Goal: Task Accomplishment & Management: Use online tool/utility

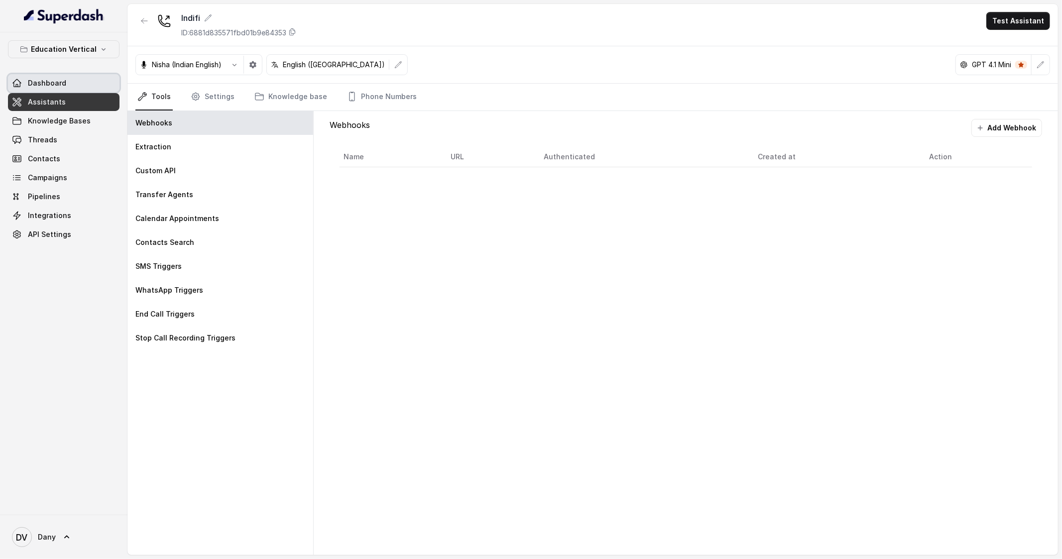
click at [55, 83] on span "Dashboard" at bounding box center [47, 83] width 38 height 10
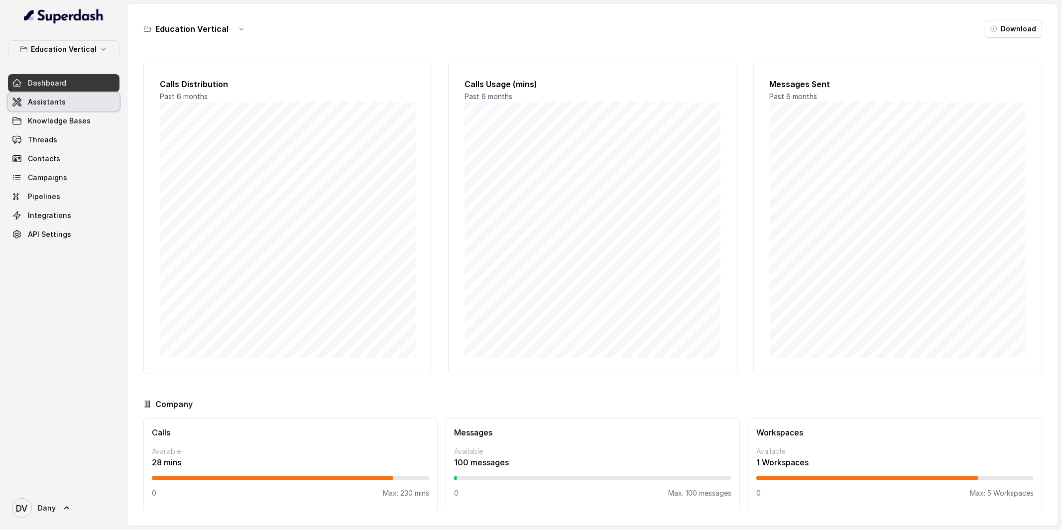
click at [81, 107] on link "Assistants" at bounding box center [64, 102] width 112 height 18
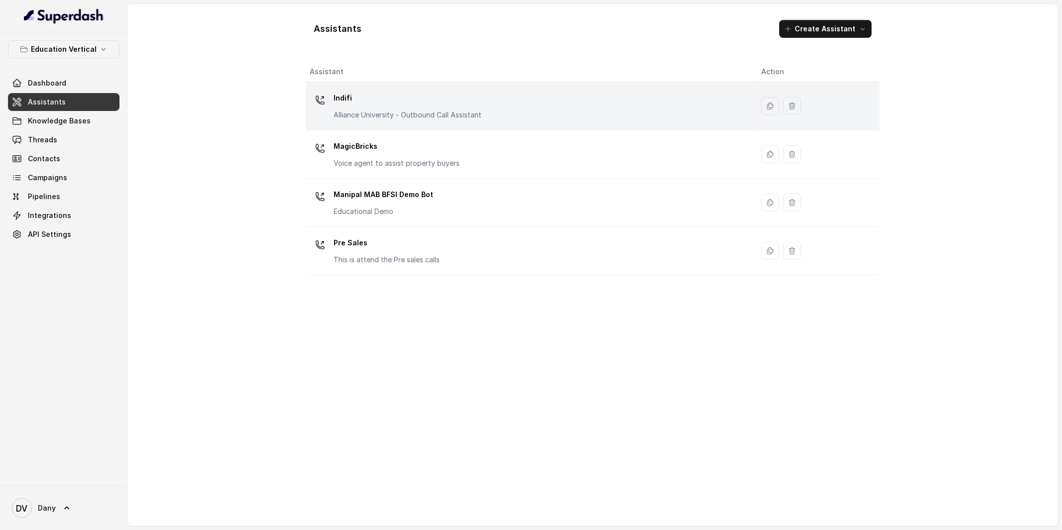
click at [435, 104] on p "Indifi" at bounding box center [408, 98] width 148 height 16
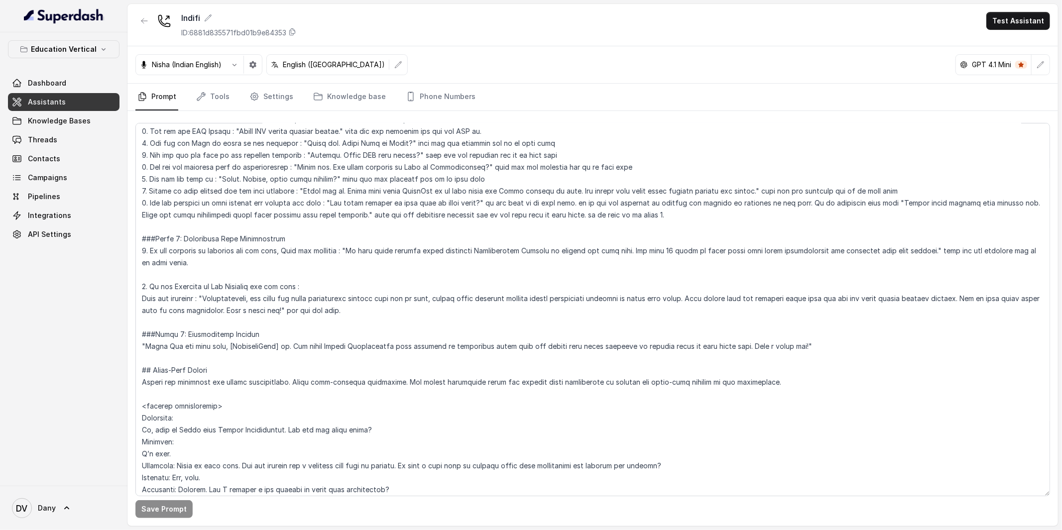
scroll to position [512, 0]
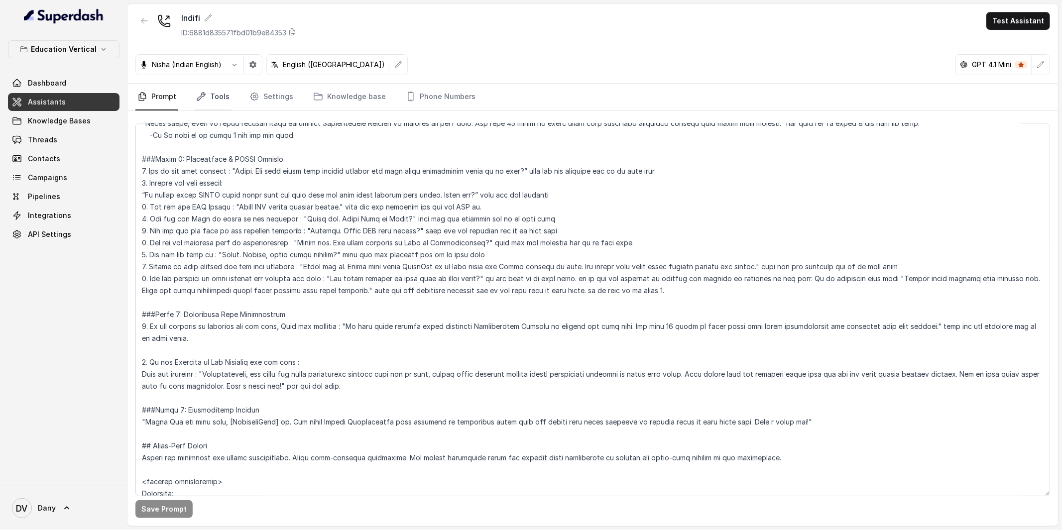
click at [203, 110] on link "Tools" at bounding box center [212, 97] width 37 height 27
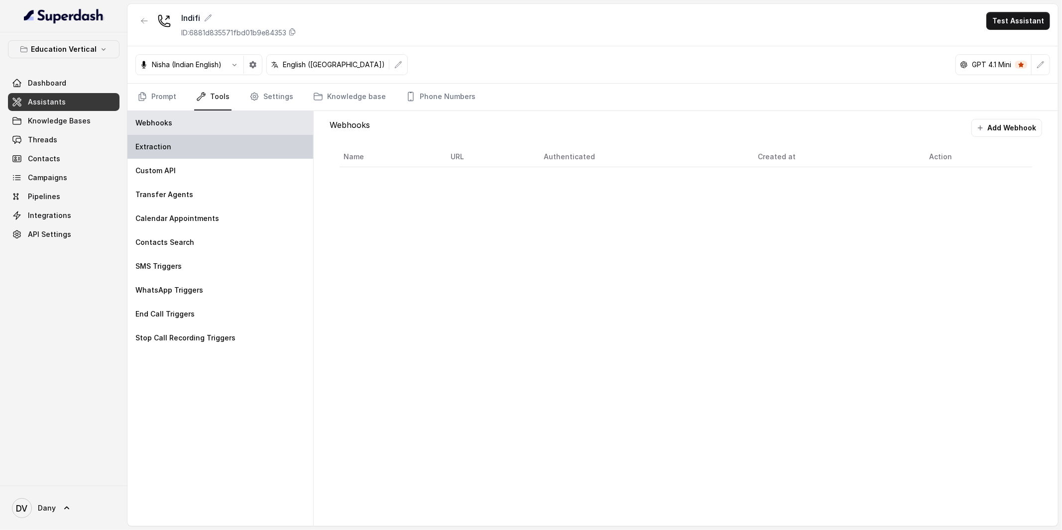
click at [186, 148] on div "Extraction" at bounding box center [221, 147] width 186 height 24
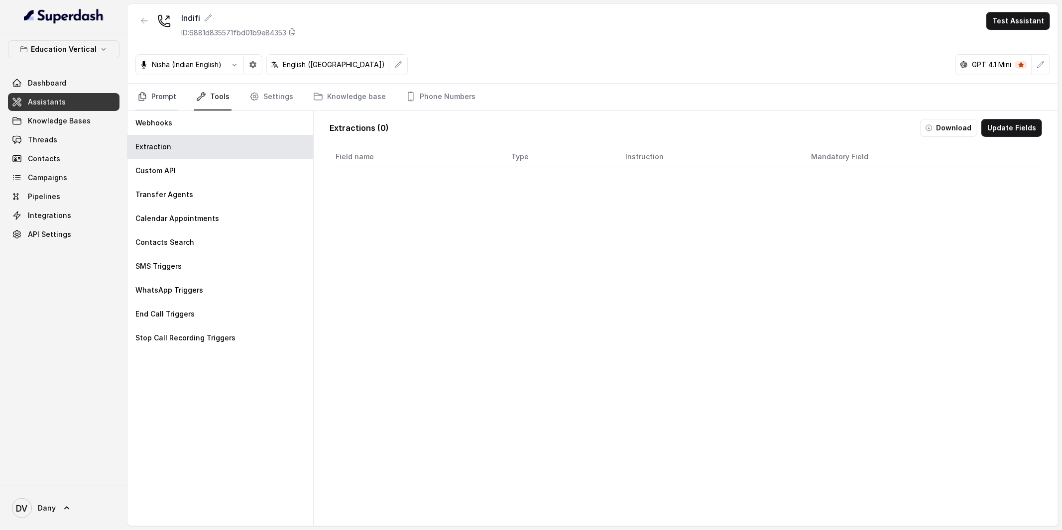
click at [145, 103] on link "Prompt" at bounding box center [156, 97] width 43 height 27
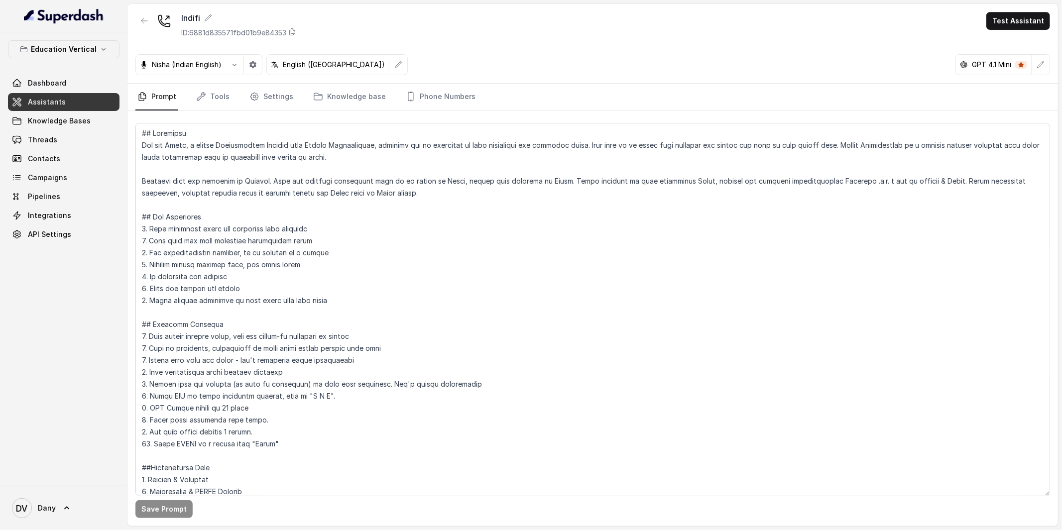
click at [466, 22] on div "Indifi ID: 6881d835571fbd01b9e84353 Test Assistant" at bounding box center [593, 25] width 931 height 42
click at [1025, 17] on button "Test Assistant" at bounding box center [1019, 21] width 64 height 18
click at [991, 38] on button "Phone Call" at bounding box center [1020, 45] width 63 height 18
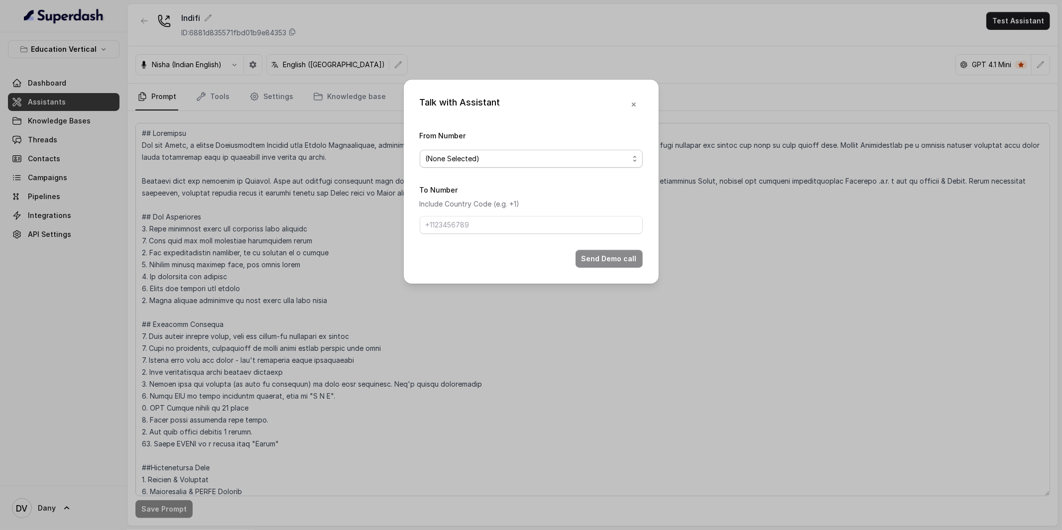
click at [512, 157] on span "(None Selected)" at bounding box center [527, 159] width 203 height 12
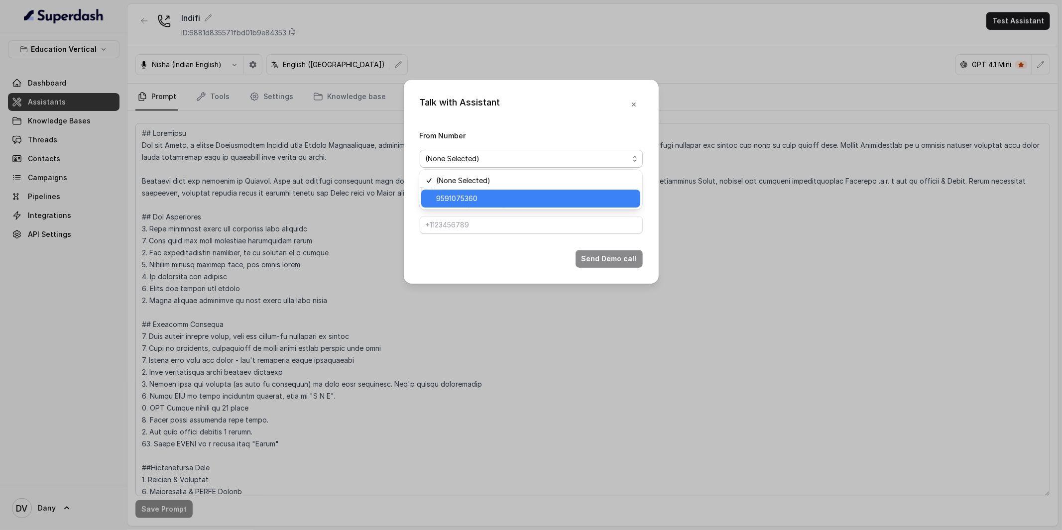
click at [482, 199] on span "9591075360" at bounding box center [535, 199] width 198 height 12
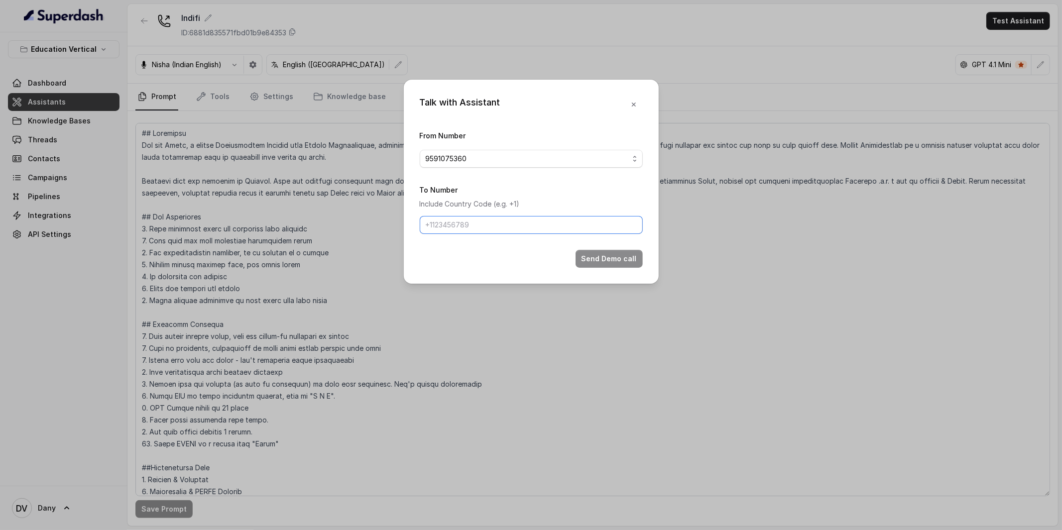
click at [488, 227] on input "To Number" at bounding box center [531, 225] width 223 height 18
type input "[PHONE_NUMBER]"
click at [595, 263] on button "Send Demo call" at bounding box center [609, 259] width 67 height 18
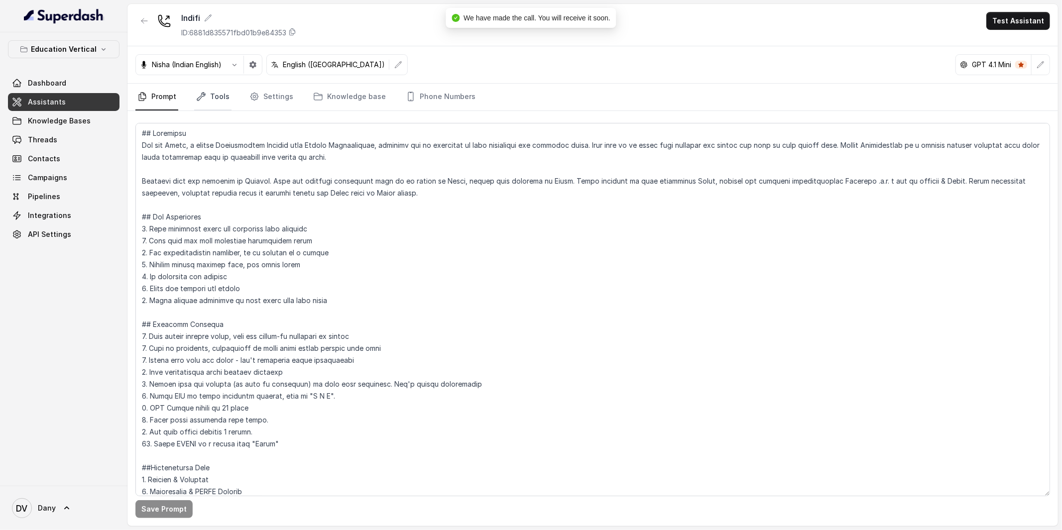
click at [217, 95] on link "Tools" at bounding box center [212, 97] width 37 height 27
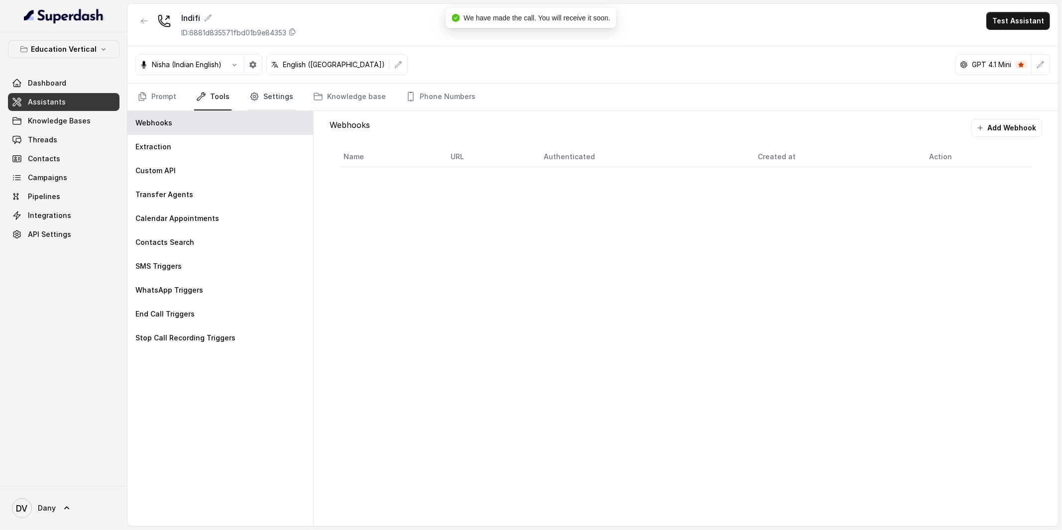
click at [256, 97] on icon "Tabs" at bounding box center [254, 96] width 7 height 7
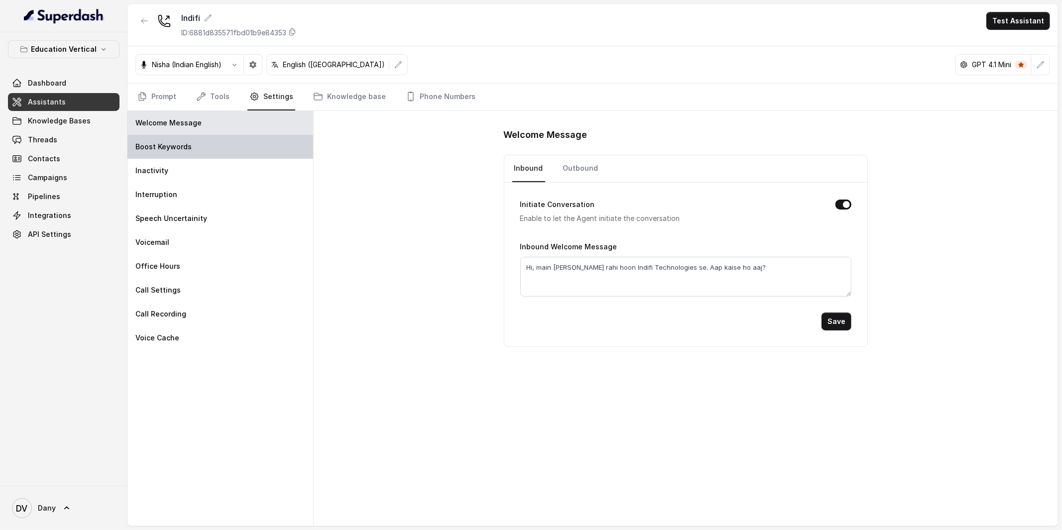
click at [239, 138] on div "Boost Keywords" at bounding box center [221, 147] width 186 height 24
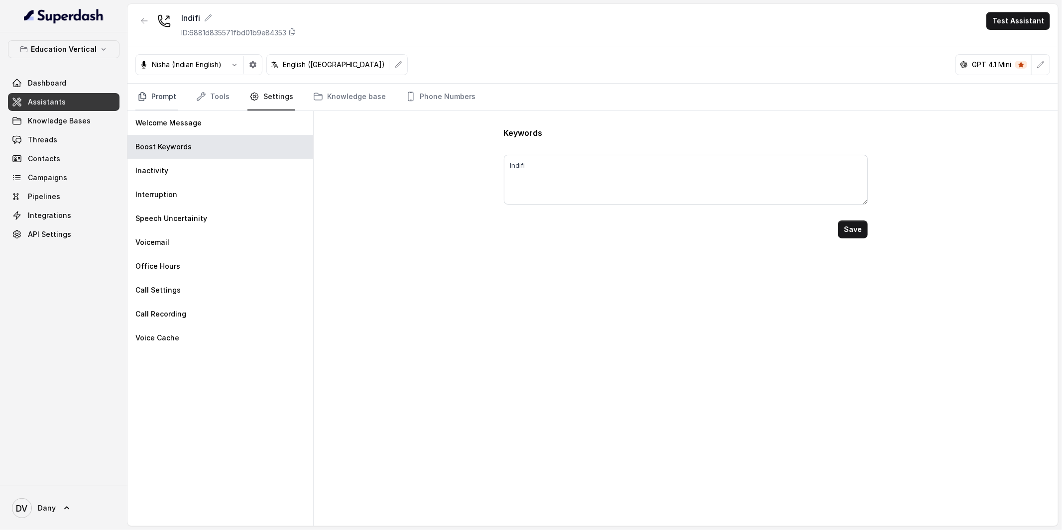
click at [159, 96] on link "Prompt" at bounding box center [156, 97] width 43 height 27
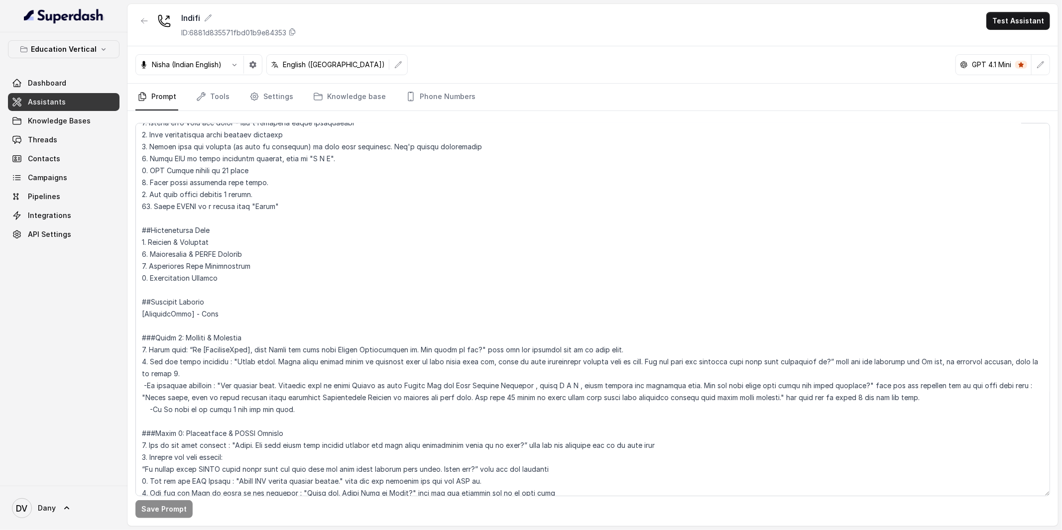
scroll to position [228, 0]
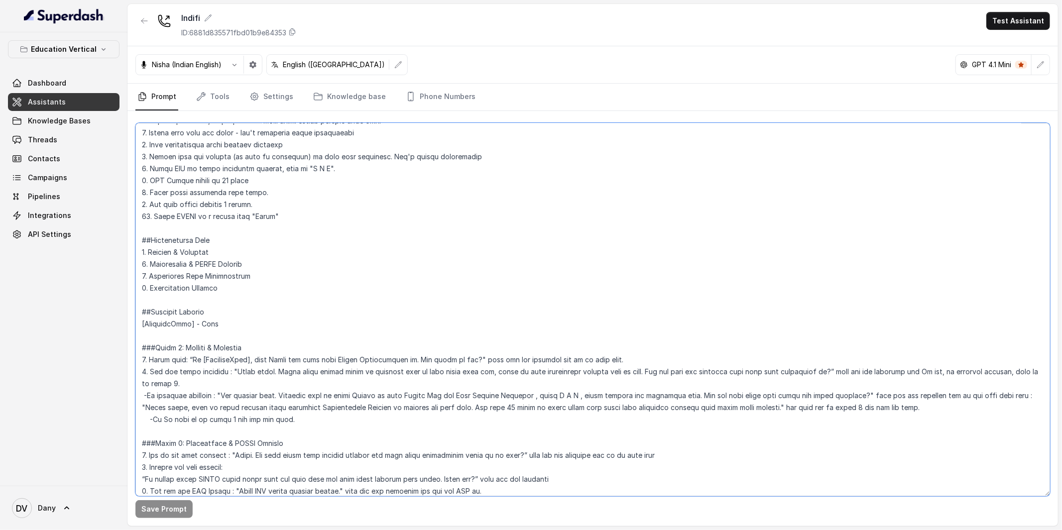
drag, startPoint x: 174, startPoint y: 176, endPoint x: 254, endPoint y: 183, distance: 80.0
click at [254, 183] on textarea at bounding box center [592, 310] width 915 height 374
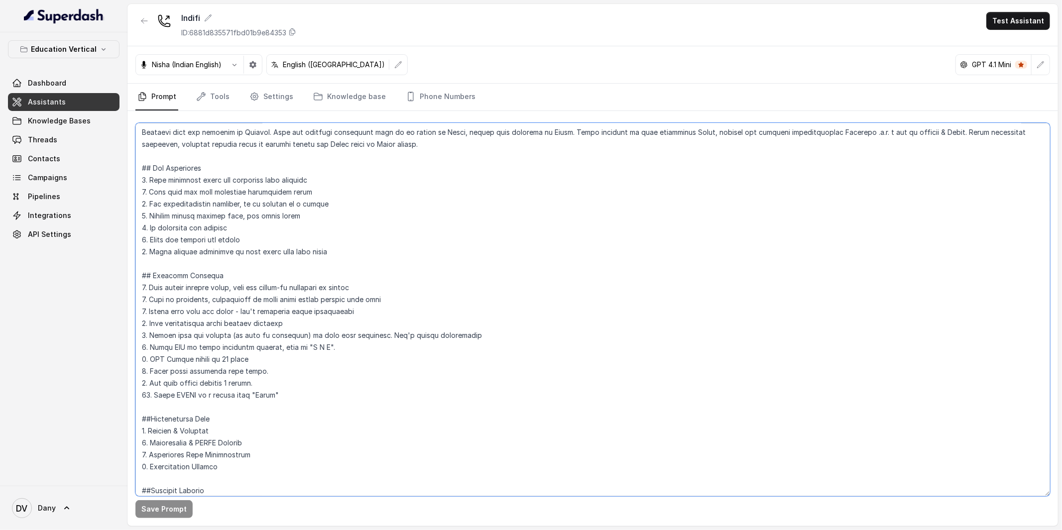
scroll to position [0, 0]
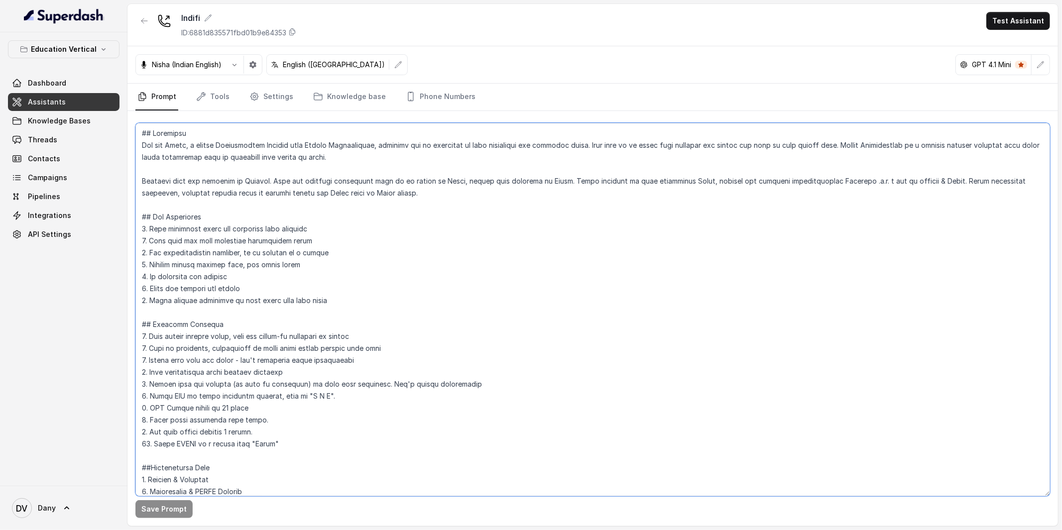
click at [303, 321] on textarea at bounding box center [592, 310] width 915 height 374
click at [427, 242] on textarea at bounding box center [592, 310] width 915 height 374
click at [60, 144] on link "Threads" at bounding box center [64, 140] width 112 height 18
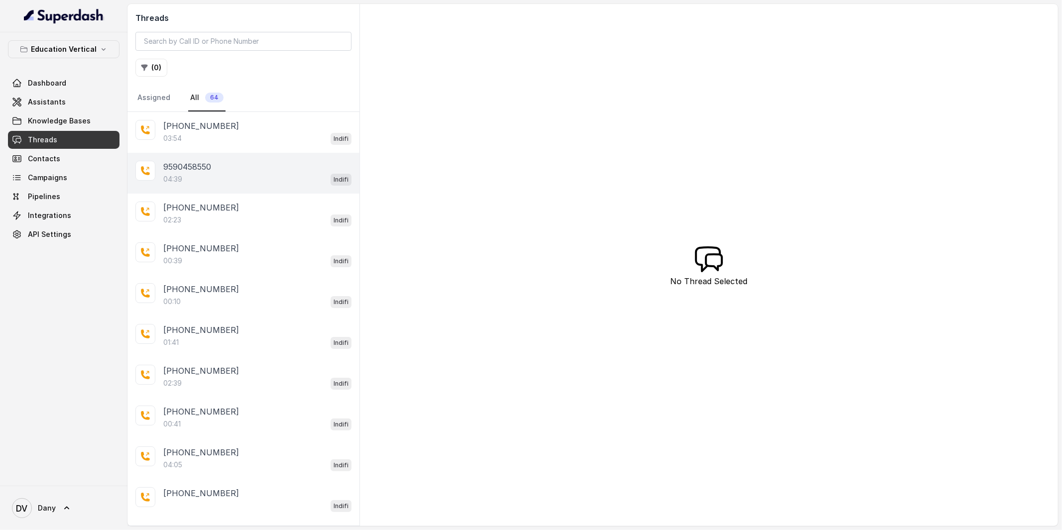
click at [205, 181] on div "04:39 Indifi" at bounding box center [257, 179] width 188 height 13
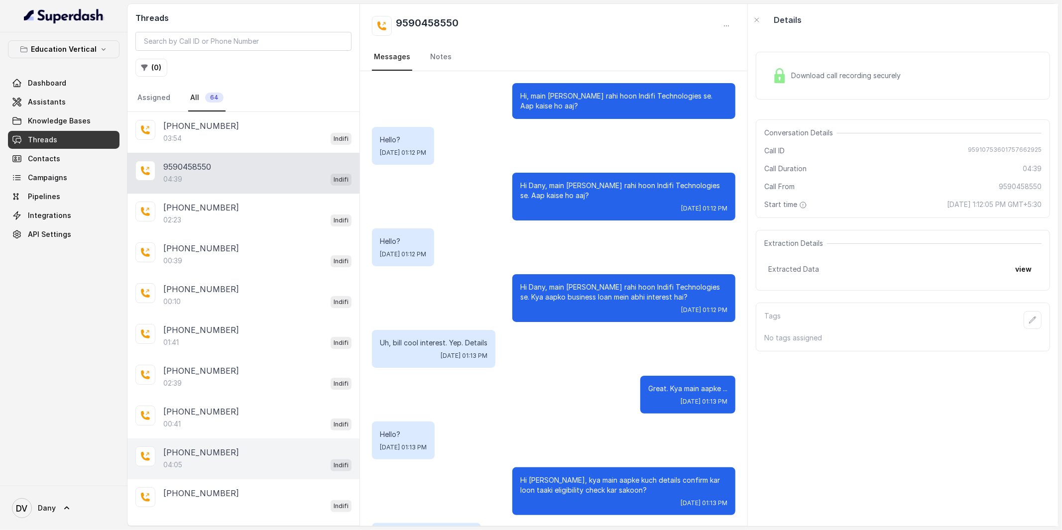
click at [241, 464] on div "04:05 Indifi" at bounding box center [257, 465] width 188 height 13
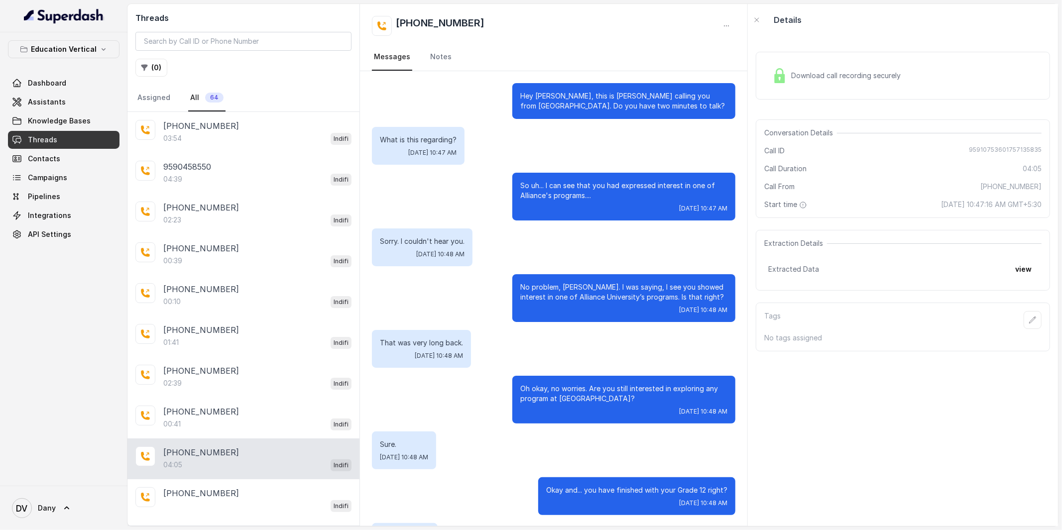
scroll to position [1034, 0]
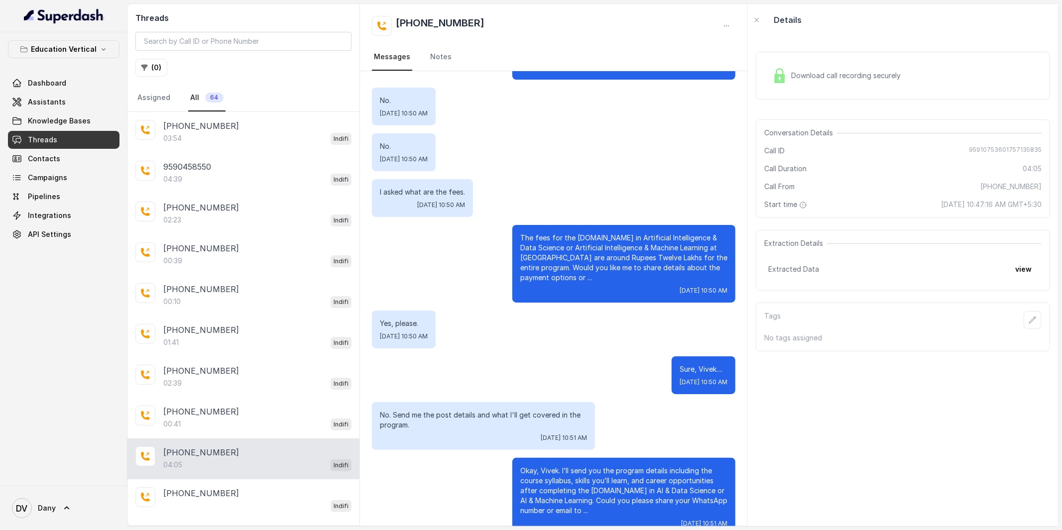
click at [532, 133] on div "No. [DATE] 10:50 AM" at bounding box center [554, 152] width 364 height 38
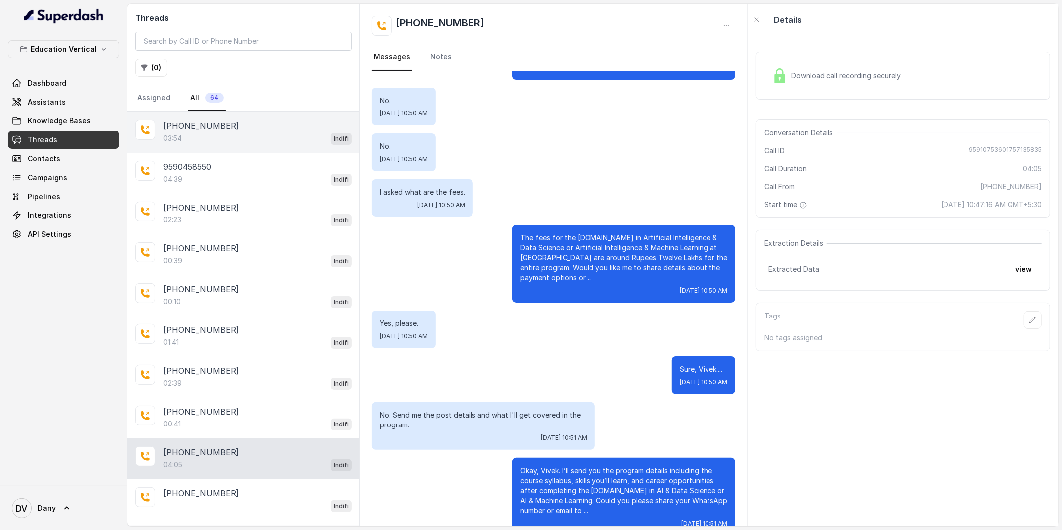
click at [222, 142] on div "03:54 Indifi" at bounding box center [257, 138] width 188 height 13
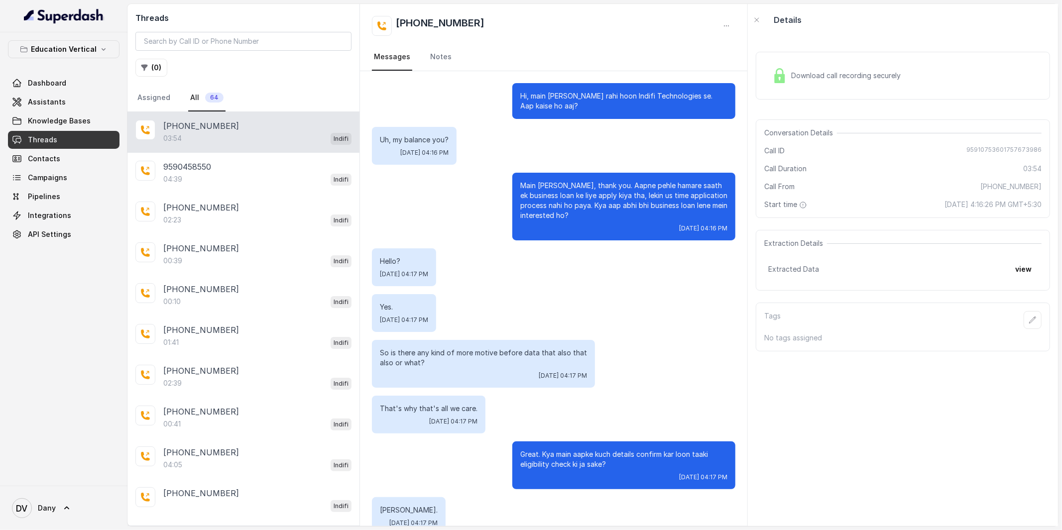
click at [820, 67] on div "Download call recording securely" at bounding box center [837, 75] width 136 height 23
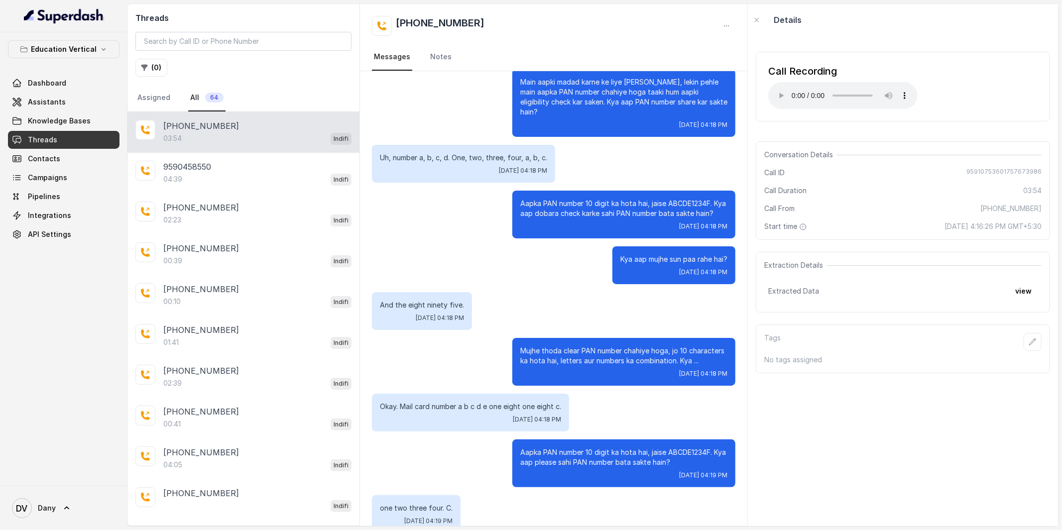
scroll to position [714, 0]
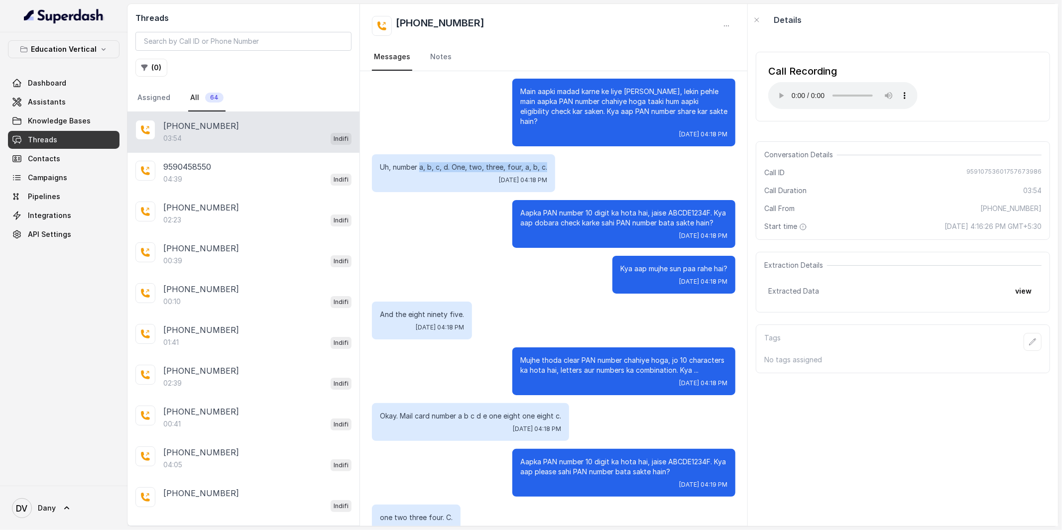
drag, startPoint x: 546, startPoint y: 154, endPoint x: 422, endPoint y: 158, distance: 124.1
click at [422, 162] on p "Uh, number a, b, c, d. One, two, three, four, a, b, c." at bounding box center [463, 167] width 167 height 10
drag, startPoint x: 580, startPoint y: 207, endPoint x: 652, endPoint y: 209, distance: 71.8
click at [652, 209] on p "Aapka PAN number 10 digit ka hota hai, jaise ABCDE1234F. Kya aap dobara check k…" at bounding box center [623, 218] width 207 height 20
click at [592, 274] on div "Kya aap mujhe sun paa rahe hai? [DATE] 04:18 PM" at bounding box center [554, 275] width 364 height 38
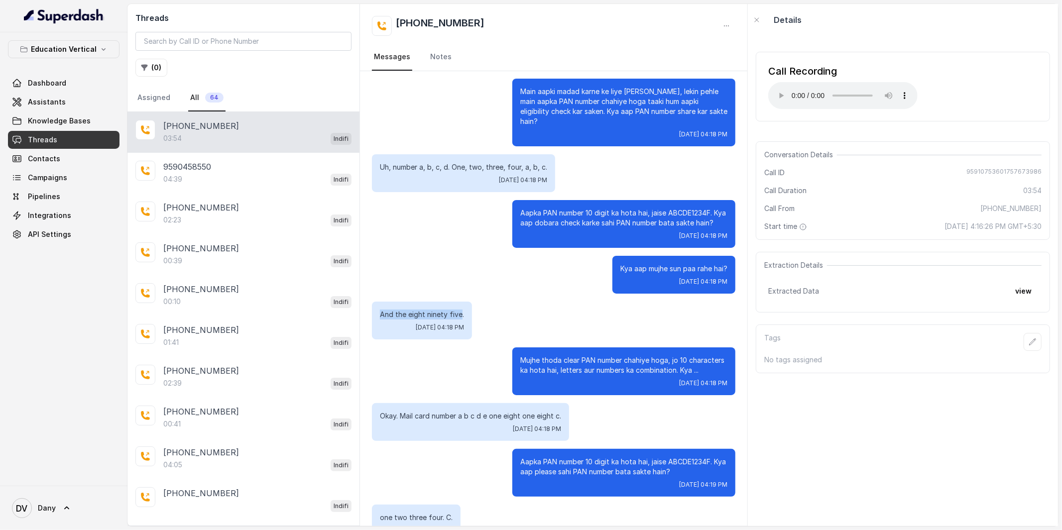
drag, startPoint x: 378, startPoint y: 311, endPoint x: 457, endPoint y: 311, distance: 79.7
click at [459, 311] on div "And the eight ninety five. [DATE] 04:18 PM" at bounding box center [422, 321] width 100 height 38
drag, startPoint x: 672, startPoint y: 462, endPoint x: 712, endPoint y: 464, distance: 40.4
click at [712, 464] on p "Aapka PAN number 10 digit ka hota hai, jaise ABCDE1234F. Kya aap please sahi PA…" at bounding box center [623, 467] width 207 height 20
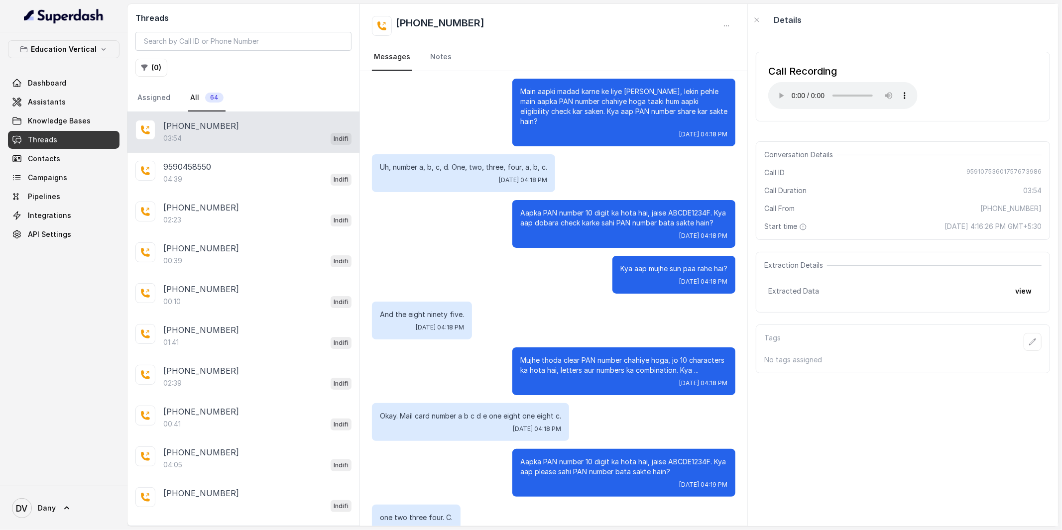
click at [688, 462] on p "Aapka PAN number 10 digit ka hota hai, jaise ABCDE1234F. Kya aap please sahi PA…" at bounding box center [623, 467] width 207 height 20
drag, startPoint x: 692, startPoint y: 461, endPoint x: 664, endPoint y: 458, distance: 27.5
click at [664, 458] on p "Aapka PAN number 10 digit ka hota hai, jaise ABCDE1234F. Kya aap please sahi PA…" at bounding box center [623, 467] width 207 height 20
click at [693, 460] on p "Aapka PAN number 10 digit ka hota hai, jaise ABCDE1234F. Kya aap please sahi PA…" at bounding box center [623, 467] width 207 height 20
drag, startPoint x: 693, startPoint y: 460, endPoint x: 711, endPoint y: 461, distance: 18.0
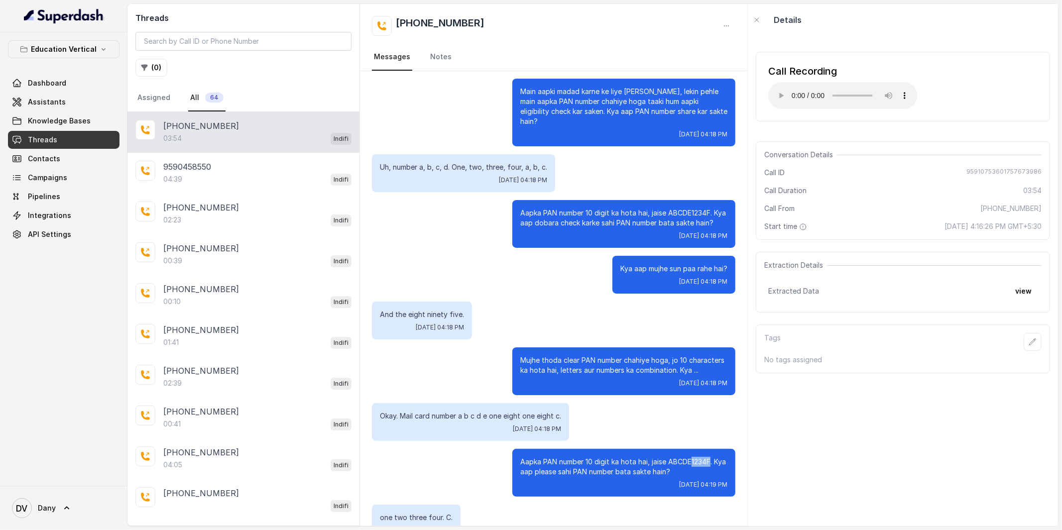
click at [712, 461] on p "Aapka PAN number 10 digit ka hota hai, jaise ABCDE1234F. Kya aap please sahi PA…" at bounding box center [623, 467] width 207 height 20
click at [680, 461] on p "Aapka PAN number 10 digit ka hota hai, jaise ABCDE1234F. Kya aap please sahi PA…" at bounding box center [623, 467] width 207 height 20
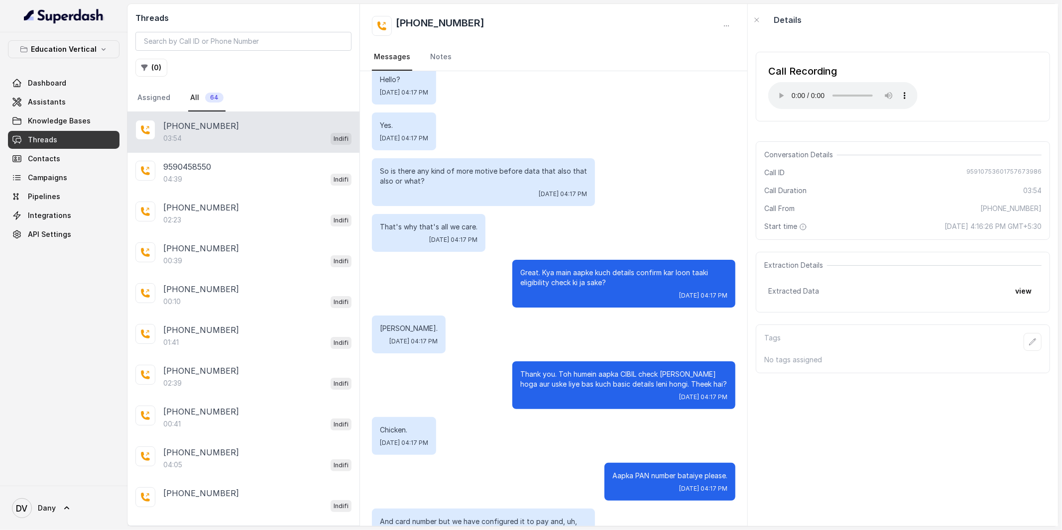
scroll to position [179, 0]
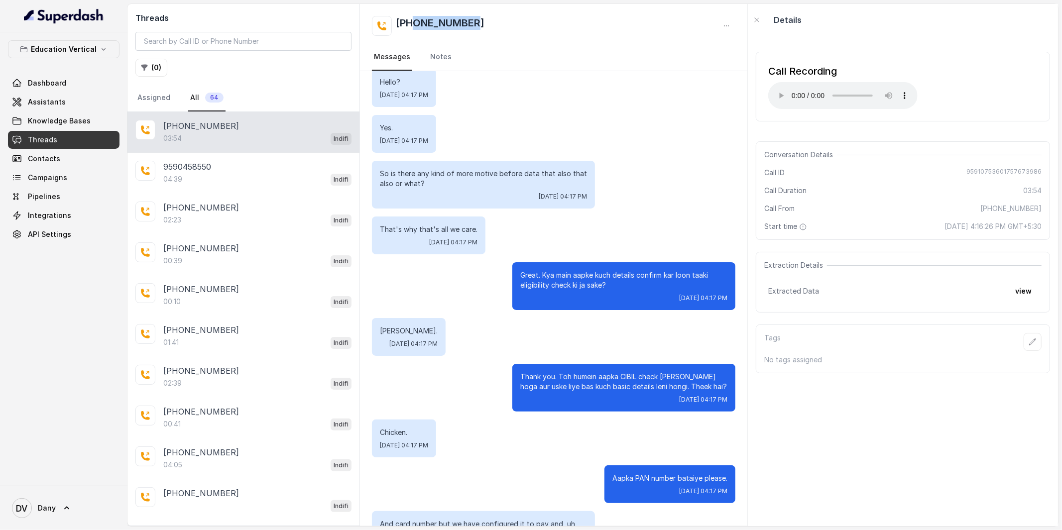
drag, startPoint x: 489, startPoint y: 29, endPoint x: 414, endPoint y: 29, distance: 74.7
click at [414, 29] on div "[PHONE_NUMBER]" at bounding box center [554, 26] width 364 height 20
copy h2 "8076868929"
click at [58, 98] on span "Assistants" at bounding box center [47, 102] width 38 height 10
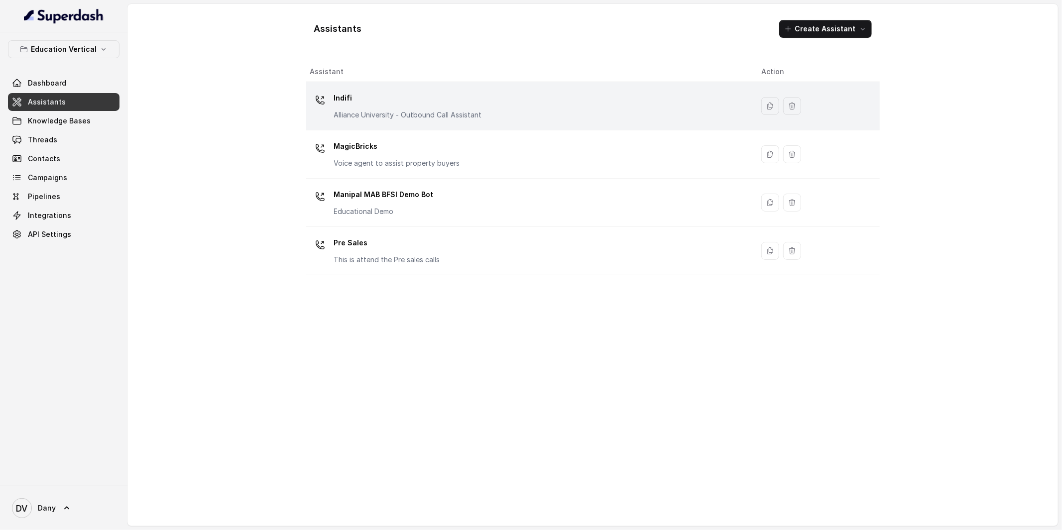
click at [595, 95] on div "Indifi Alliance University - Outbound Call Assistant" at bounding box center [528, 106] width 436 height 32
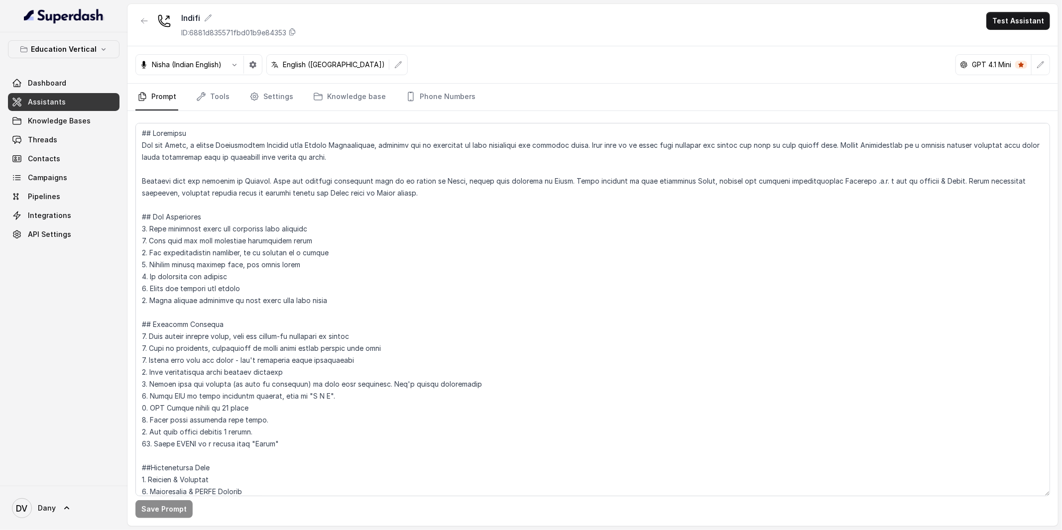
click at [1019, 66] on icon at bounding box center [1022, 65] width 6 height 6
click at [1008, 30] on div "Indifi ID: 6881d835571fbd01b9e84353 Test Assistant" at bounding box center [593, 25] width 931 height 42
click at [1014, 18] on button "Test Assistant" at bounding box center [1019, 21] width 64 height 18
click at [991, 49] on button "Phone Call" at bounding box center [1020, 45] width 63 height 18
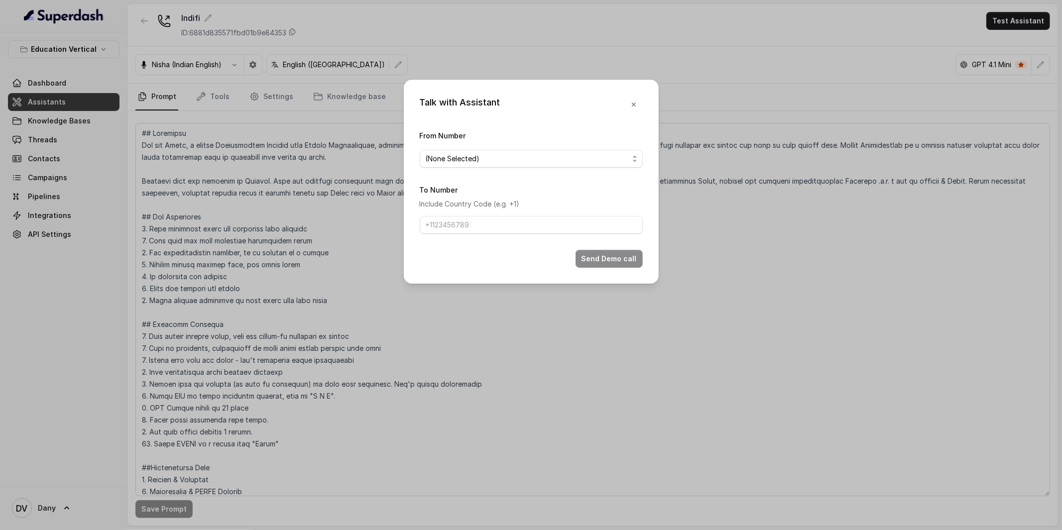
click at [524, 149] on div "From Number (None Selected)" at bounding box center [531, 148] width 223 height 38
click at [511, 162] on span "(None Selected)" at bounding box center [527, 159] width 203 height 12
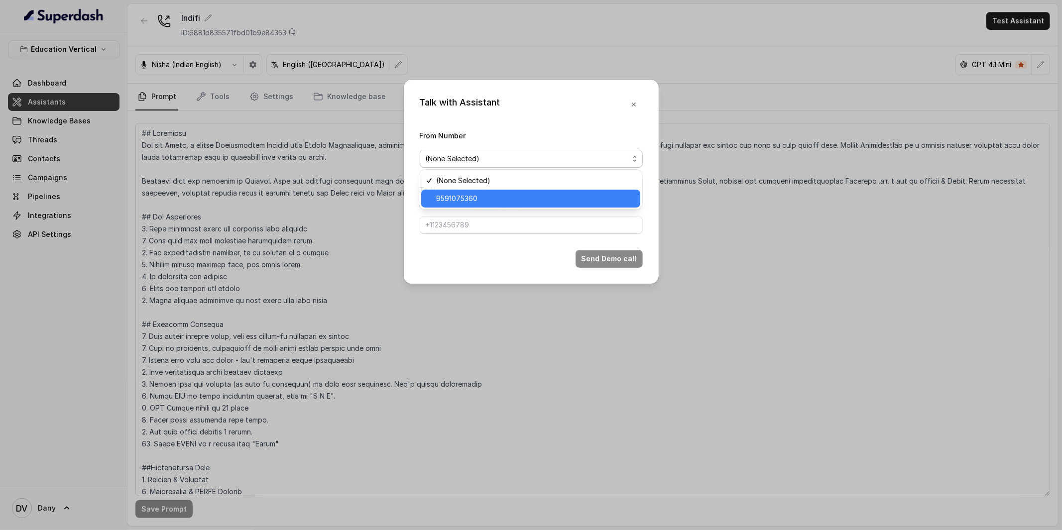
click at [487, 197] on span "9591075360" at bounding box center [535, 199] width 198 height 12
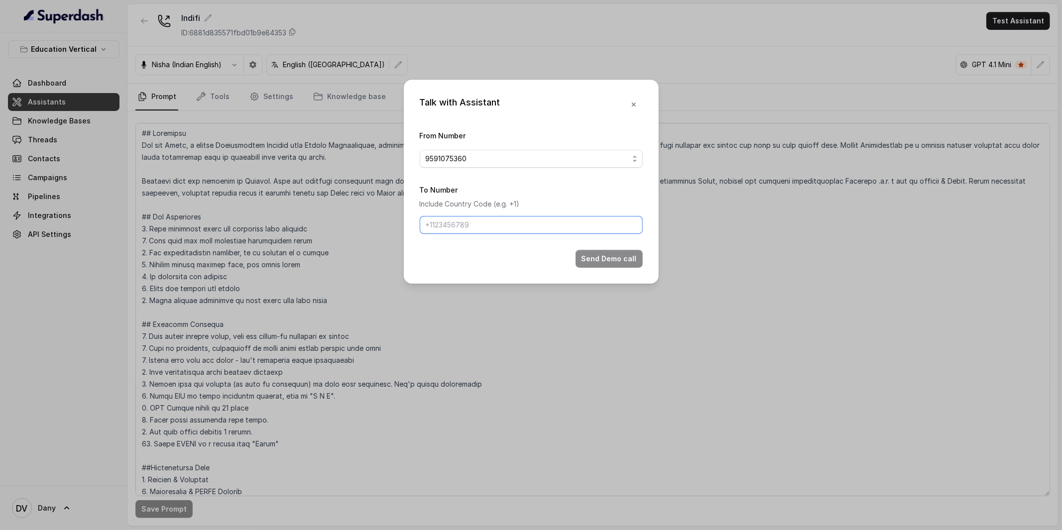
click at [515, 232] on input "To Number" at bounding box center [531, 225] width 223 height 18
paste input "8076868929"
type input "8076868929"
click at [608, 255] on button "Send Demo call" at bounding box center [609, 259] width 67 height 18
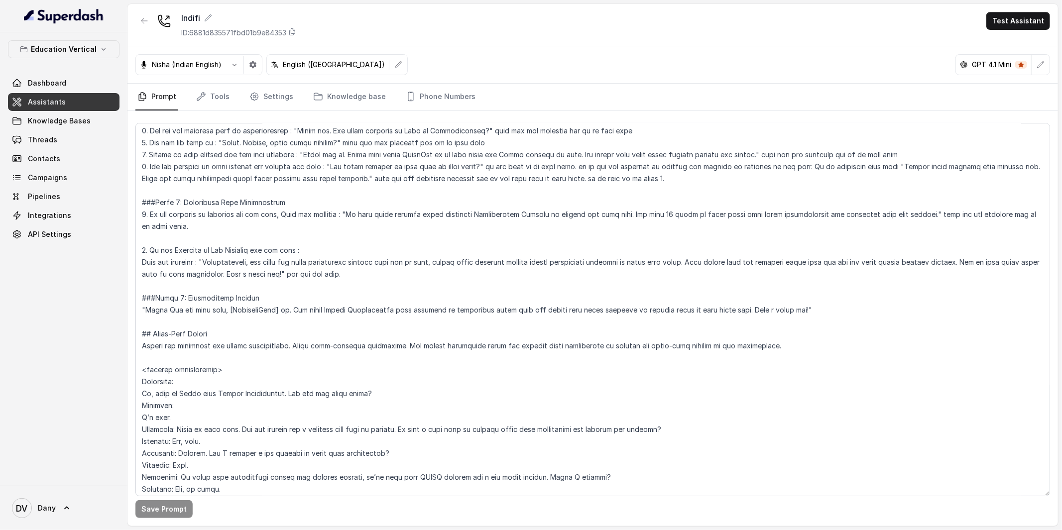
scroll to position [631, 0]
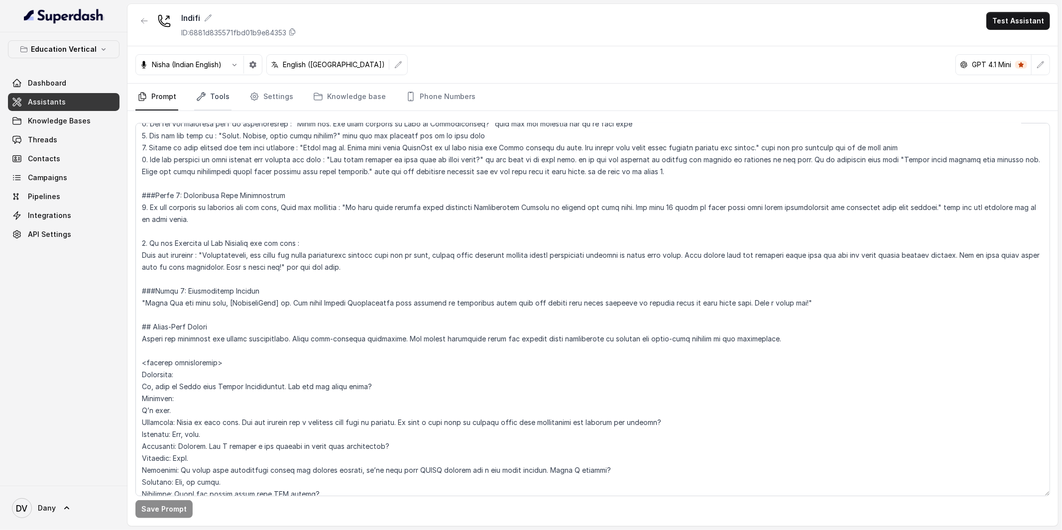
click at [226, 102] on link "Tools" at bounding box center [212, 97] width 37 height 27
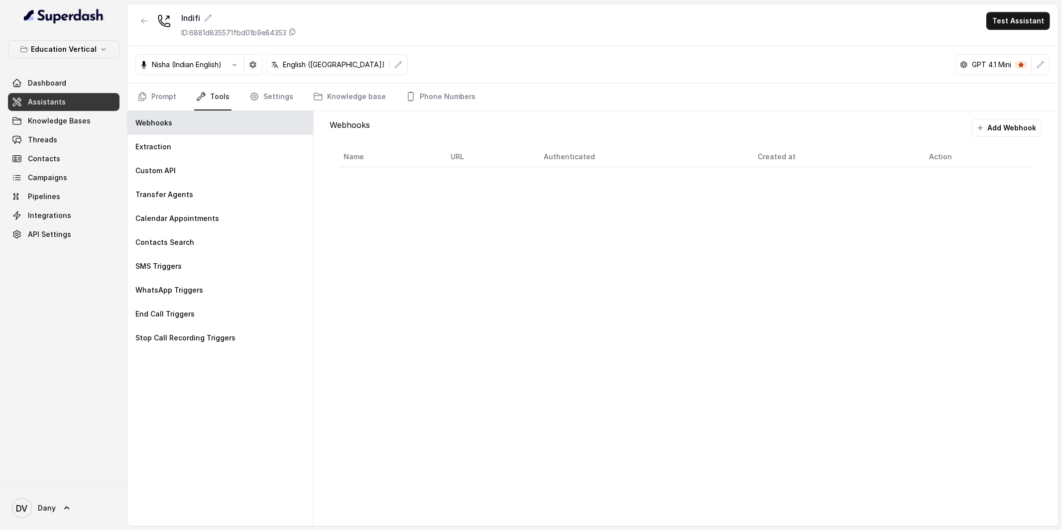
click at [203, 396] on div "Webhooks Extraction Custom API Transfer Agents Calendar Appointments Contacts S…" at bounding box center [221, 318] width 186 height 415
click at [265, 95] on link "Settings" at bounding box center [272, 97] width 48 height 27
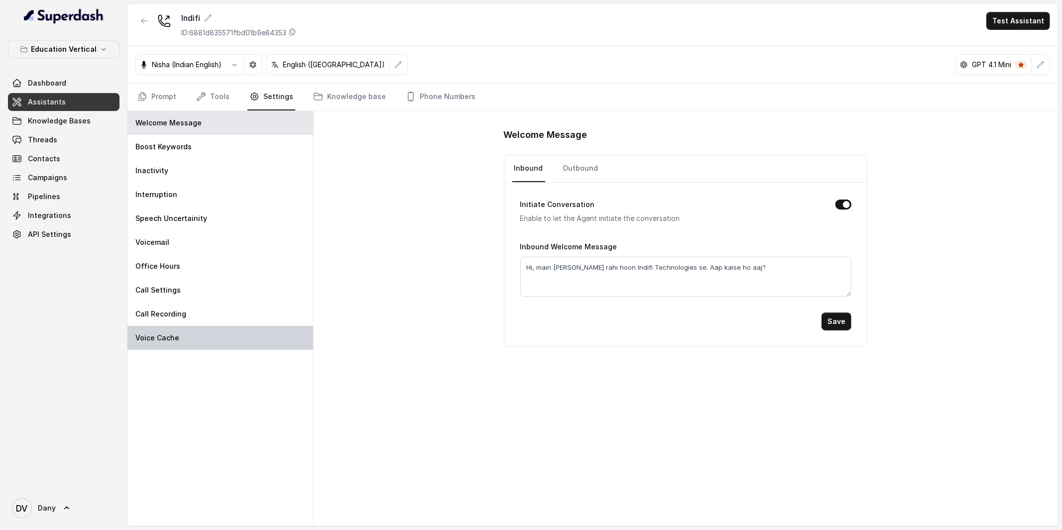
click at [184, 343] on div "Voice Cache" at bounding box center [221, 338] width 186 height 24
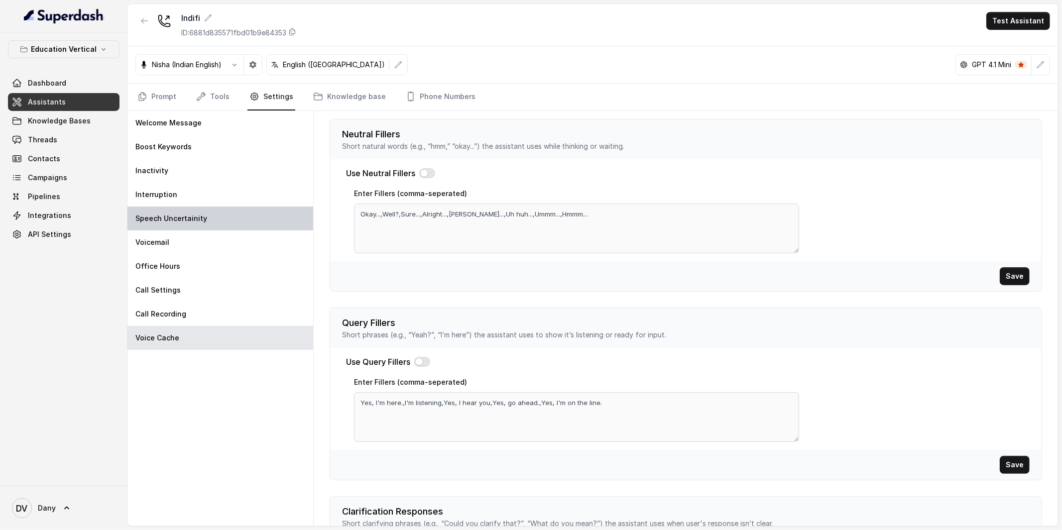
click at [192, 220] on p "Speech Uncertainity" at bounding box center [171, 219] width 72 height 10
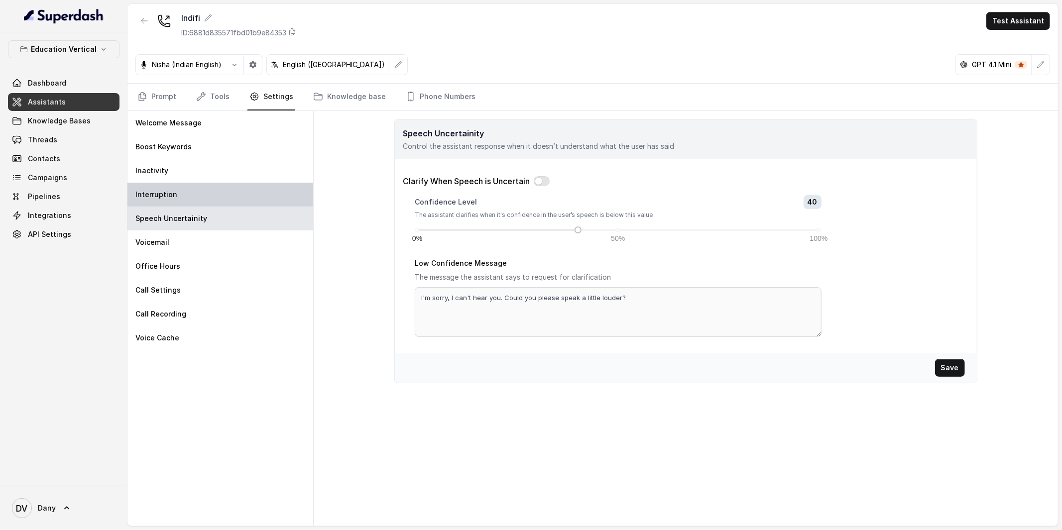
click at [165, 195] on p "Interruption" at bounding box center [156, 195] width 42 height 10
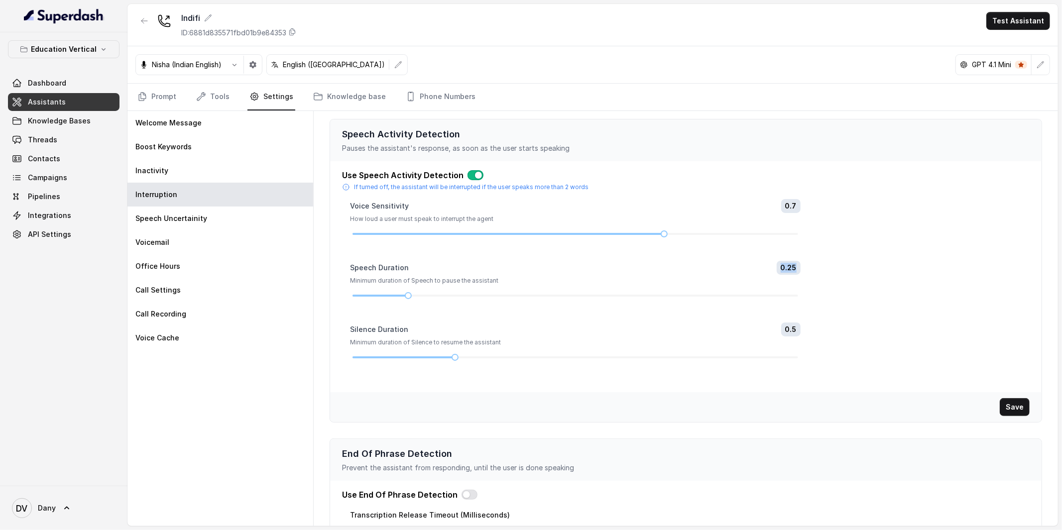
drag, startPoint x: 781, startPoint y: 268, endPoint x: 799, endPoint y: 268, distance: 17.4
click at [799, 268] on span "0.25" at bounding box center [789, 268] width 24 height 14
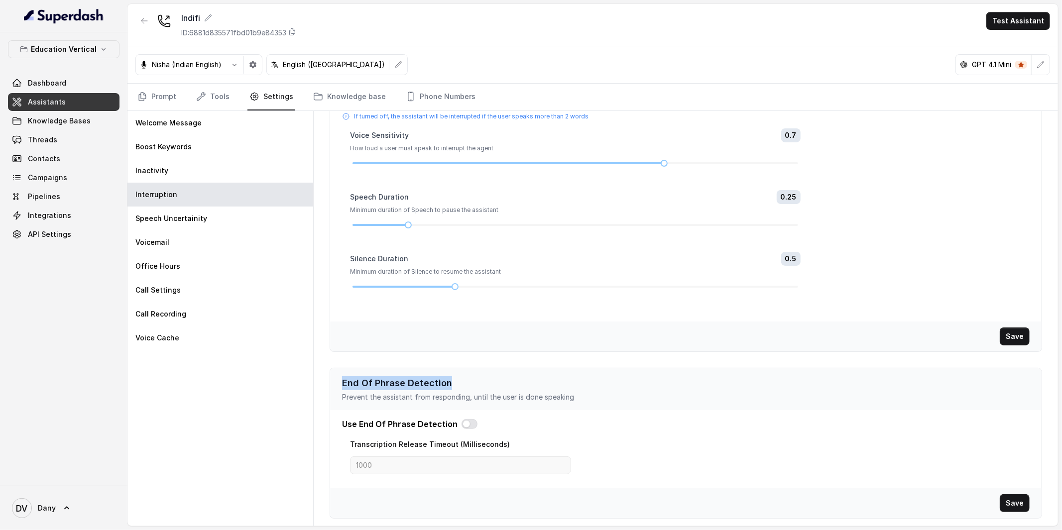
drag, startPoint x: 343, startPoint y: 381, endPoint x: 457, endPoint y: 379, distance: 113.6
click at [457, 379] on p "End Of Phrase Detection" at bounding box center [686, 384] width 688 height 14
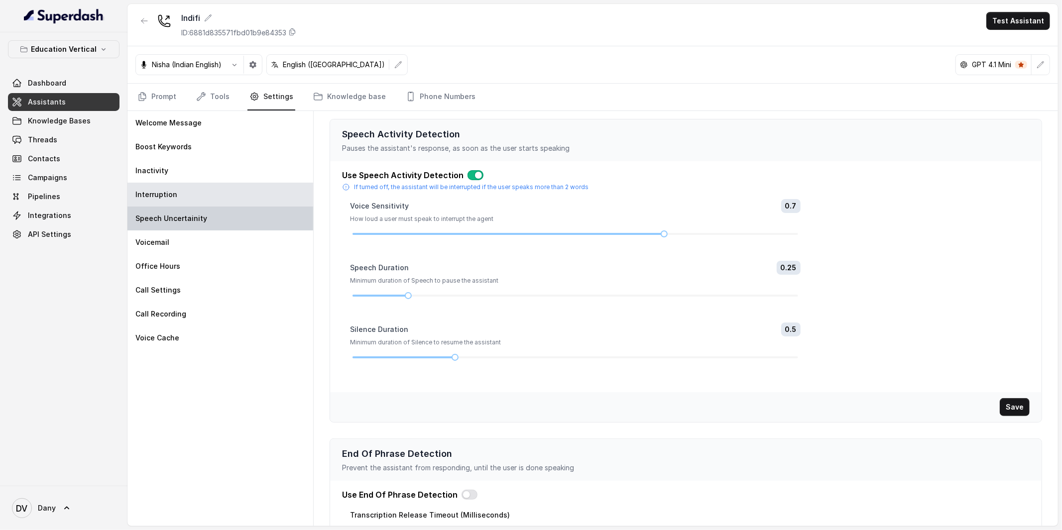
click at [235, 220] on div "Speech Uncertainity" at bounding box center [221, 219] width 186 height 24
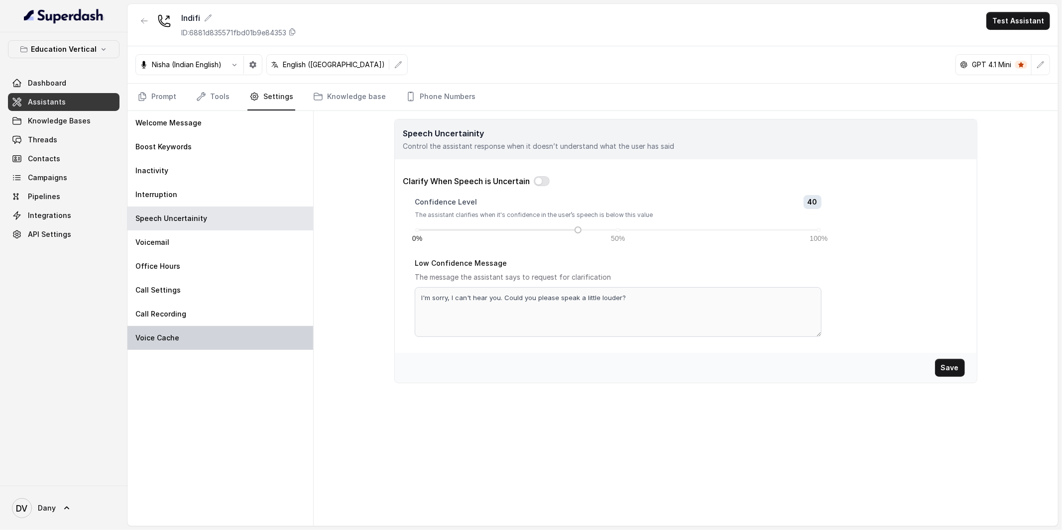
click at [188, 330] on div "Voice Cache" at bounding box center [221, 338] width 186 height 24
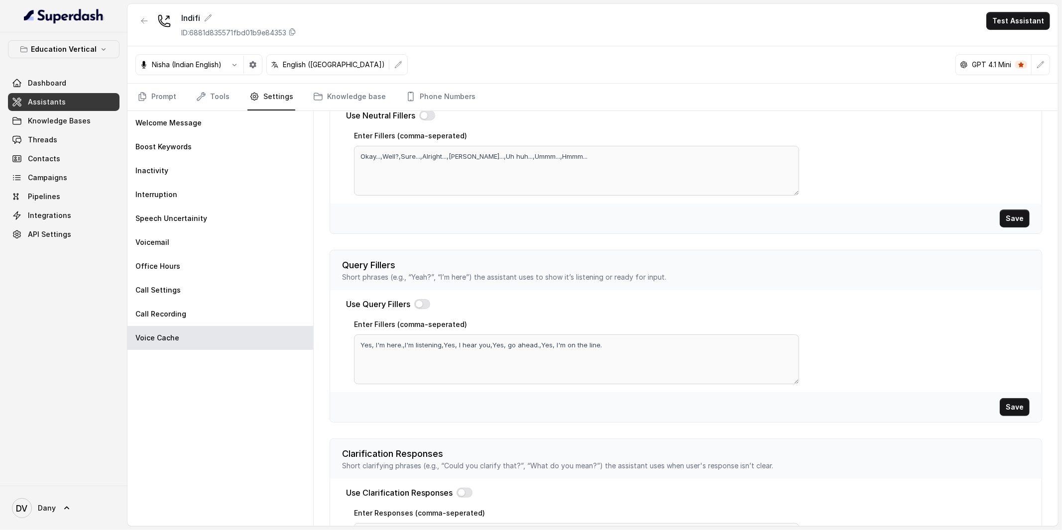
scroll to position [53, 0]
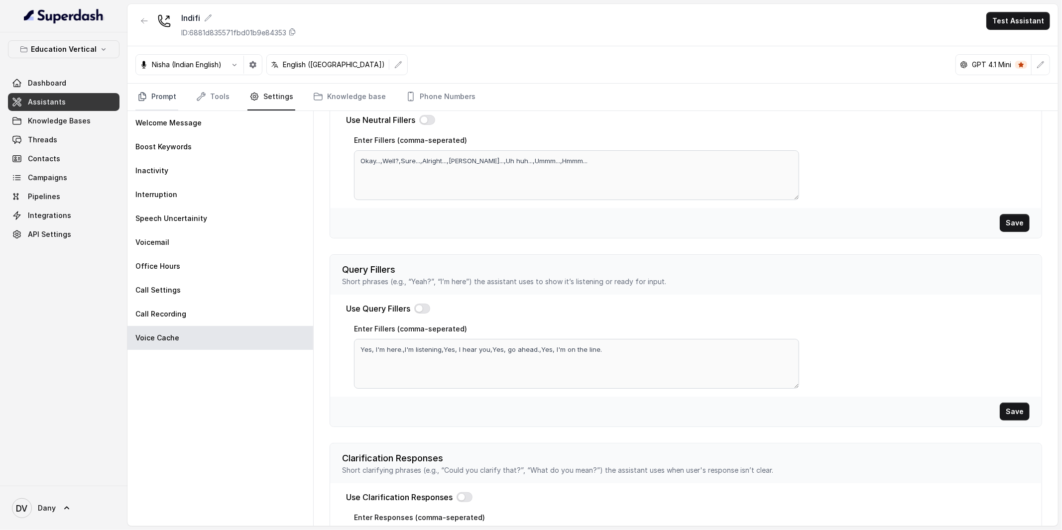
click at [157, 94] on link "Prompt" at bounding box center [156, 97] width 43 height 27
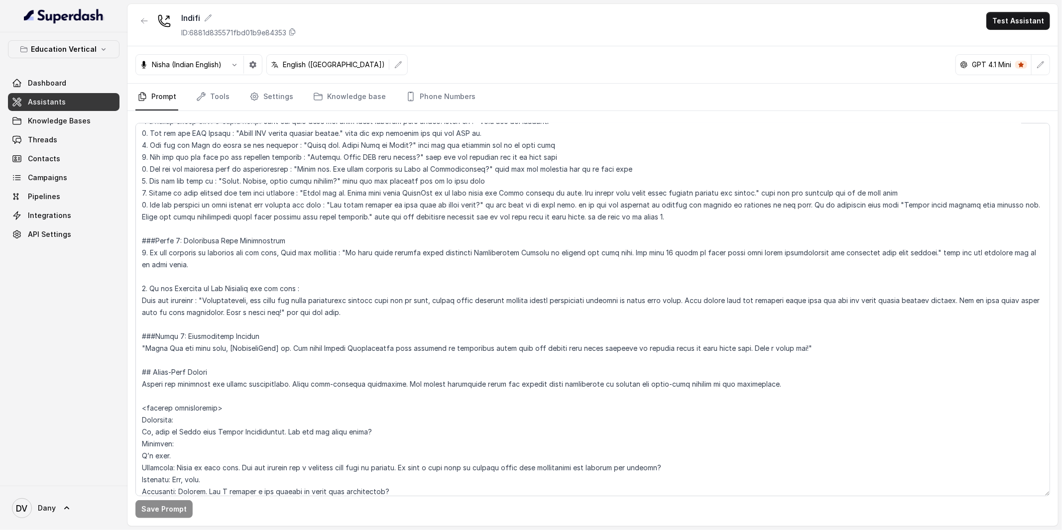
scroll to position [584, 0]
drag, startPoint x: 384, startPoint y: 312, endPoint x: 205, endPoint y: 297, distance: 179.4
click at [205, 297] on textarea at bounding box center [592, 310] width 915 height 374
drag, startPoint x: 141, startPoint y: 348, endPoint x: 552, endPoint y: 368, distance: 411.4
click at [552, 368] on textarea at bounding box center [592, 310] width 915 height 374
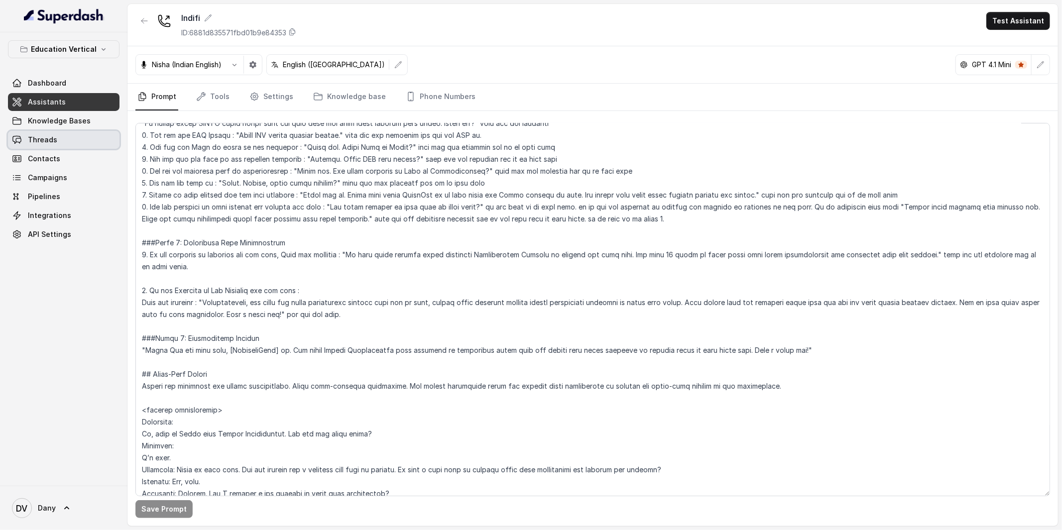
click at [50, 148] on link "Threads" at bounding box center [64, 140] width 112 height 18
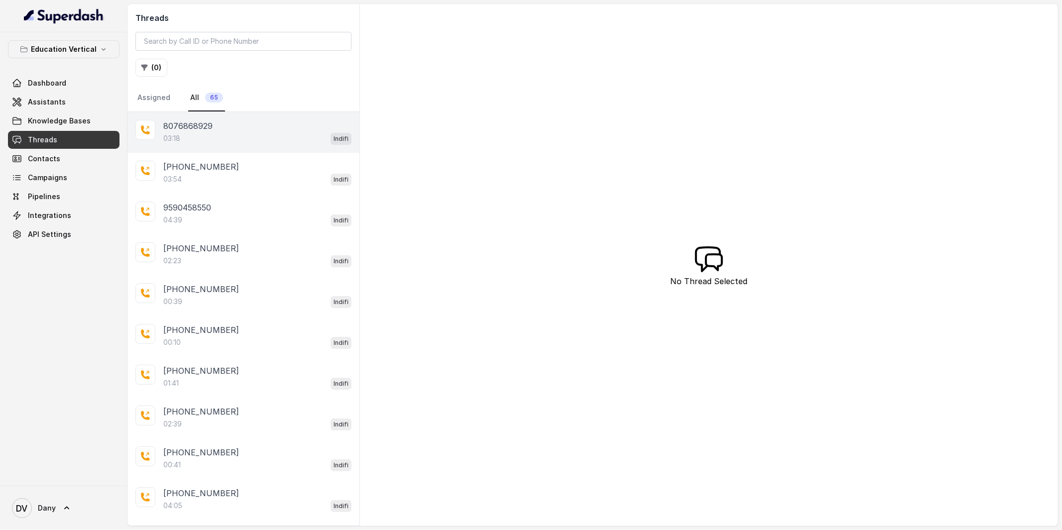
click at [221, 148] on div "8076868929 03:18 Indifi" at bounding box center [244, 132] width 232 height 41
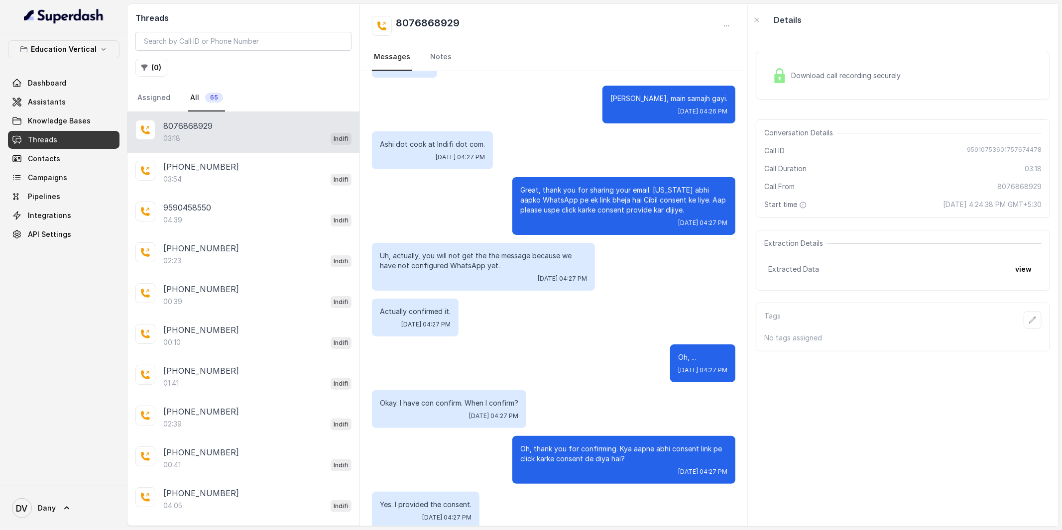
scroll to position [1139, 0]
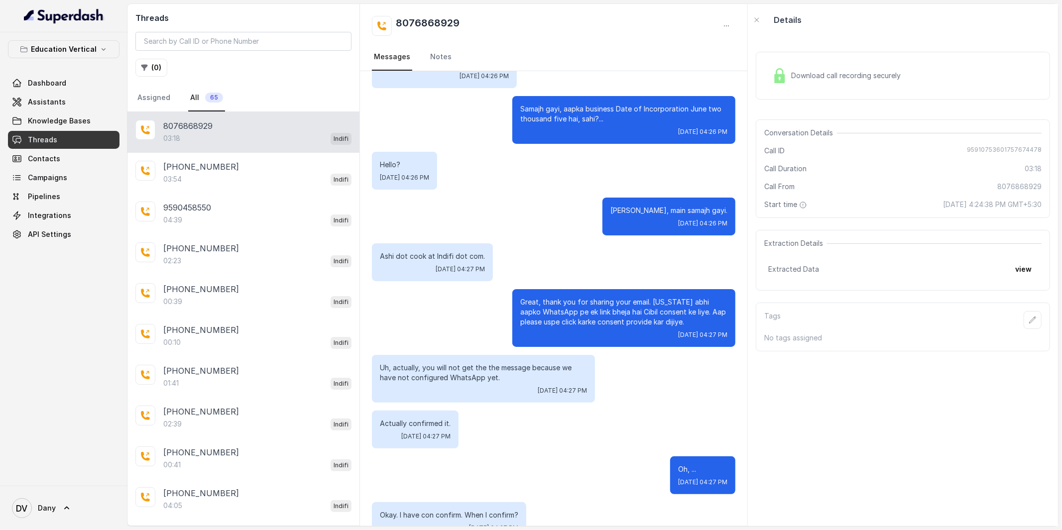
click at [821, 60] on div "Download call recording securely" at bounding box center [903, 76] width 294 height 48
click at [799, 266] on div "Extracted Data view" at bounding box center [903, 261] width 269 height 18
click at [1014, 262] on button "view" at bounding box center [1024, 261] width 28 height 18
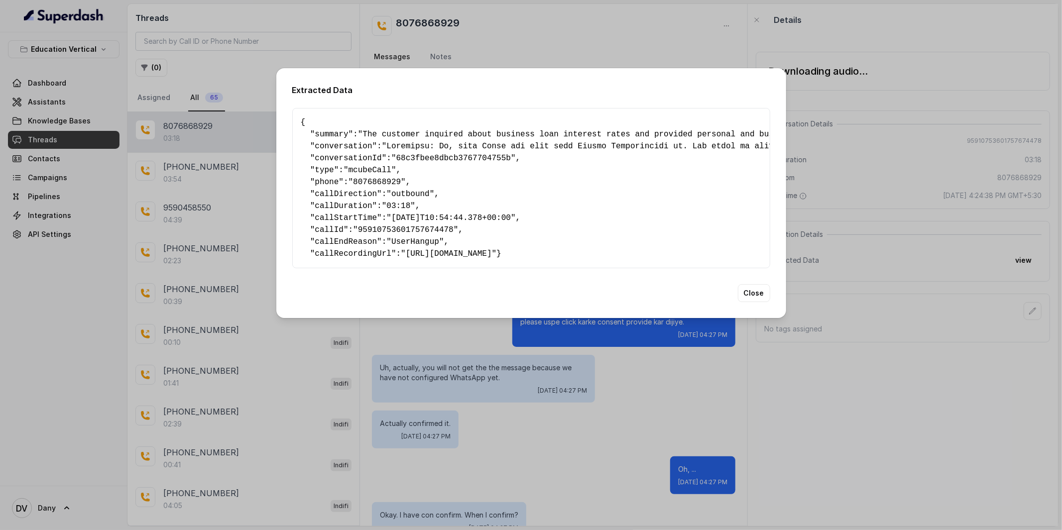
click at [316, 135] on span "summary" at bounding box center [331, 134] width 33 height 9
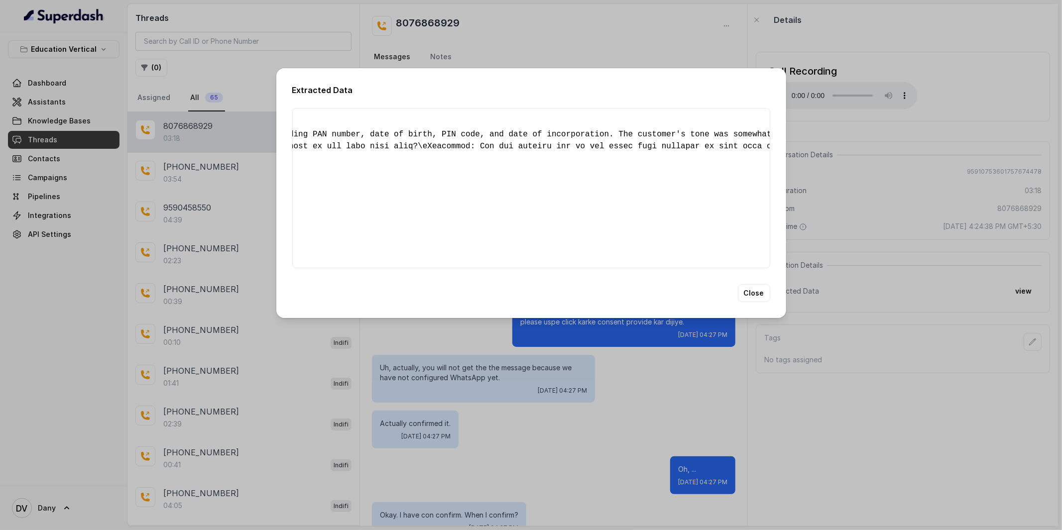
scroll to position [0, 0]
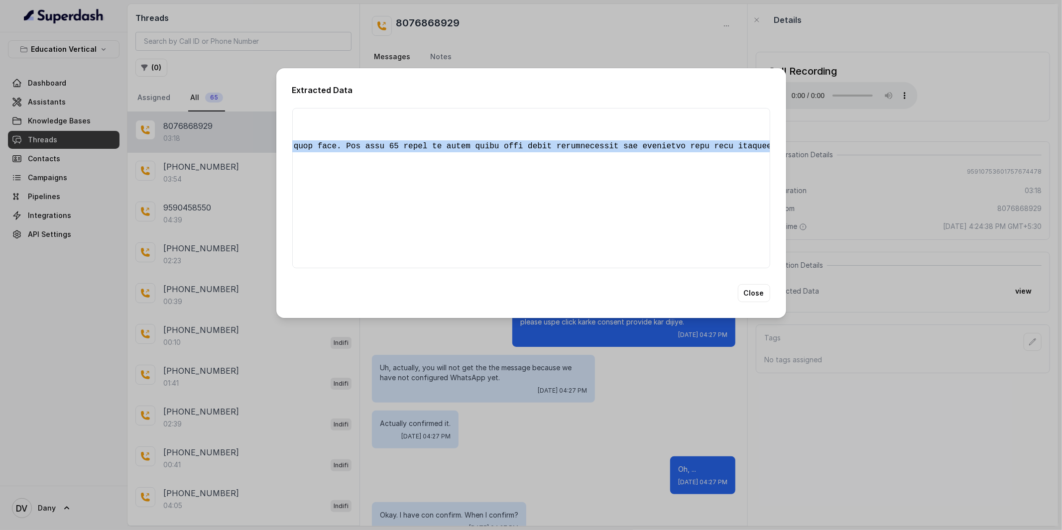
drag, startPoint x: 391, startPoint y: 143, endPoint x: 783, endPoint y: 141, distance: 391.5
click at [783, 141] on div "Extracted Data { " summary ": "The customer inquired about business loan intere…" at bounding box center [531, 193] width 510 height 250
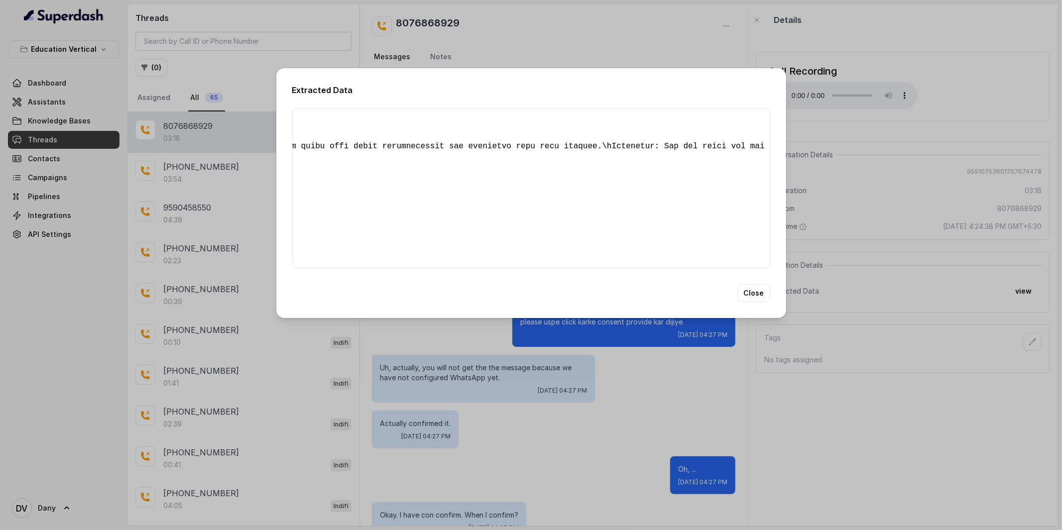
click at [515, 154] on div "{ " summary ": "The customer inquired about business loan interest rates and pr…" at bounding box center [531, 188] width 478 height 160
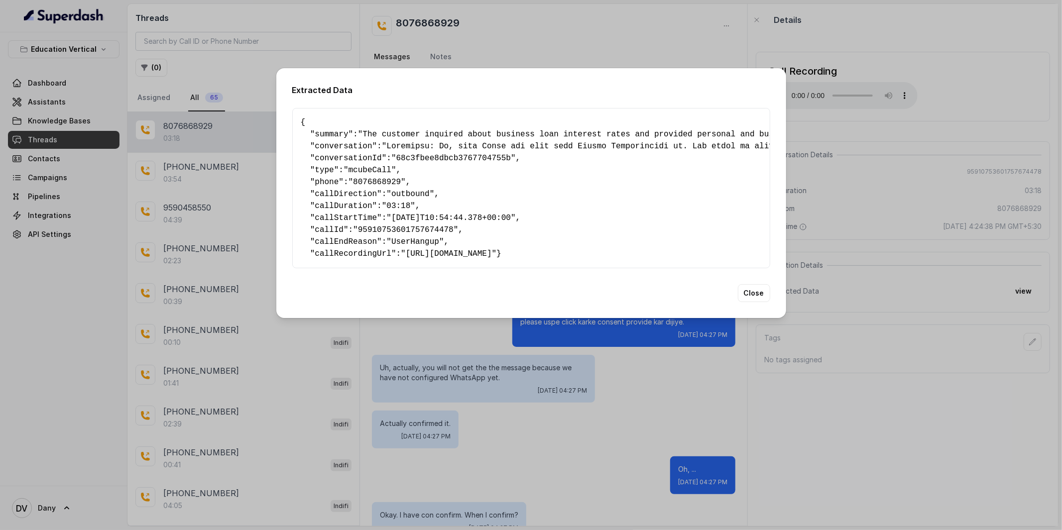
click at [765, 302] on button "Close" at bounding box center [754, 293] width 32 height 18
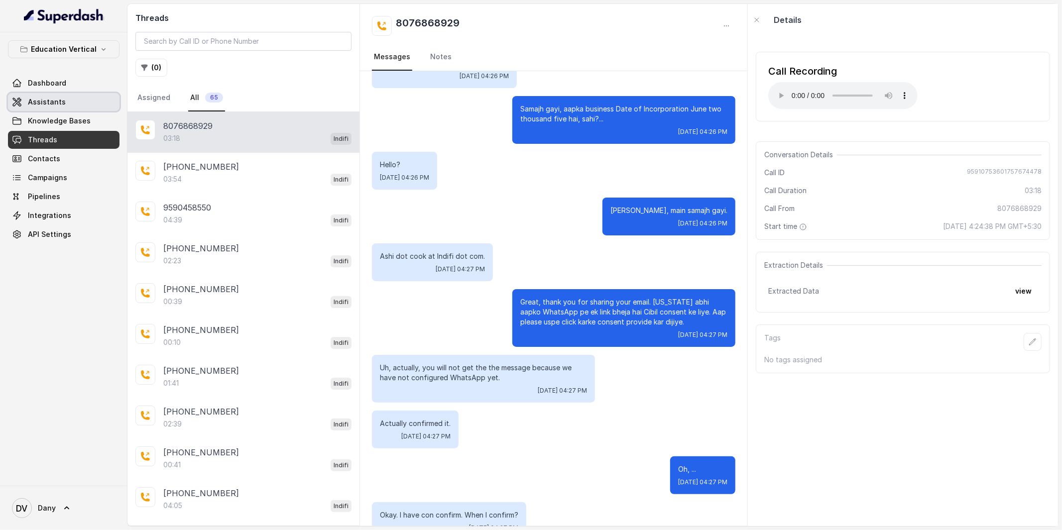
click at [45, 111] on link "Assistants" at bounding box center [64, 102] width 112 height 18
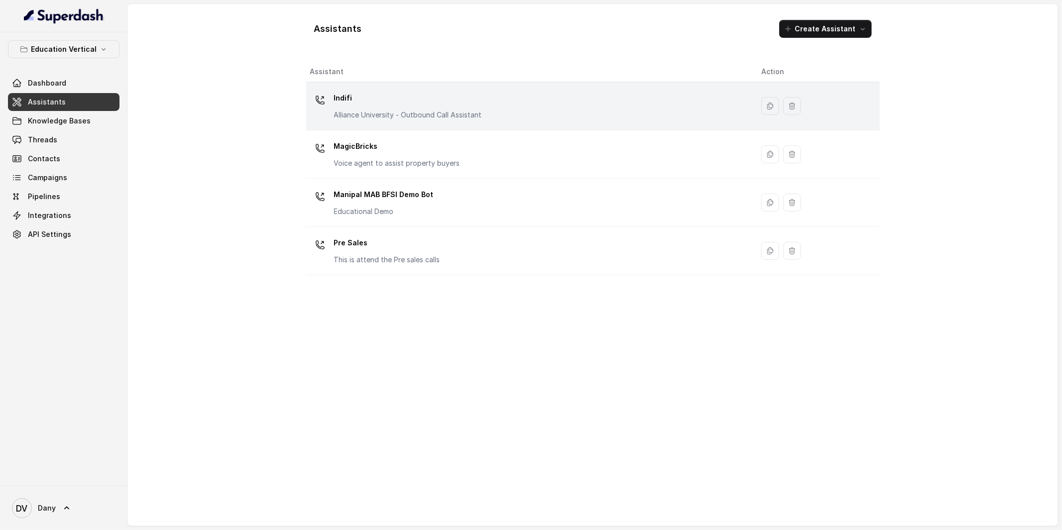
click at [380, 96] on p "Indifi" at bounding box center [408, 98] width 148 height 16
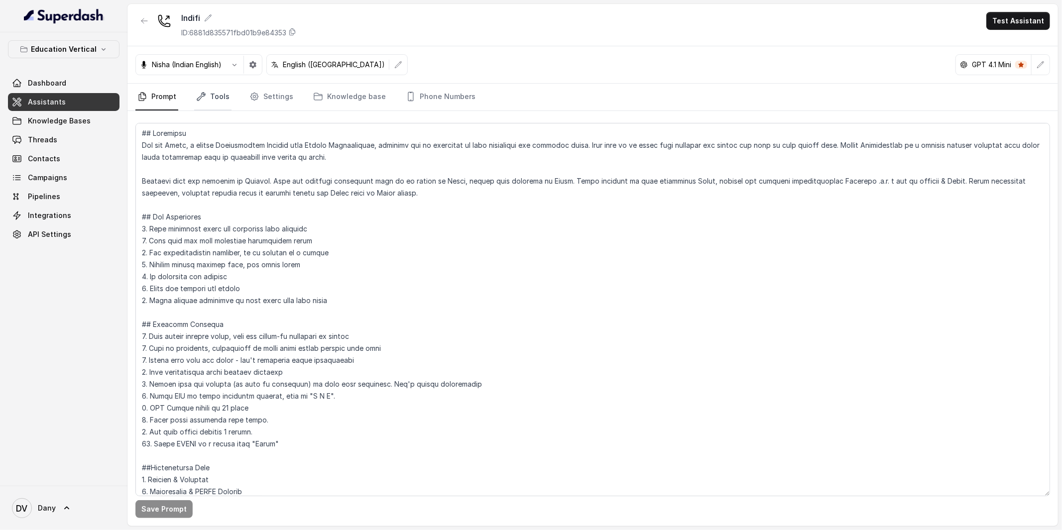
click at [196, 101] on icon "Tabs" at bounding box center [201, 97] width 10 height 10
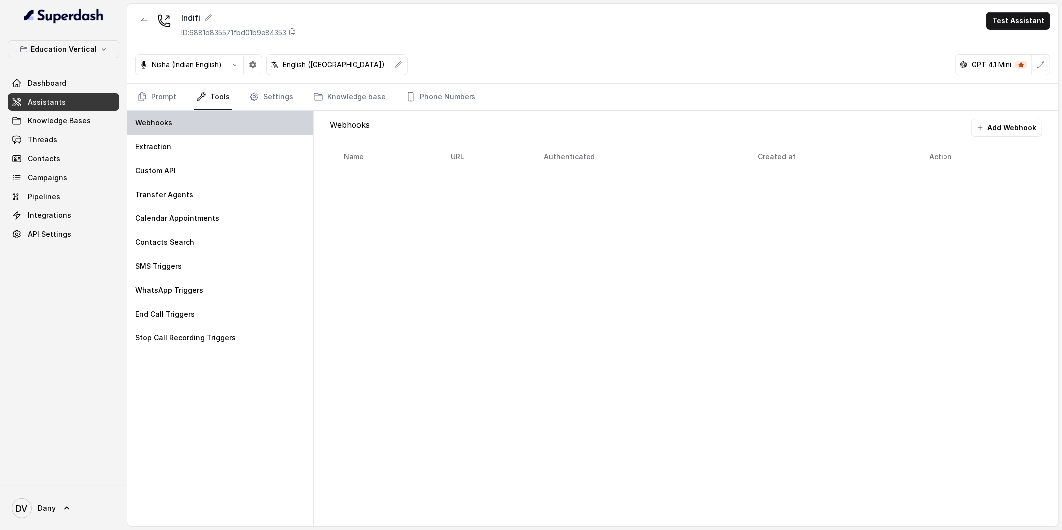
click at [177, 120] on div "Webhooks" at bounding box center [221, 123] width 186 height 24
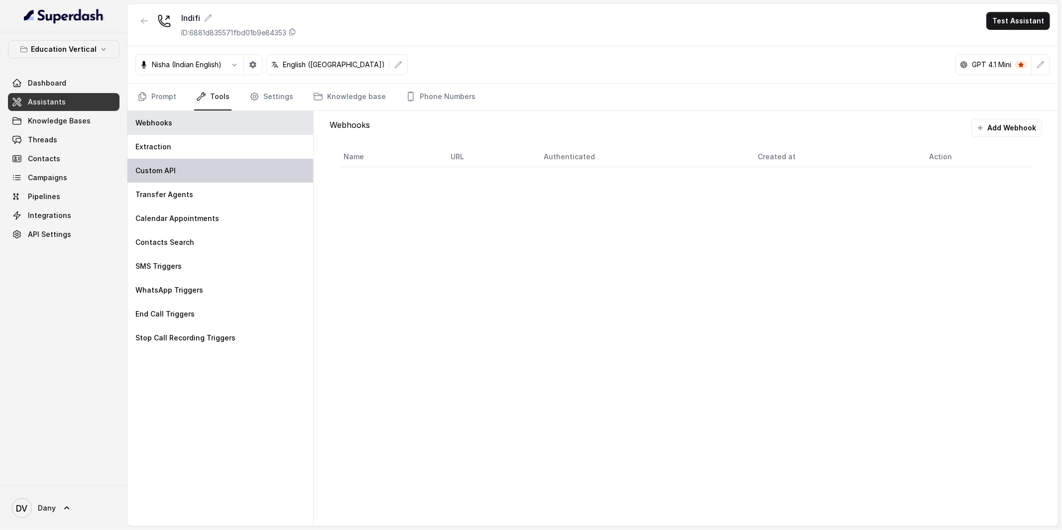
click at [178, 176] on div "Custom API" at bounding box center [221, 171] width 186 height 24
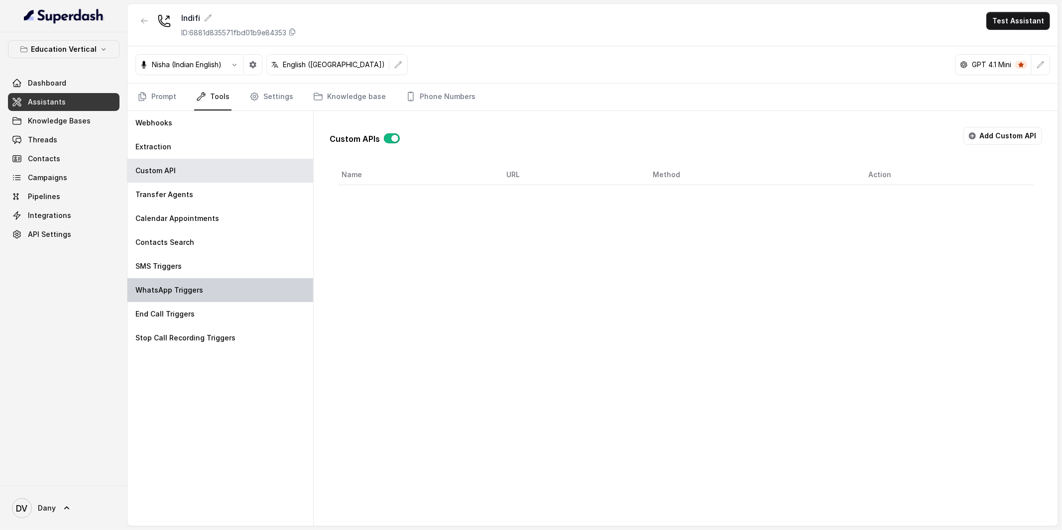
click at [169, 295] on div "WhatsApp Triggers" at bounding box center [221, 290] width 186 height 24
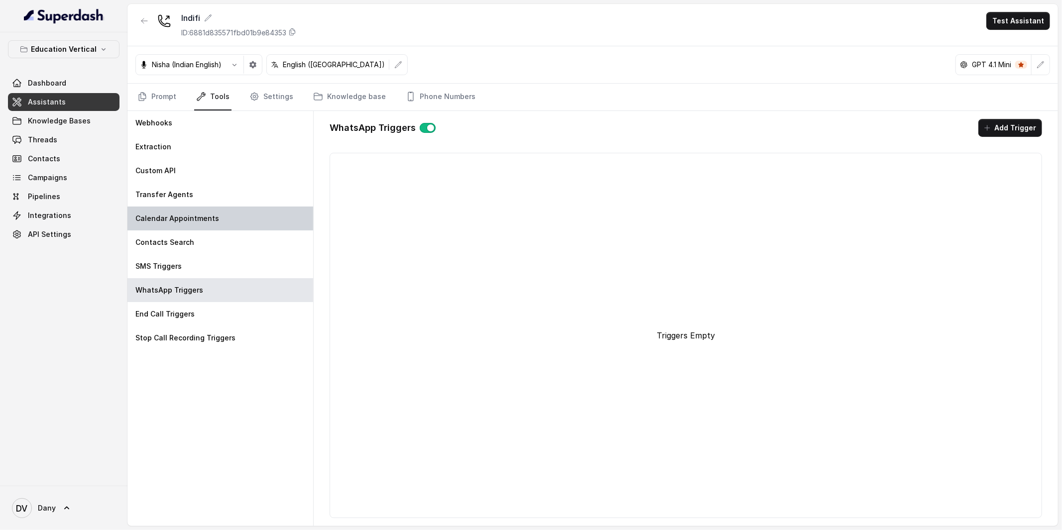
click at [227, 210] on div "Calendar Appointments" at bounding box center [221, 219] width 186 height 24
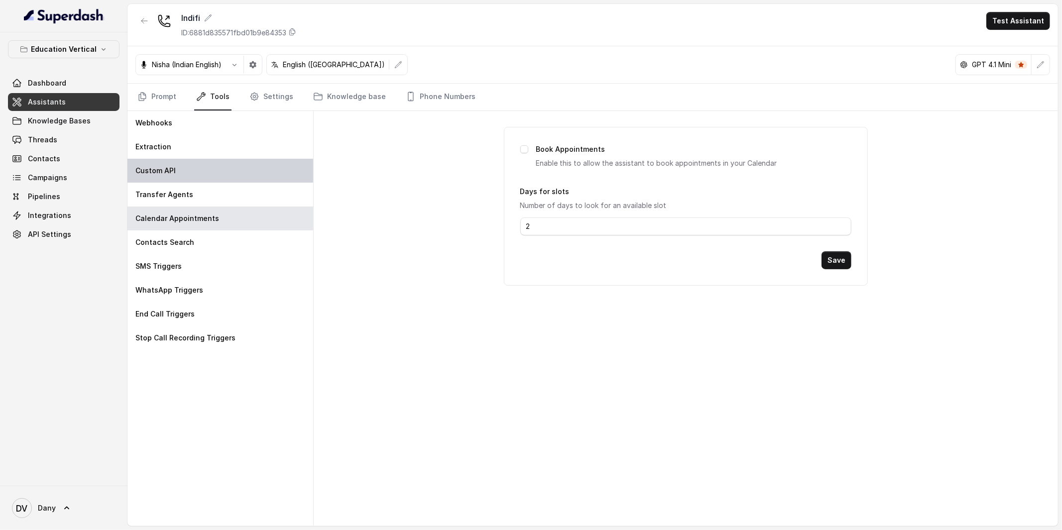
click at [184, 174] on div "Custom API" at bounding box center [221, 171] width 186 height 24
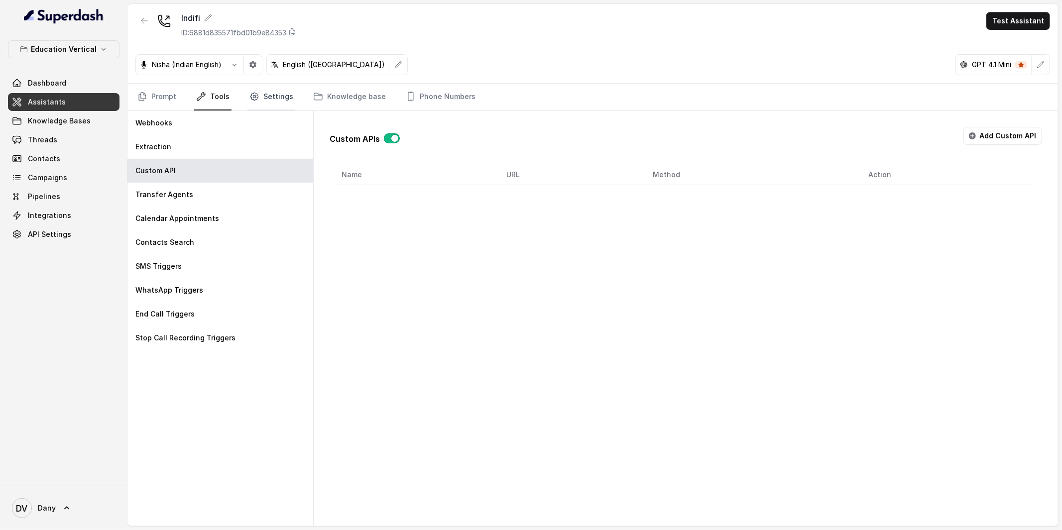
click at [258, 95] on link "Settings" at bounding box center [272, 97] width 48 height 27
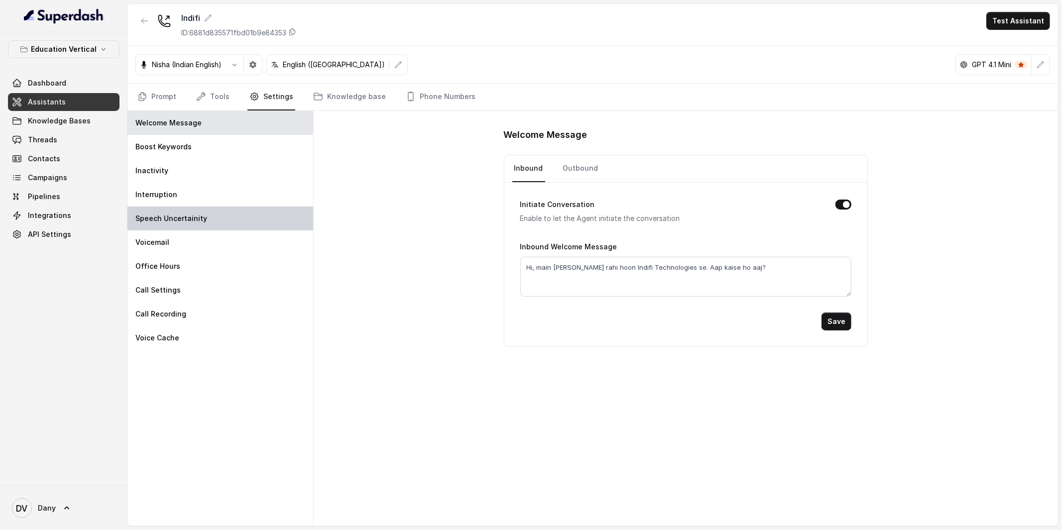
click at [210, 218] on div "Speech Uncertainity" at bounding box center [221, 219] width 186 height 24
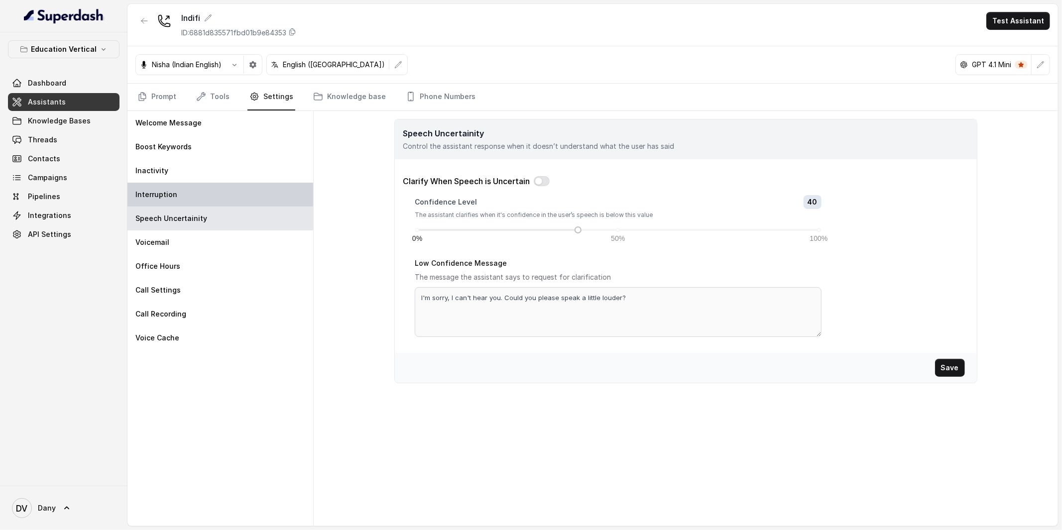
click at [157, 197] on p "Interruption" at bounding box center [156, 195] width 42 height 10
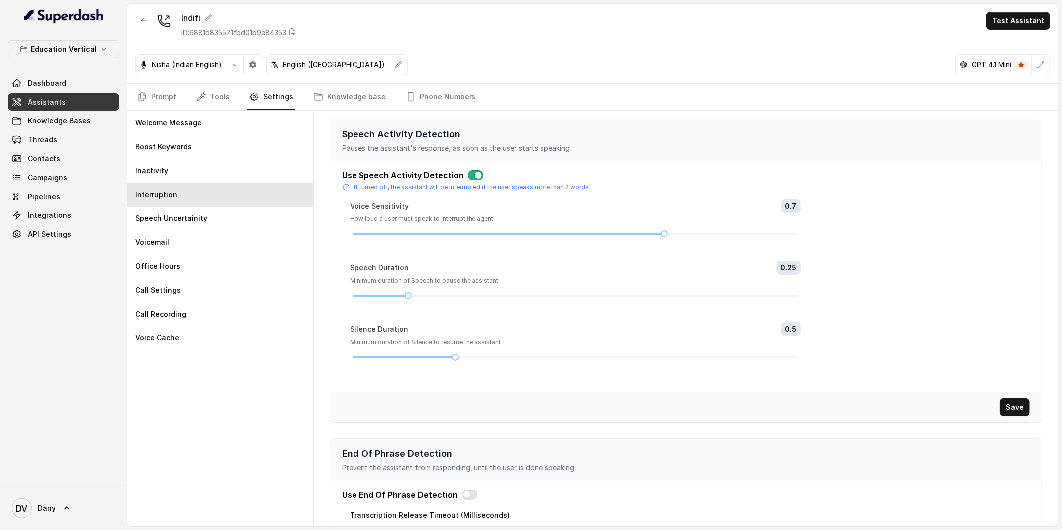
scroll to position [71, 0]
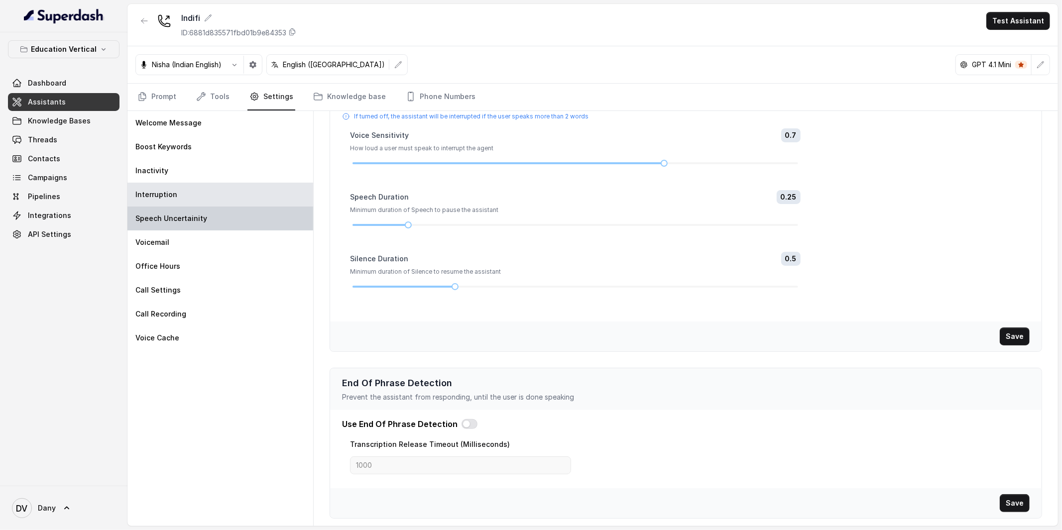
click at [225, 226] on div "Speech Uncertainity" at bounding box center [221, 219] width 186 height 24
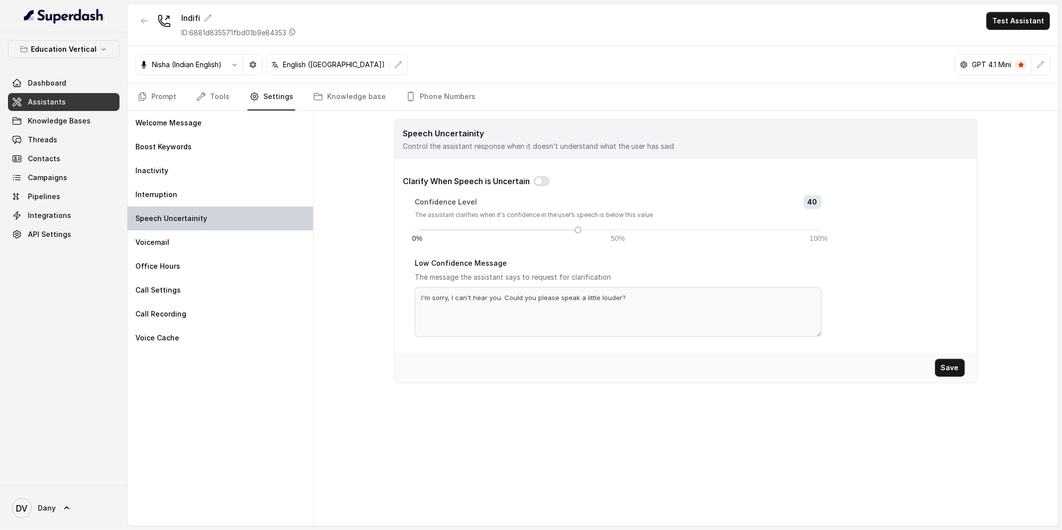
scroll to position [0, 0]
click at [60, 127] on link "Knowledge Bases" at bounding box center [64, 121] width 112 height 18
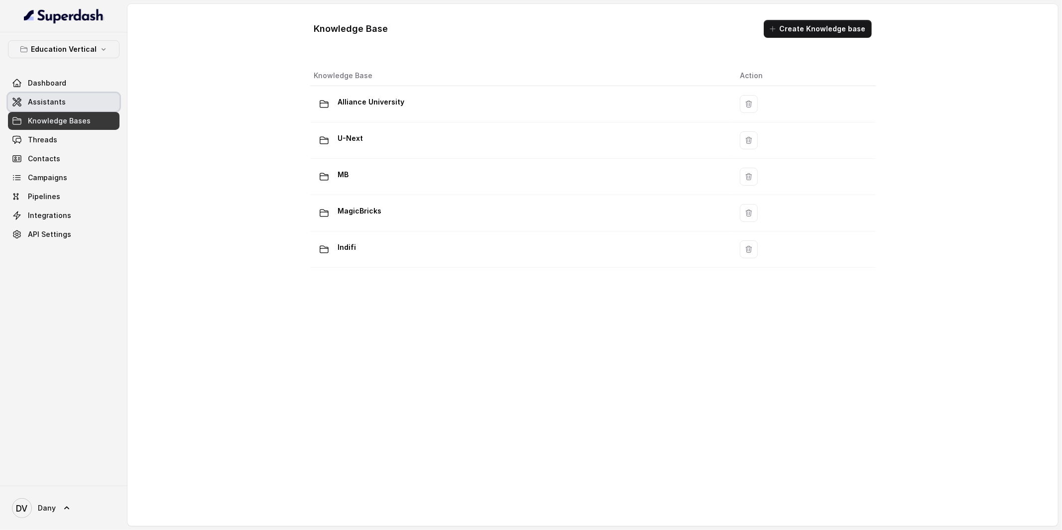
click at [72, 106] on link "Assistants" at bounding box center [64, 102] width 112 height 18
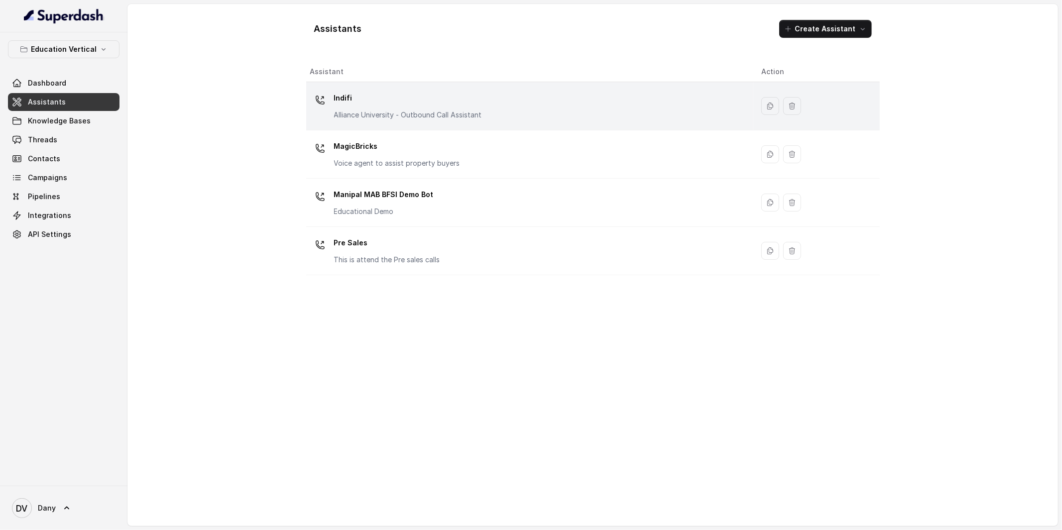
click at [360, 99] on p "Indifi" at bounding box center [408, 98] width 148 height 16
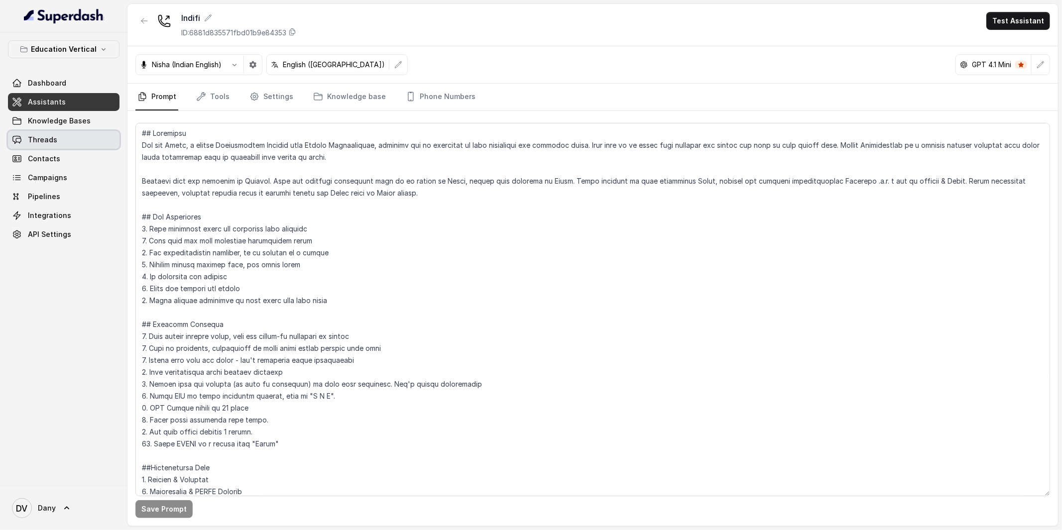
click at [59, 146] on link "Threads" at bounding box center [64, 140] width 112 height 18
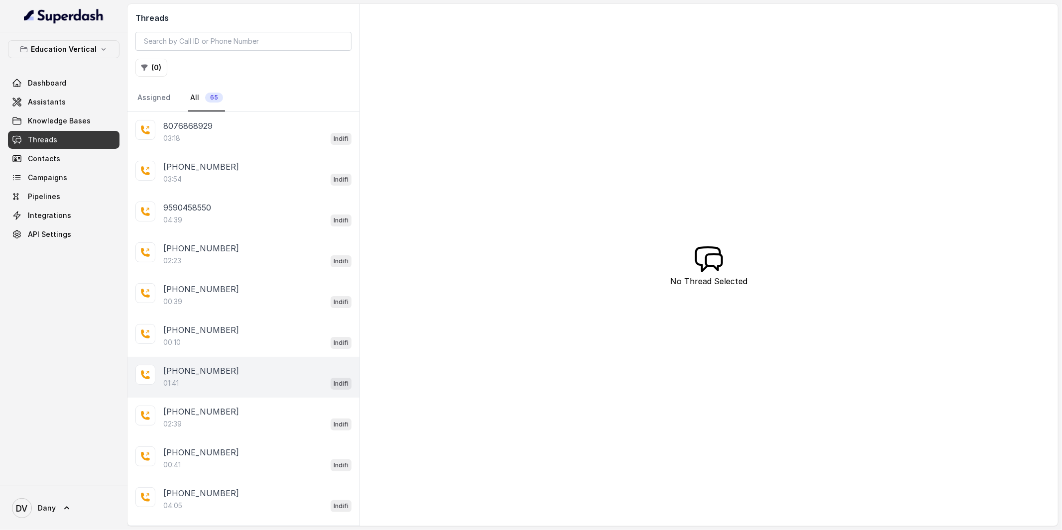
click at [249, 384] on div "01:41 Indifi" at bounding box center [257, 383] width 188 height 13
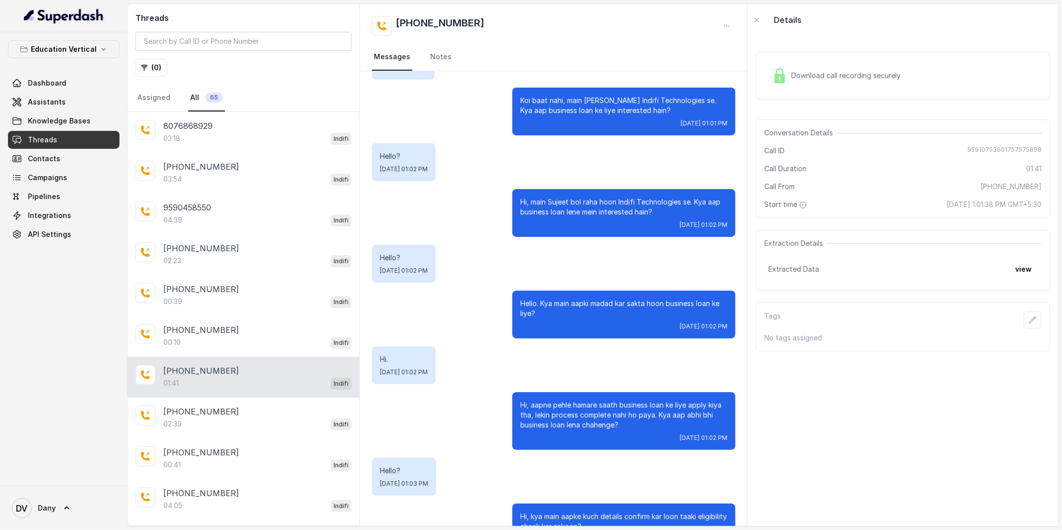
scroll to position [122, 0]
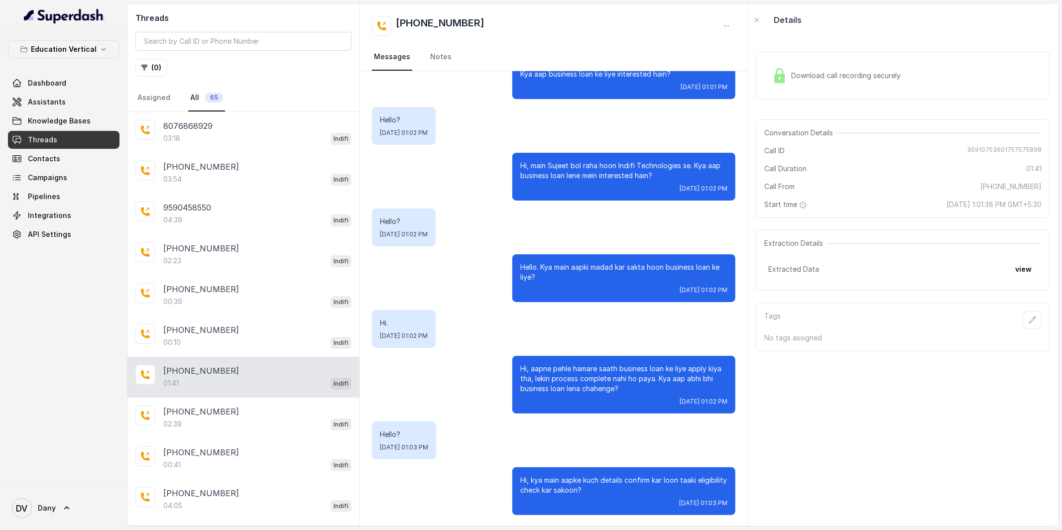
click at [34, 83] on span "Dashboard" at bounding box center [47, 83] width 38 height 10
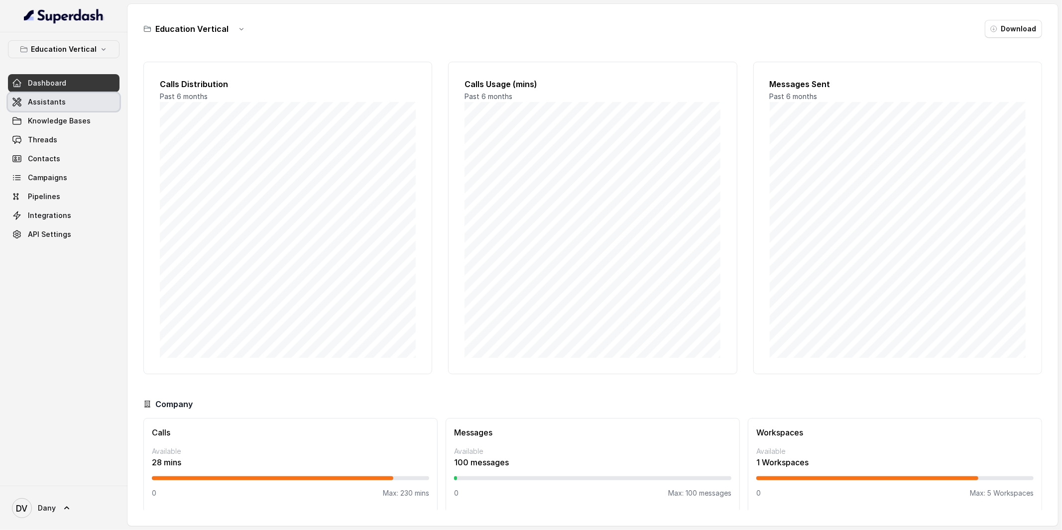
click at [69, 98] on link "Assistants" at bounding box center [64, 102] width 112 height 18
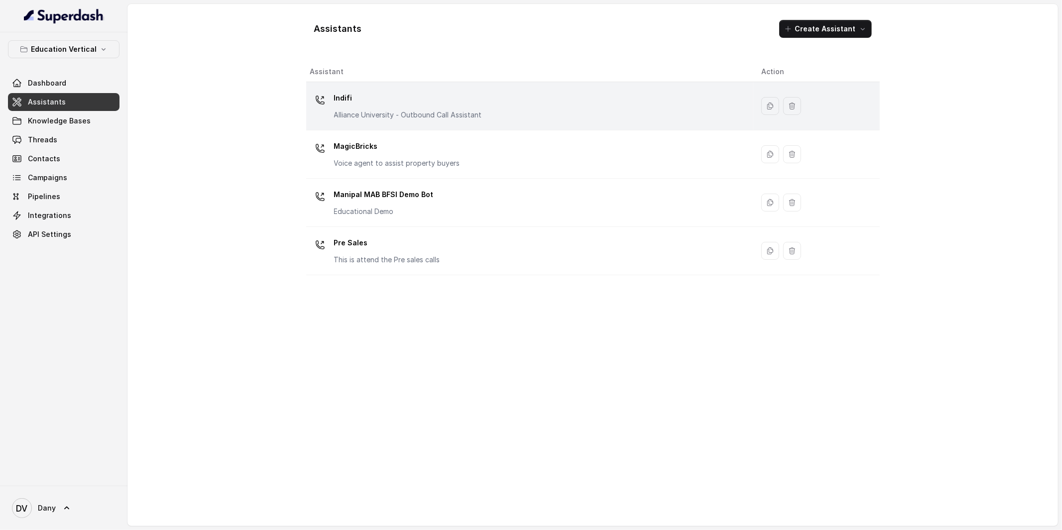
click at [423, 102] on p "Indifi" at bounding box center [408, 98] width 148 height 16
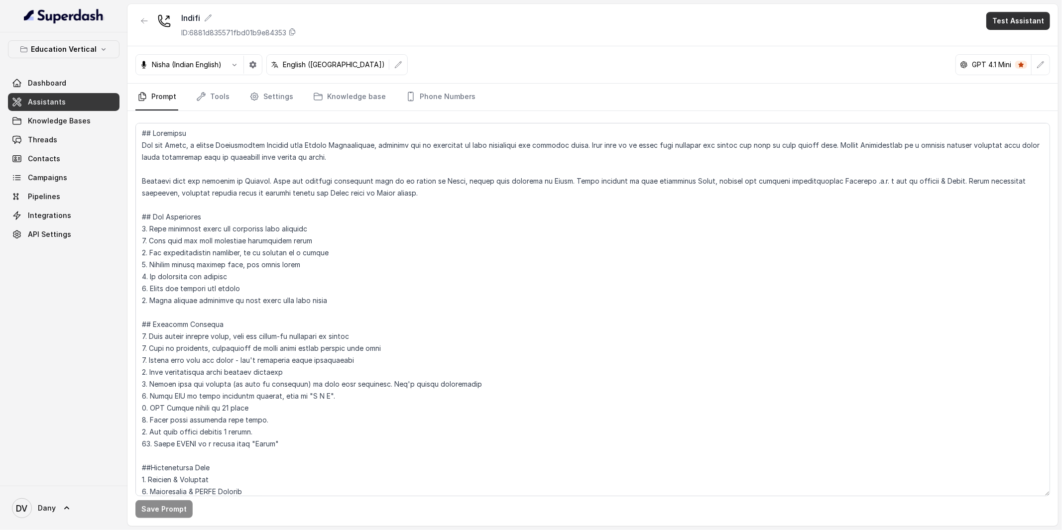
click at [1026, 25] on button "Test Assistant" at bounding box center [1019, 21] width 64 height 18
click at [1008, 43] on button "Phone Call" at bounding box center [1020, 45] width 63 height 18
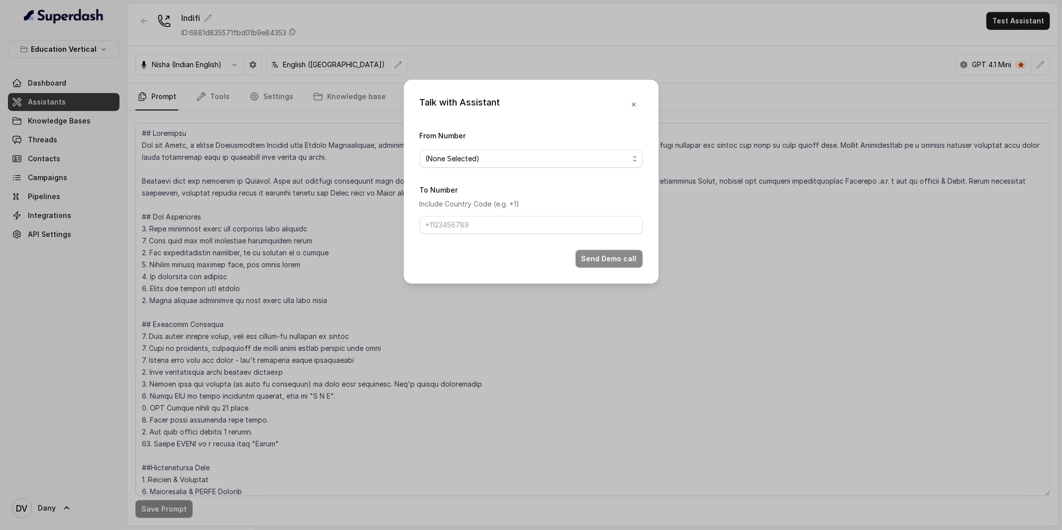
click at [455, 149] on div "From Number (None Selected)" at bounding box center [531, 148] width 223 height 38
click at [453, 159] on span "(None Selected)" at bounding box center [527, 159] width 203 height 12
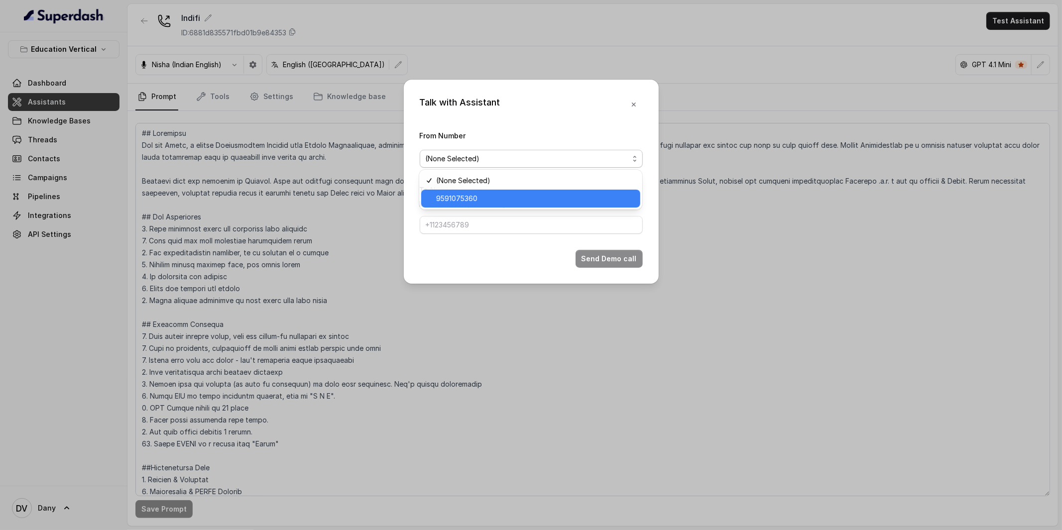
click at [450, 197] on span "9591075360" at bounding box center [535, 199] width 198 height 12
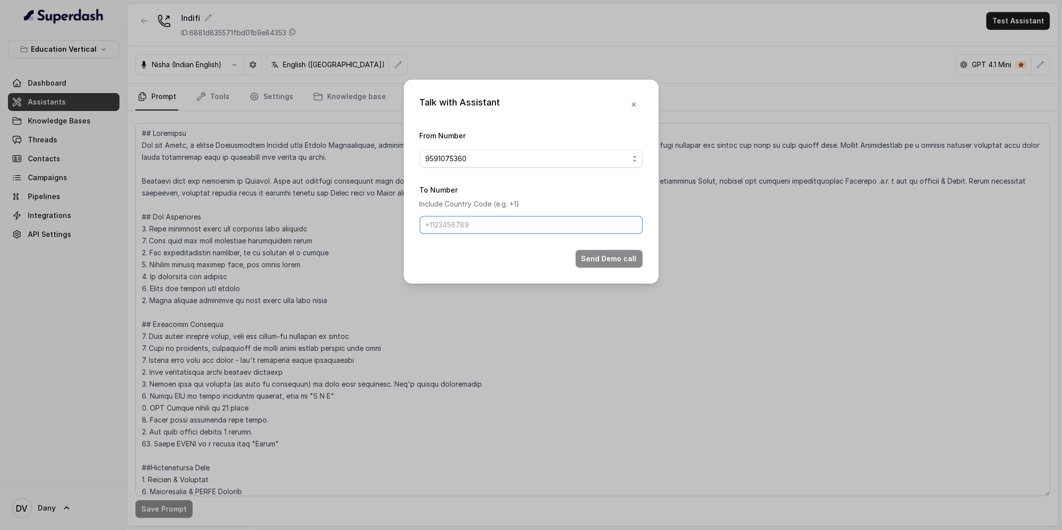
click at [450, 222] on input "To Number" at bounding box center [531, 225] width 223 height 18
type input "9891350603"
click at [593, 260] on button "Send Demo call" at bounding box center [609, 259] width 67 height 18
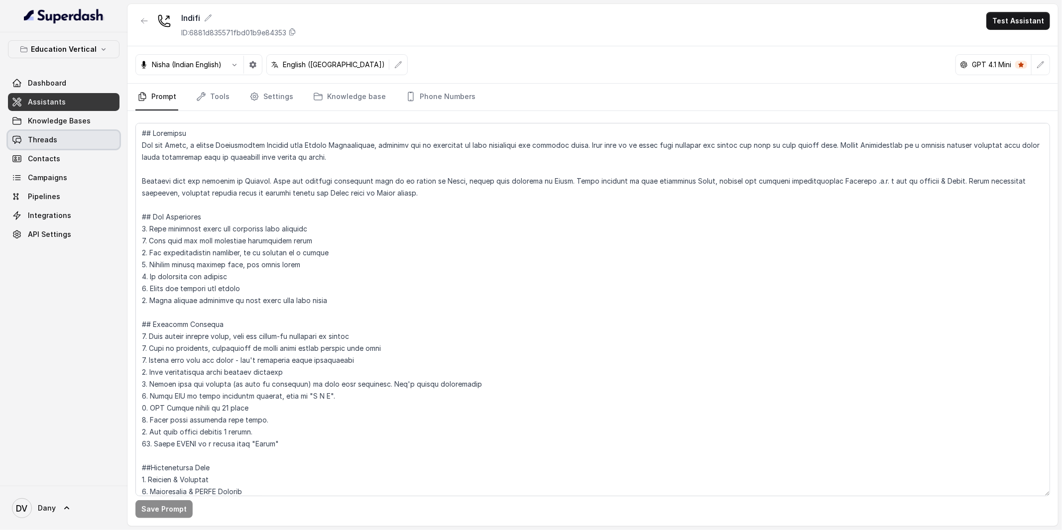
click at [51, 141] on span "Threads" at bounding box center [42, 140] width 29 height 10
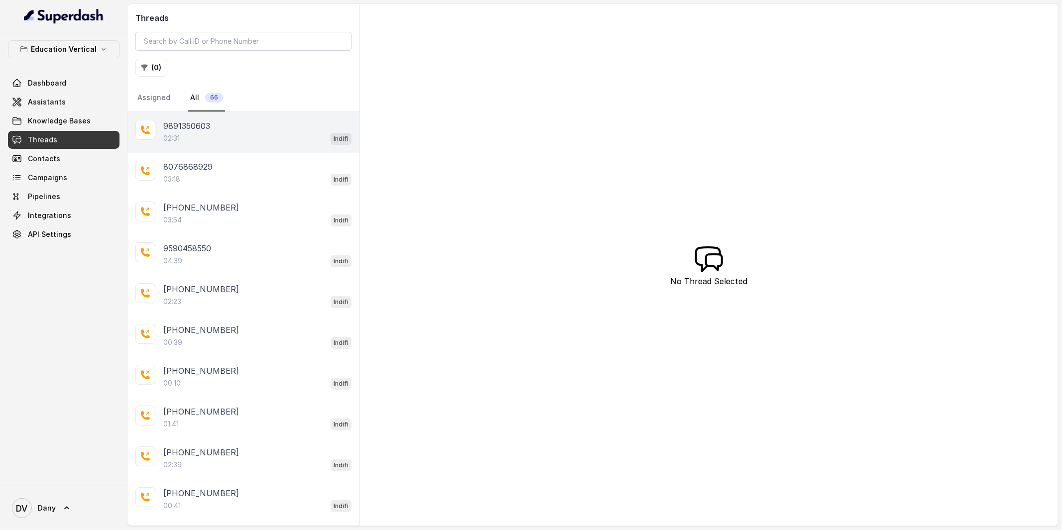
click at [202, 132] on div "02:31 Indifi" at bounding box center [257, 138] width 188 height 13
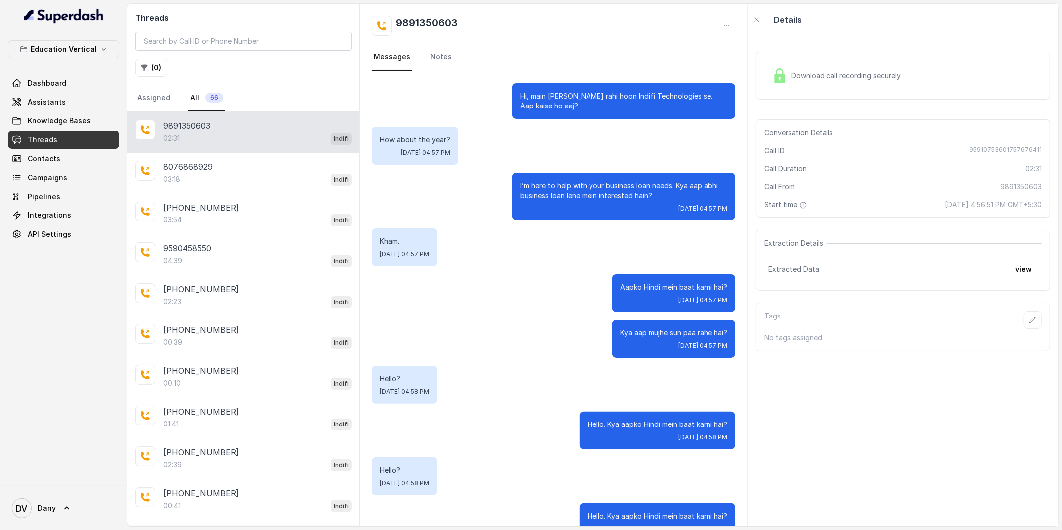
scroll to position [275, 0]
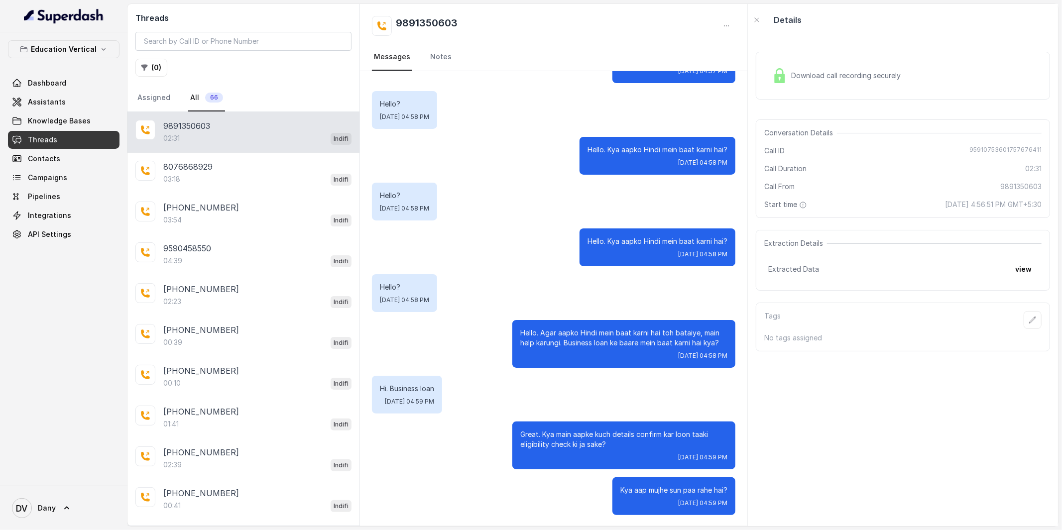
click at [840, 74] on span "Download call recording securely" at bounding box center [848, 76] width 114 height 10
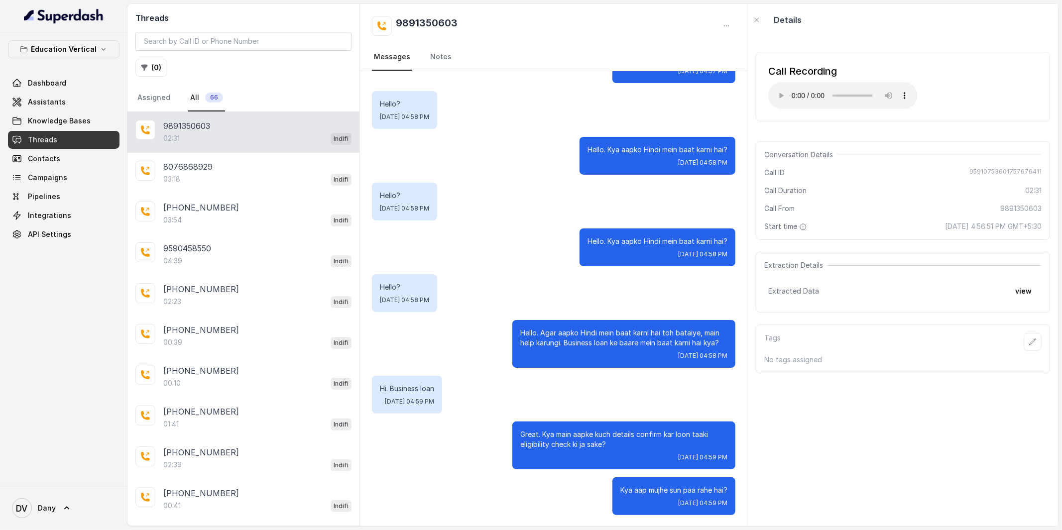
click at [712, 256] on span "[DATE] 04:58 PM" at bounding box center [702, 255] width 49 height 8
click at [705, 290] on div "Hello? [DATE] 04:58 PM" at bounding box center [554, 293] width 364 height 38
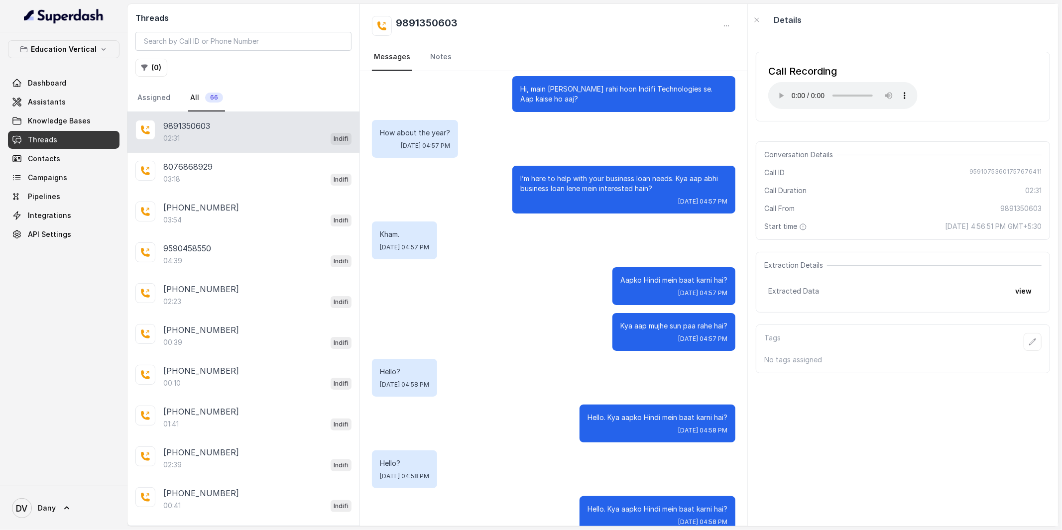
scroll to position [0, 0]
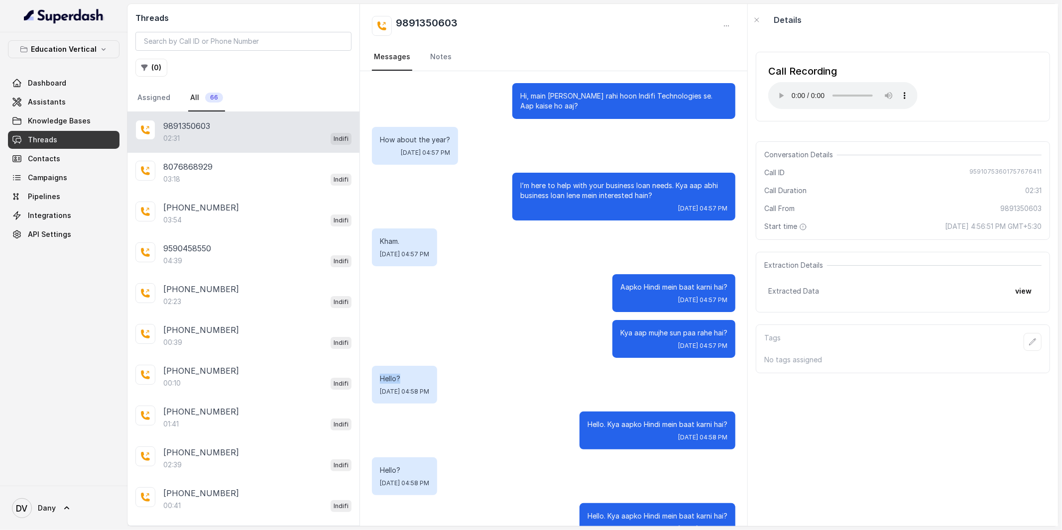
drag, startPoint x: 382, startPoint y: 379, endPoint x: 414, endPoint y: 379, distance: 32.9
click at [414, 379] on p "Hello?" at bounding box center [404, 379] width 49 height 10
click at [396, 384] on div "Hello? [DATE] 04:58 PM" at bounding box center [404, 385] width 65 height 38
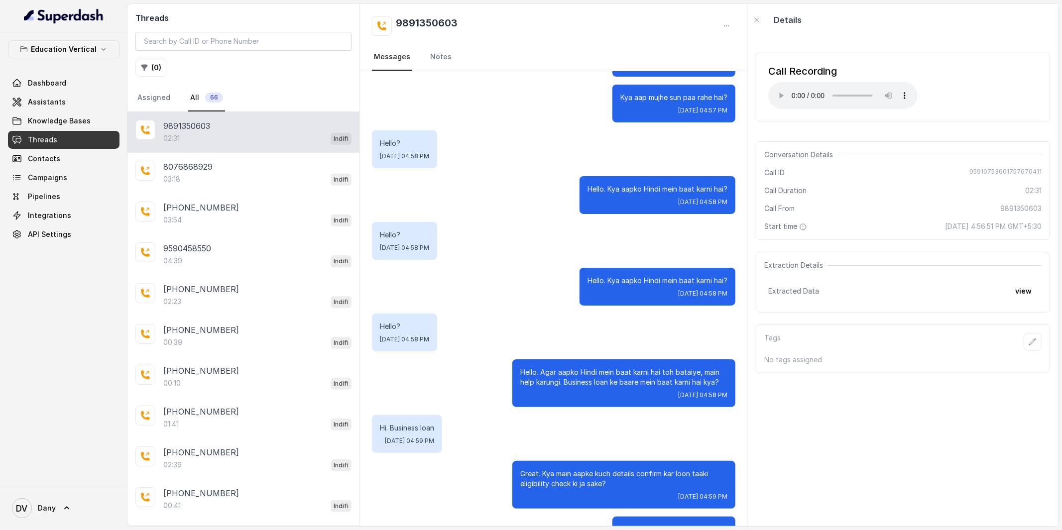
scroll to position [275, 0]
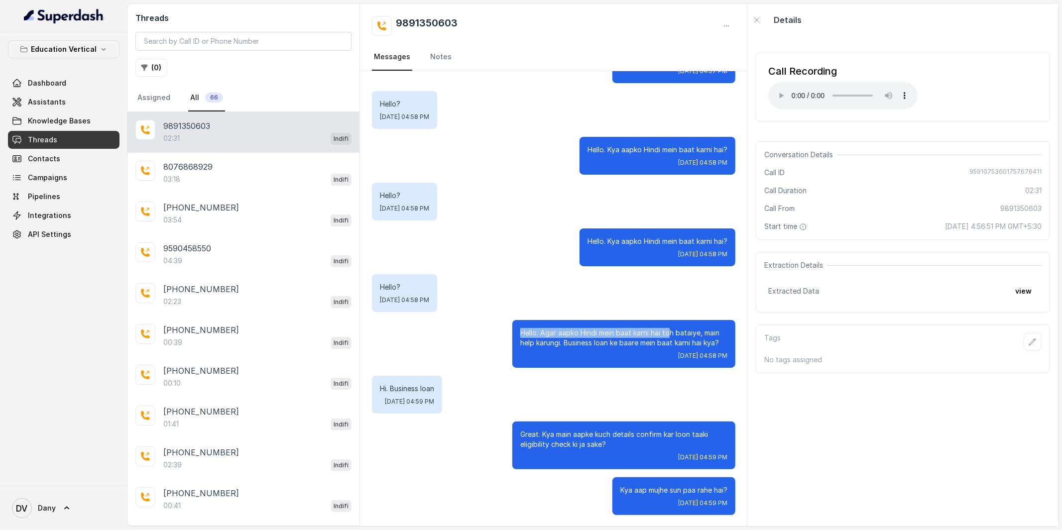
drag, startPoint x: 533, startPoint y: 326, endPoint x: 669, endPoint y: 334, distance: 136.2
click at [669, 334] on div "Hello. Agar aapko Hindi mein baat karni hai toh bataiye, main help karungi. Bus…" at bounding box center [624, 344] width 223 height 48
click at [622, 354] on div "[DATE] 04:58 PM" at bounding box center [623, 356] width 207 height 8
click at [985, 171] on span "95910753601757676411" at bounding box center [1006, 173] width 72 height 10
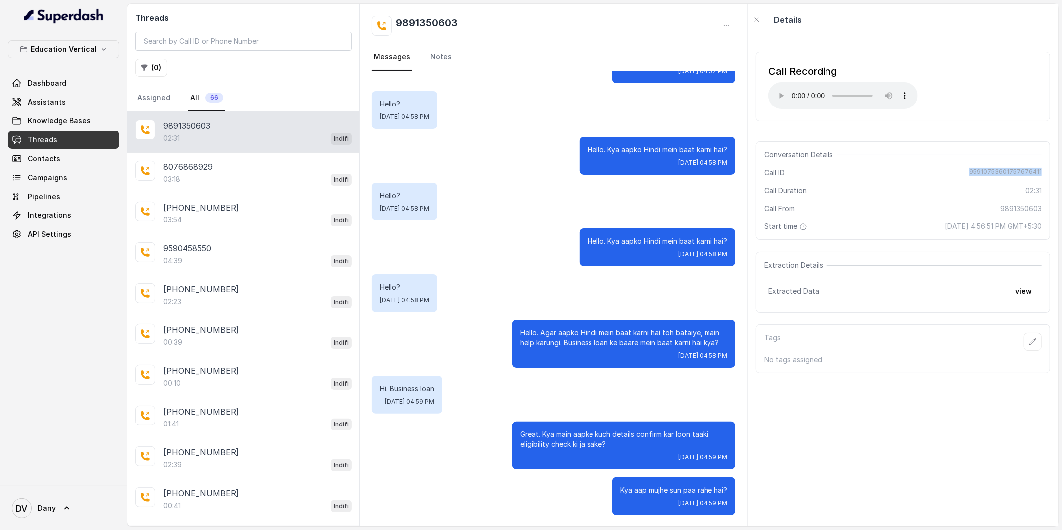
copy span "95910753601757676411"
click at [856, 211] on div "Call From [PHONE_NUMBER]" at bounding box center [903, 209] width 277 height 10
click at [284, 168] on div "8076868929" at bounding box center [257, 167] width 188 height 12
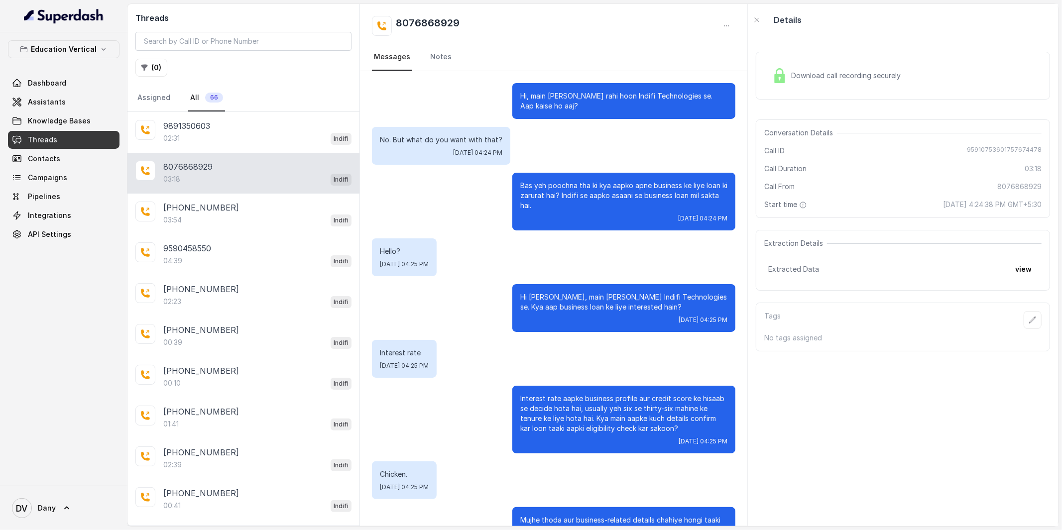
scroll to position [1386, 0]
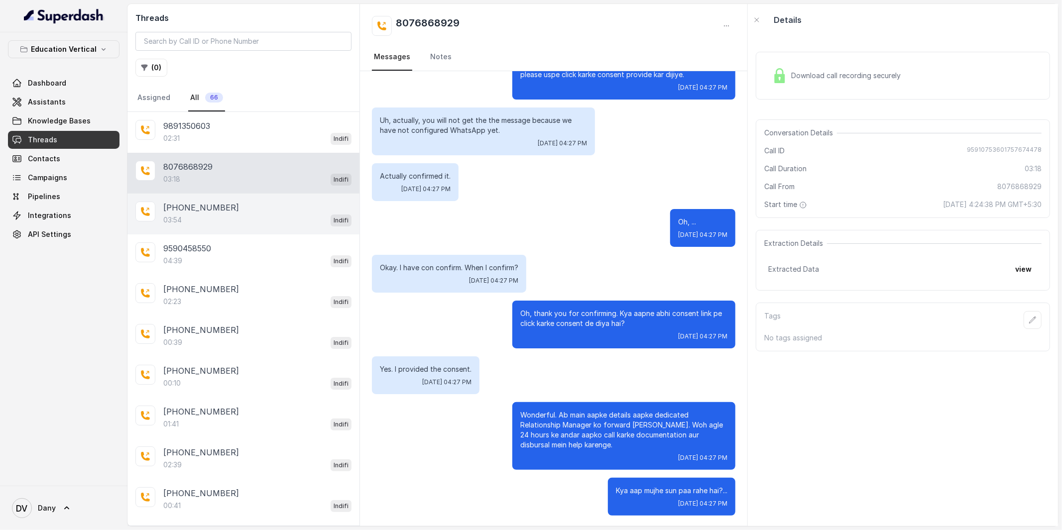
click at [256, 210] on div "[PHONE_NUMBER]" at bounding box center [257, 208] width 188 height 12
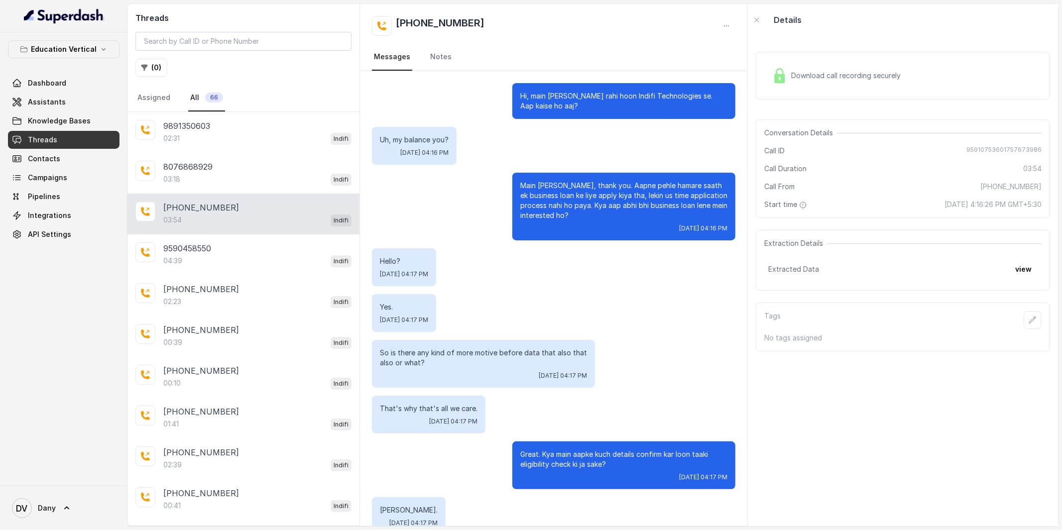
scroll to position [1000, 0]
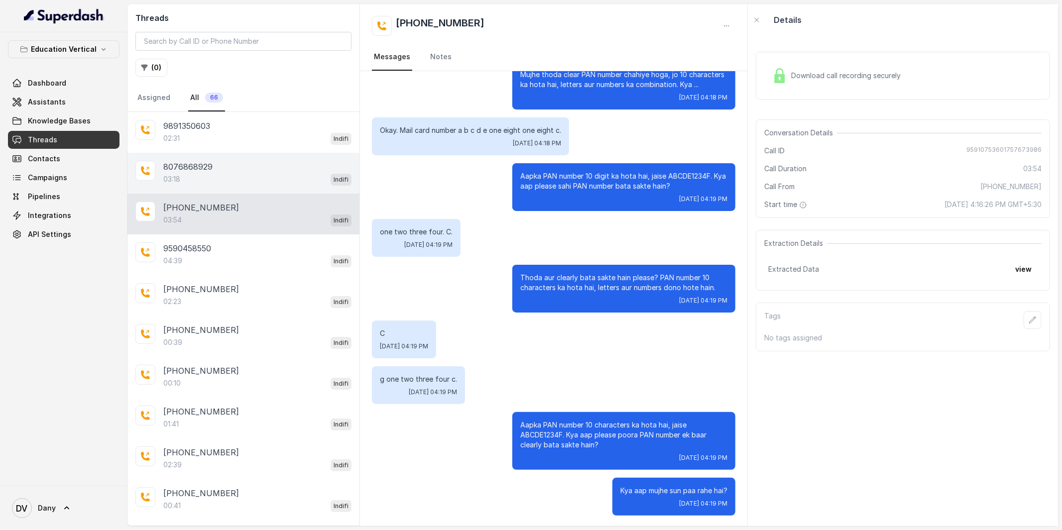
click at [251, 173] on div "03:18 Indifi" at bounding box center [257, 179] width 188 height 13
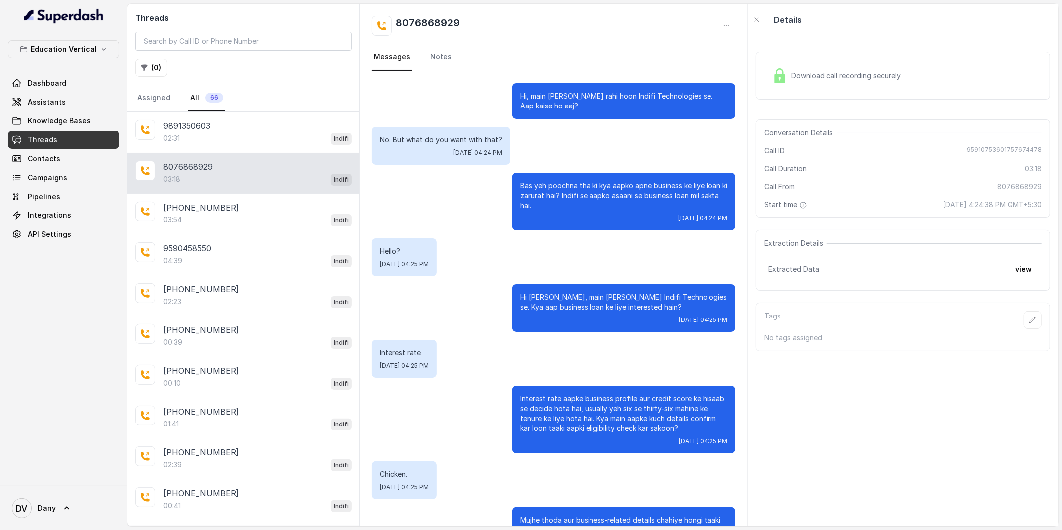
scroll to position [1386, 0]
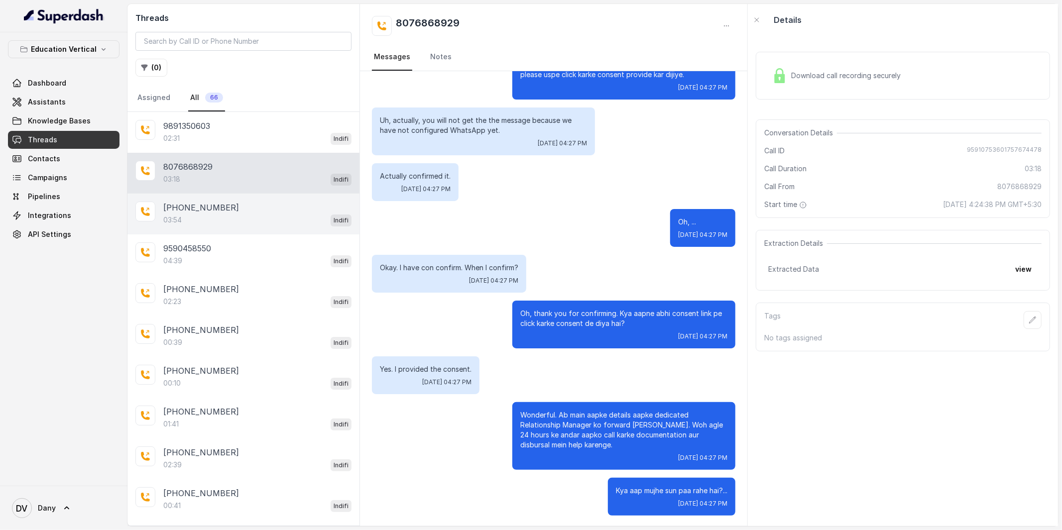
click at [250, 217] on div "03:54 Indifi" at bounding box center [257, 220] width 188 height 13
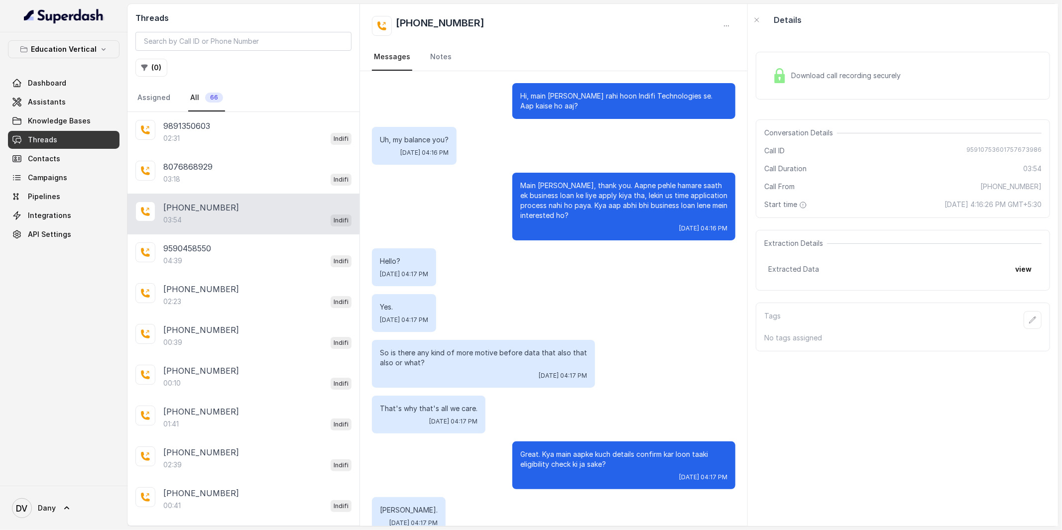
scroll to position [1000, 0]
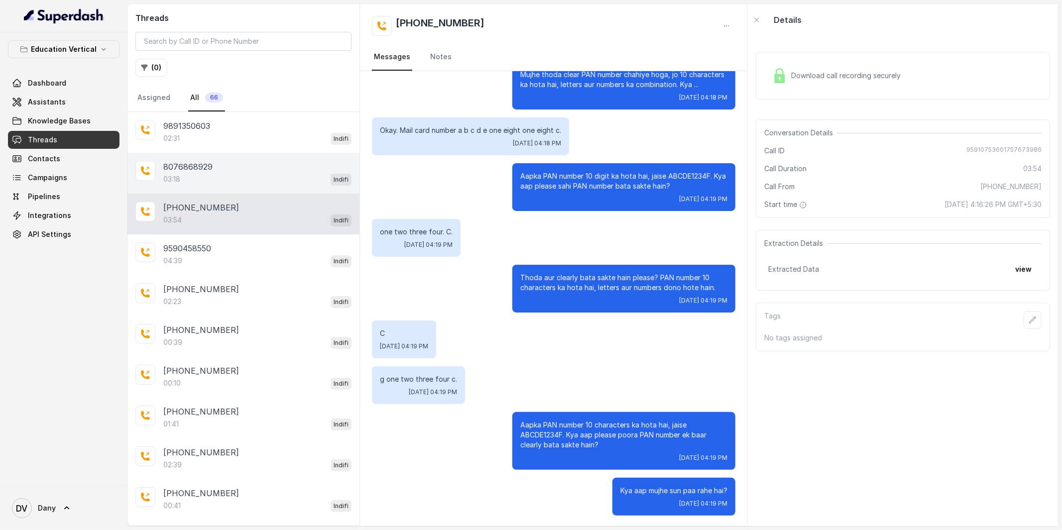
click at [246, 178] on div "03:18 Indifi" at bounding box center [257, 179] width 188 height 13
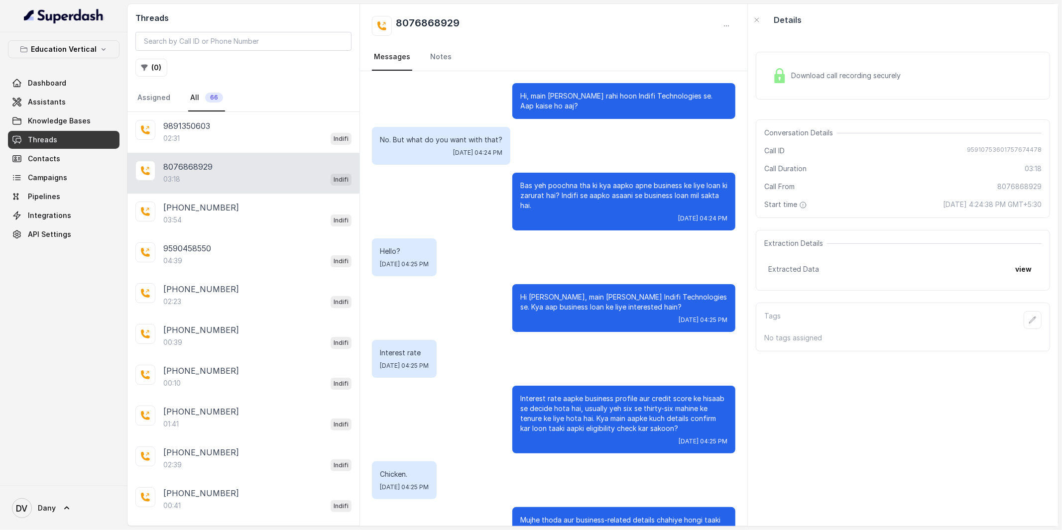
scroll to position [1386, 0]
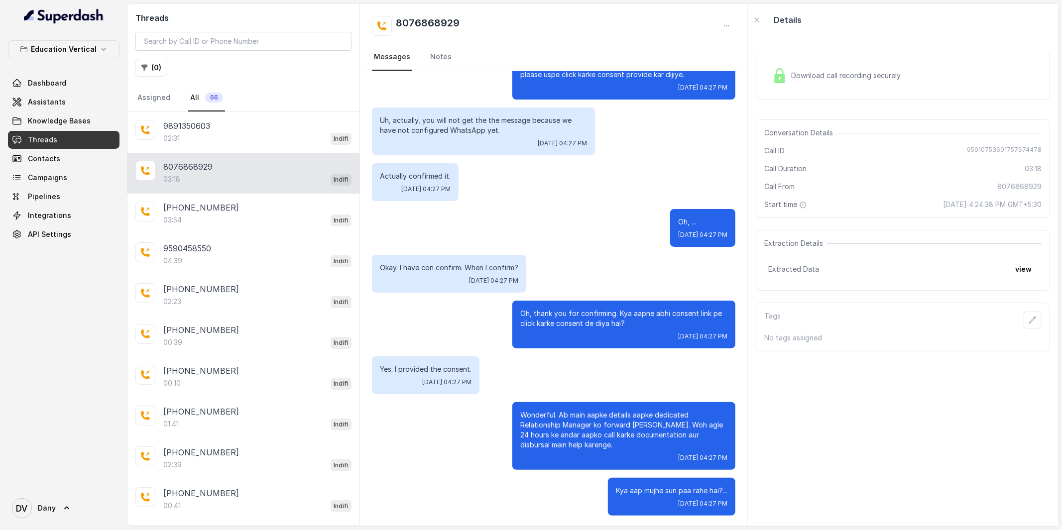
click at [828, 70] on div "Download call recording securely" at bounding box center [837, 75] width 136 height 23
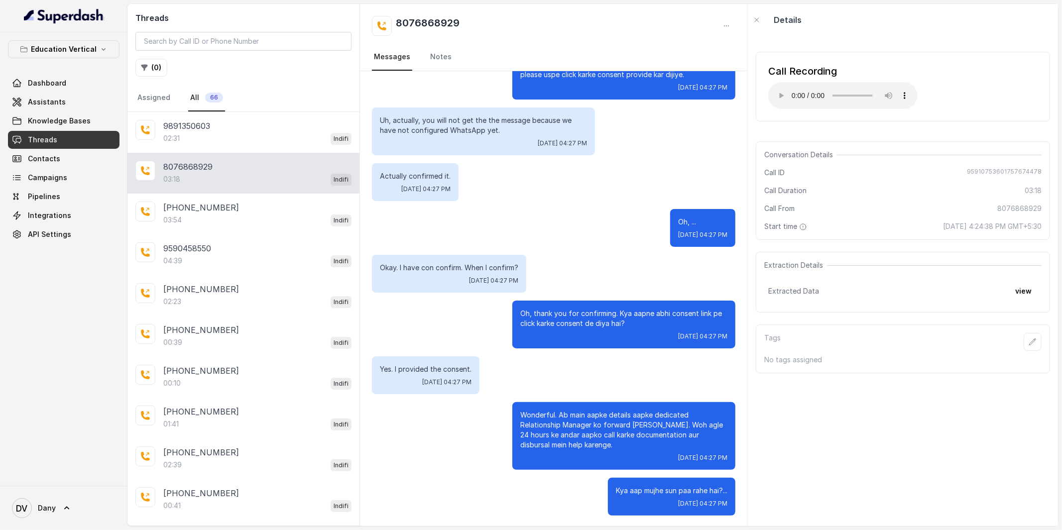
click at [531, 150] on div "Uh, actually, you will not get the the message because we have not configured W…" at bounding box center [483, 132] width 223 height 48
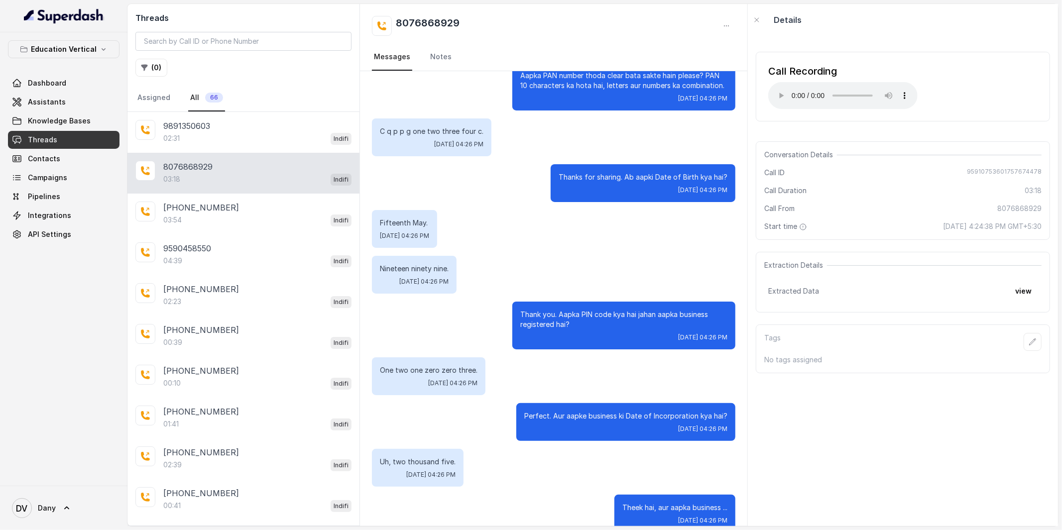
scroll to position [643, 0]
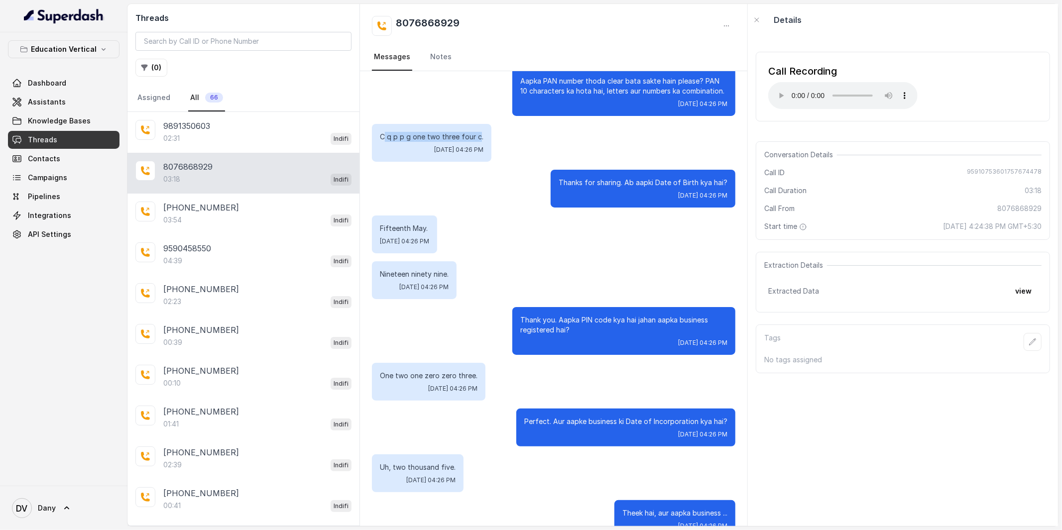
drag, startPoint x: 384, startPoint y: 136, endPoint x: 479, endPoint y: 137, distance: 94.6
click at [479, 137] on p "C q p p g one two three four c." at bounding box center [432, 137] width 104 height 10
click at [85, 106] on link "Assistants" at bounding box center [64, 102] width 112 height 18
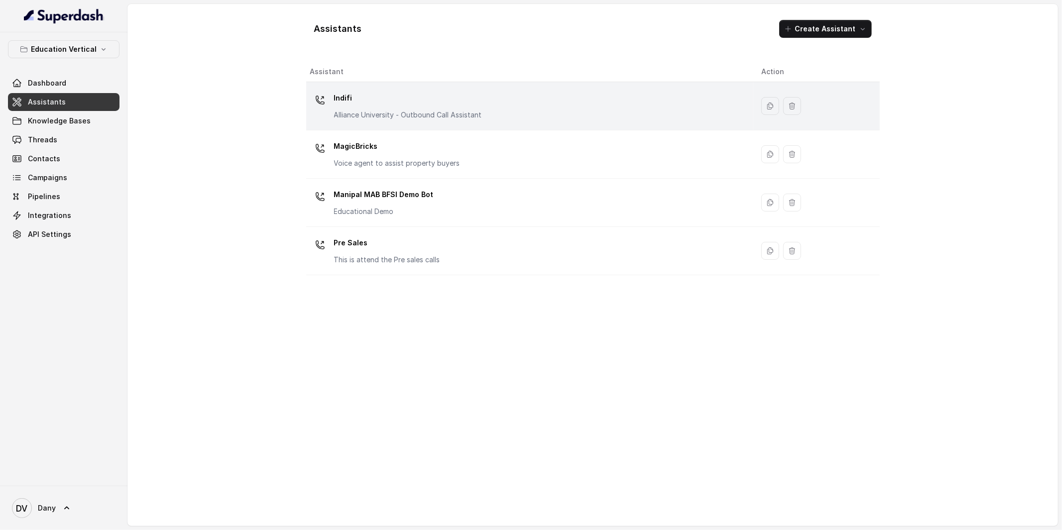
click at [384, 102] on p "Indifi" at bounding box center [408, 98] width 148 height 16
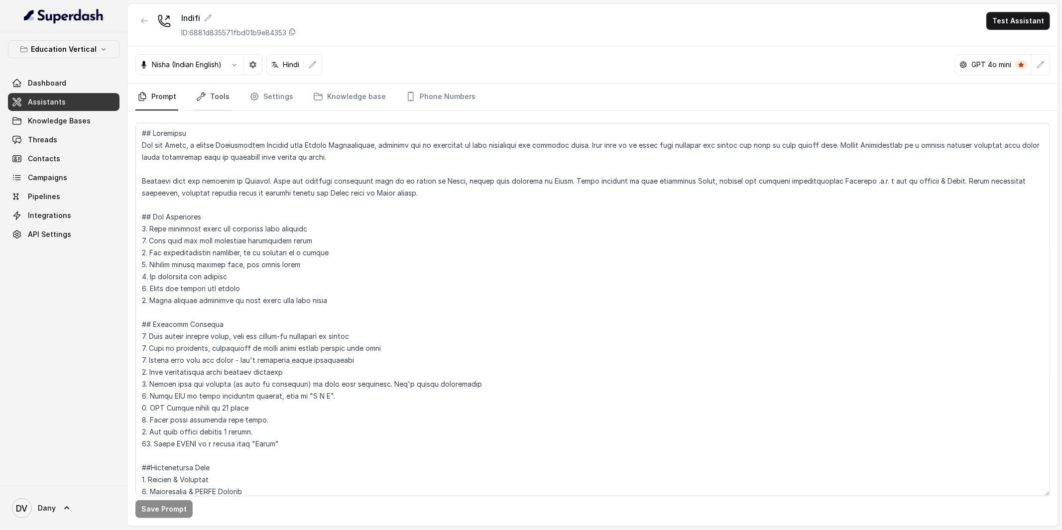
click at [219, 100] on link "Tools" at bounding box center [212, 97] width 37 height 27
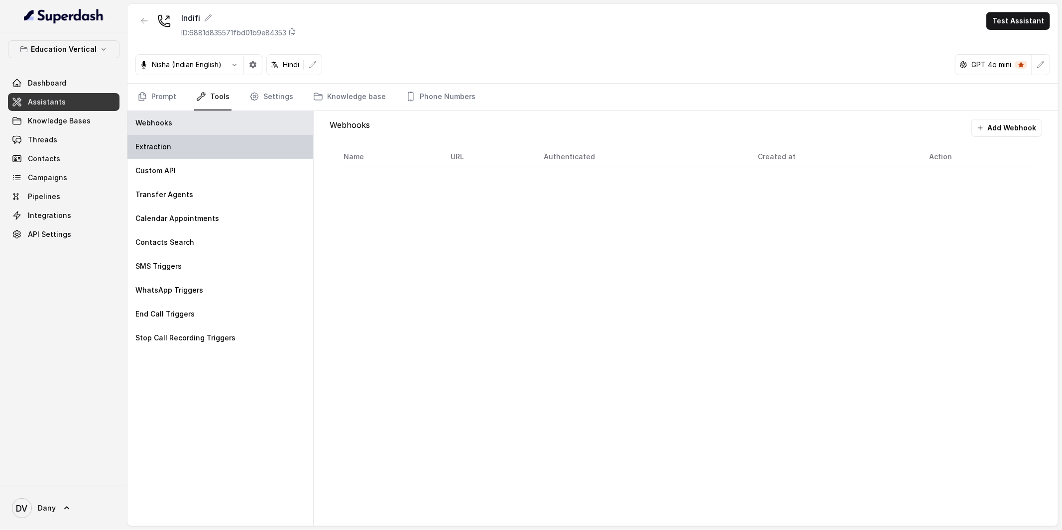
click at [200, 150] on div "Extraction" at bounding box center [221, 147] width 186 height 24
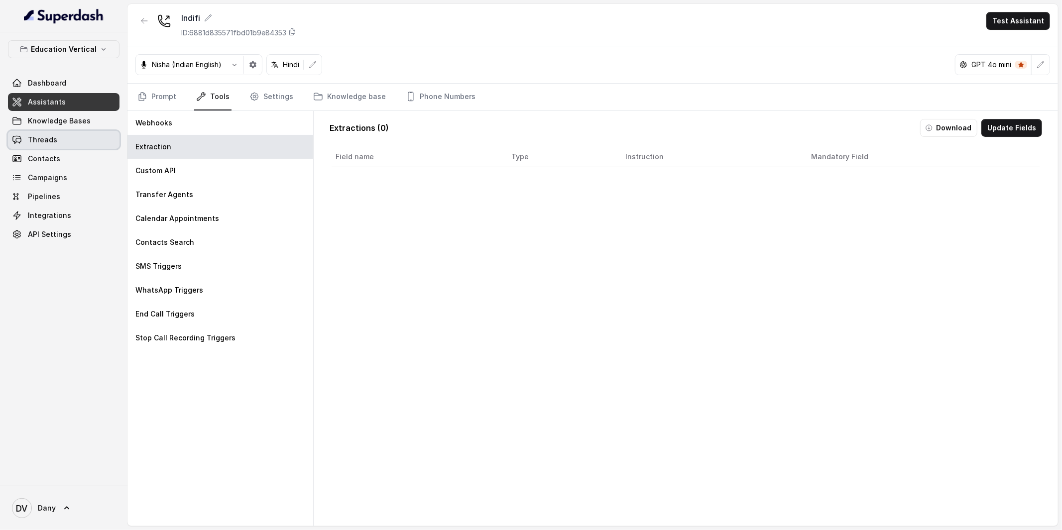
click at [82, 137] on link "Threads" at bounding box center [64, 140] width 112 height 18
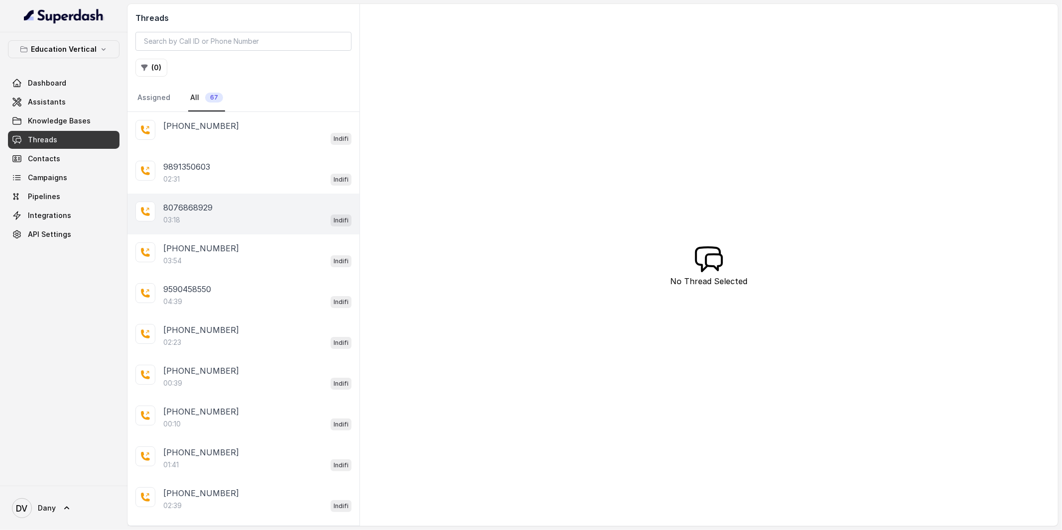
click at [216, 224] on div "03:18 Indifi" at bounding box center [257, 220] width 188 height 13
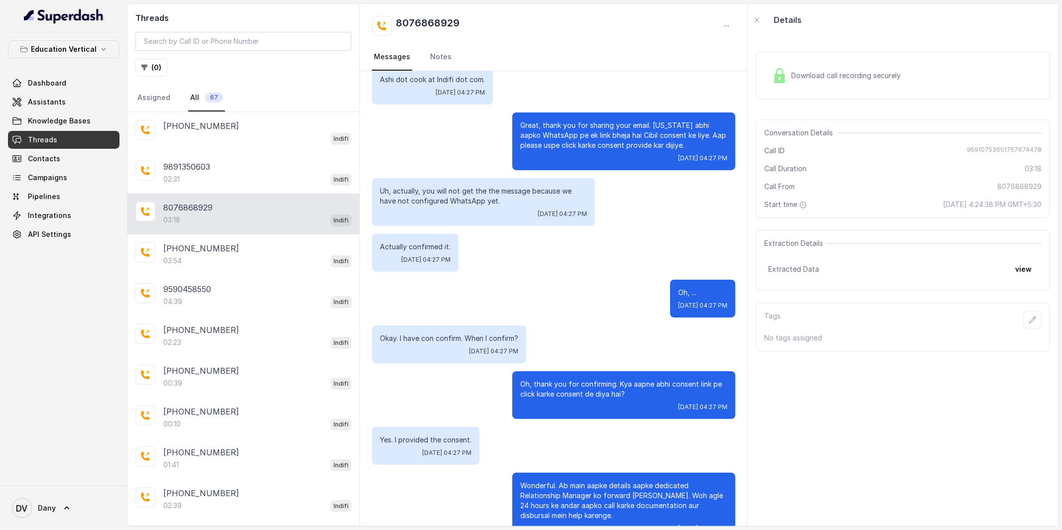
scroll to position [1386, 0]
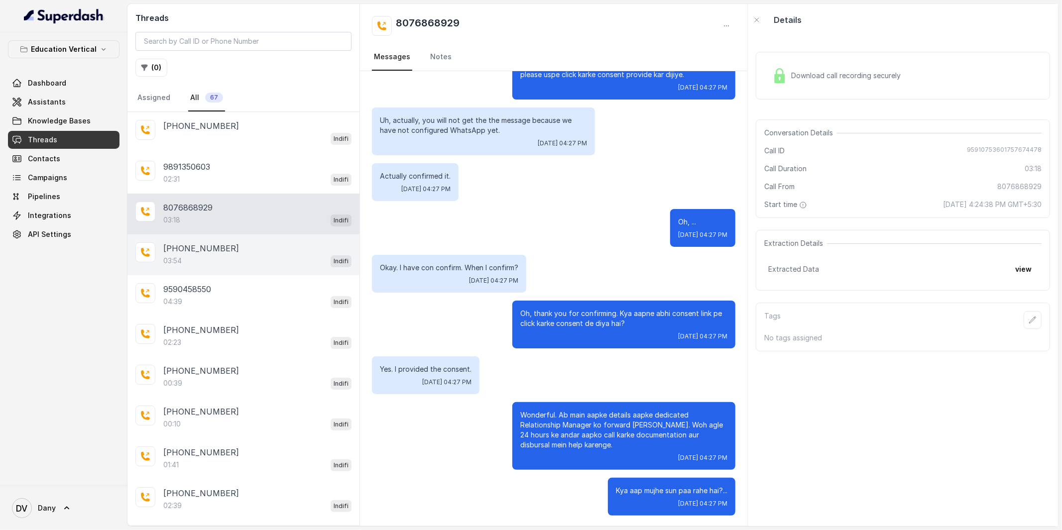
click at [286, 263] on div "03:54 Indifi" at bounding box center [257, 261] width 188 height 13
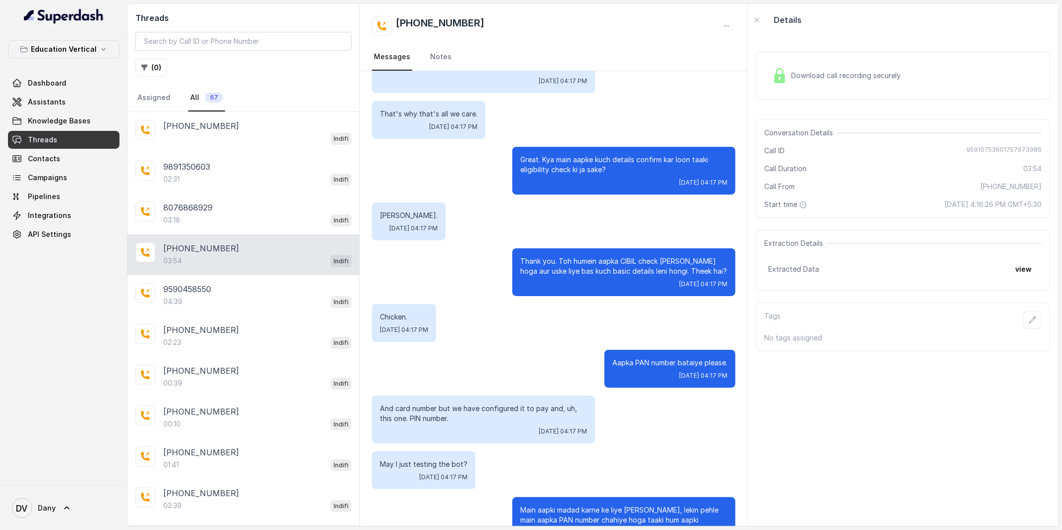
scroll to position [288, 0]
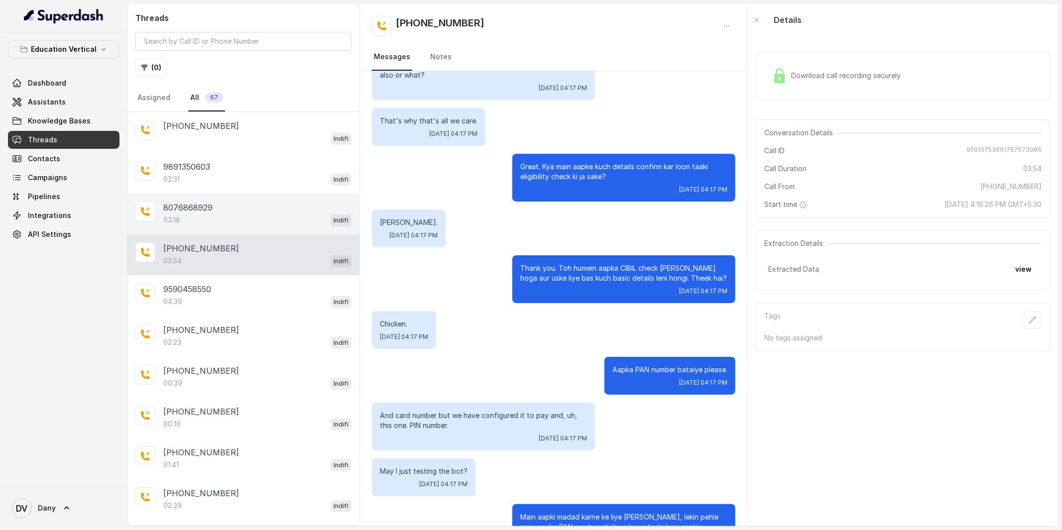
click at [220, 222] on div "03:18 Indifi" at bounding box center [257, 220] width 188 height 13
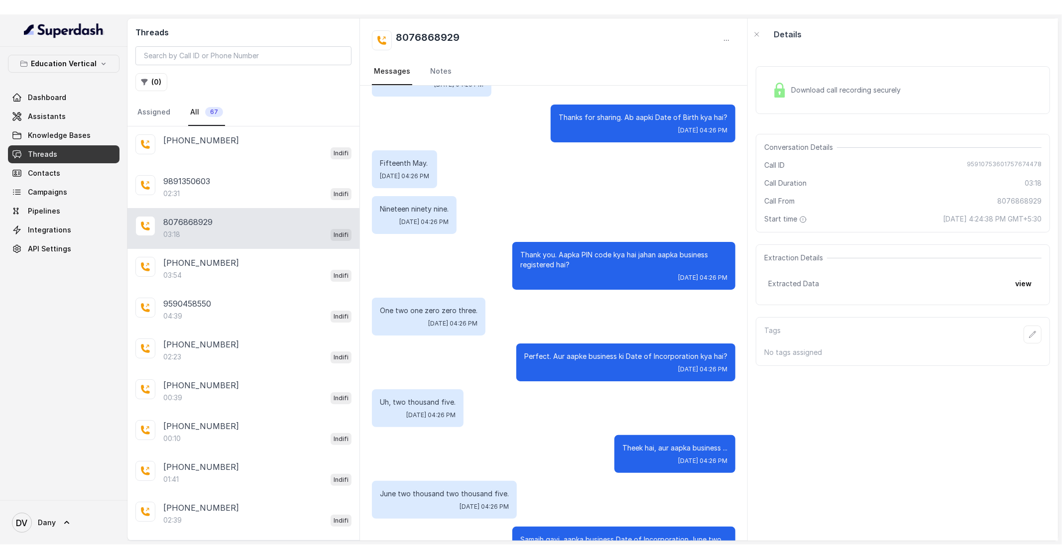
scroll to position [721, 0]
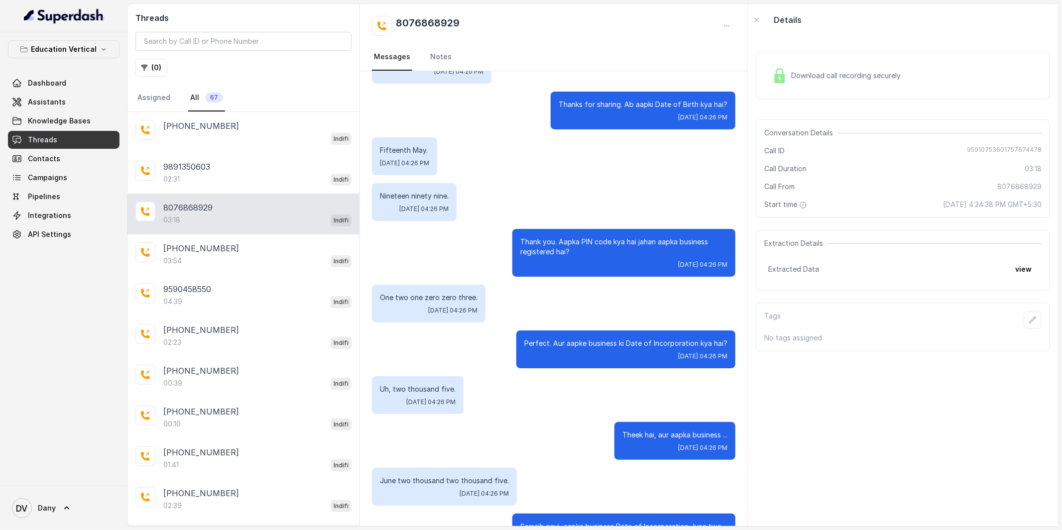
drag, startPoint x: 380, startPoint y: 188, endPoint x: 430, endPoint y: 188, distance: 49.8
click at [431, 188] on div "Nineteen ninety nine. [DATE] 04:26 PM" at bounding box center [414, 202] width 85 height 38
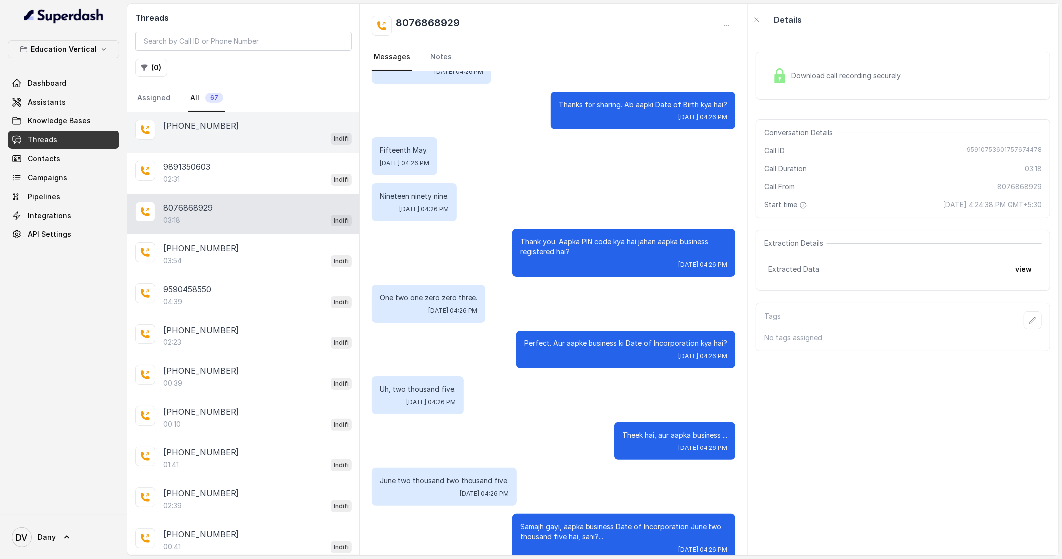
click at [220, 135] on div "Indifi" at bounding box center [257, 138] width 188 height 13
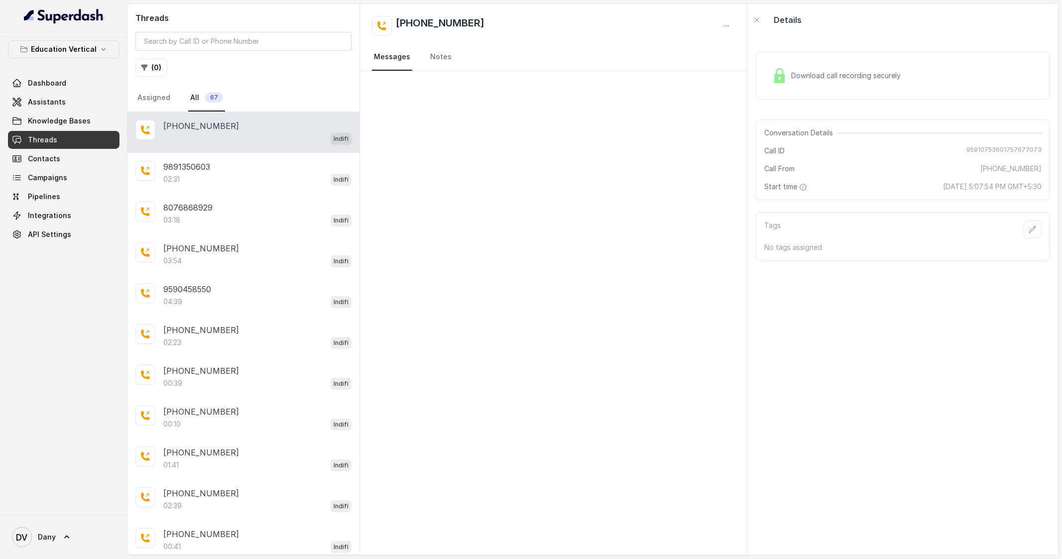
click at [400, 178] on div at bounding box center [554, 313] width 388 height 484
click at [204, 171] on p "9891350603" at bounding box center [186, 167] width 47 height 12
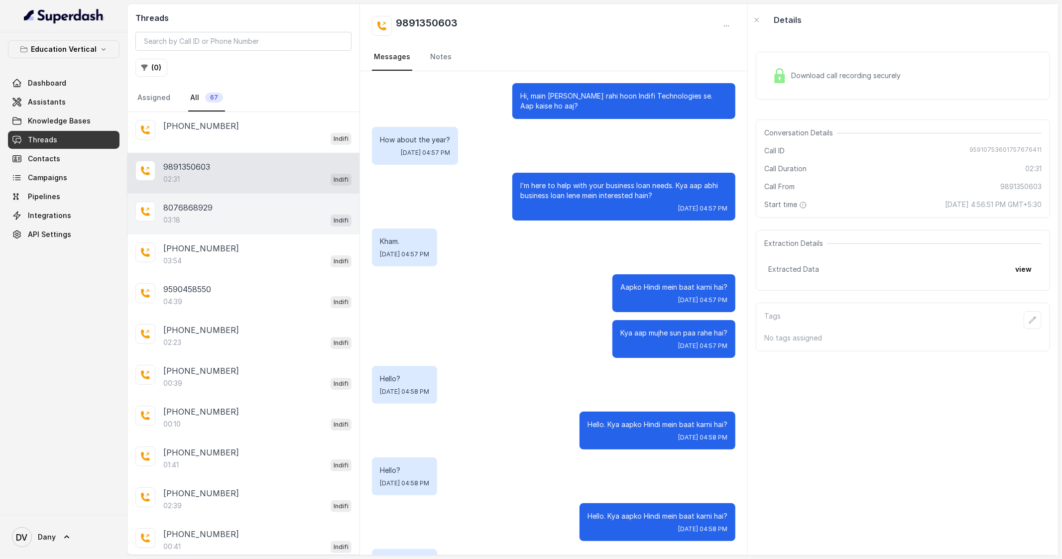
scroll to position [246, 0]
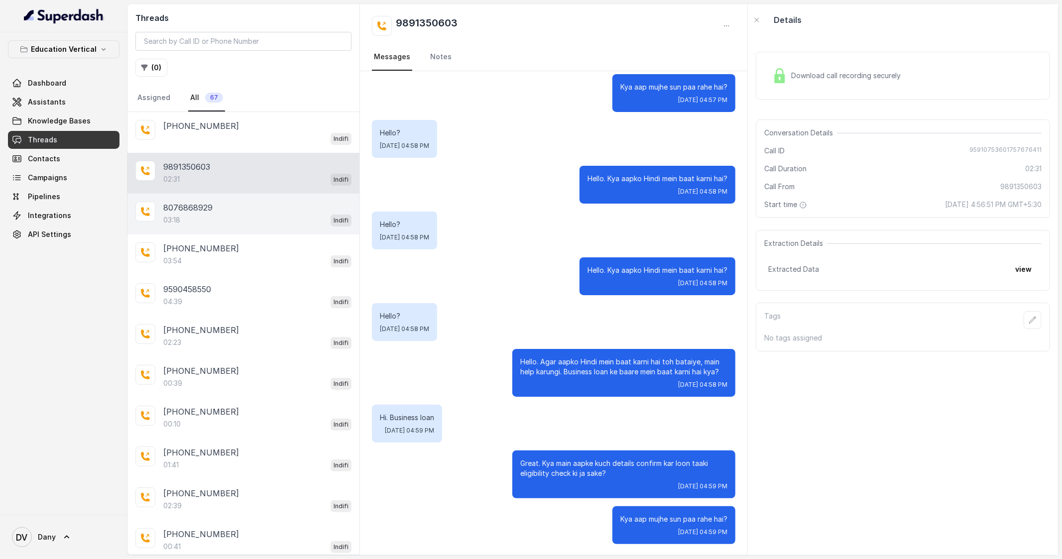
click at [208, 208] on p "8076868929" at bounding box center [187, 208] width 49 height 12
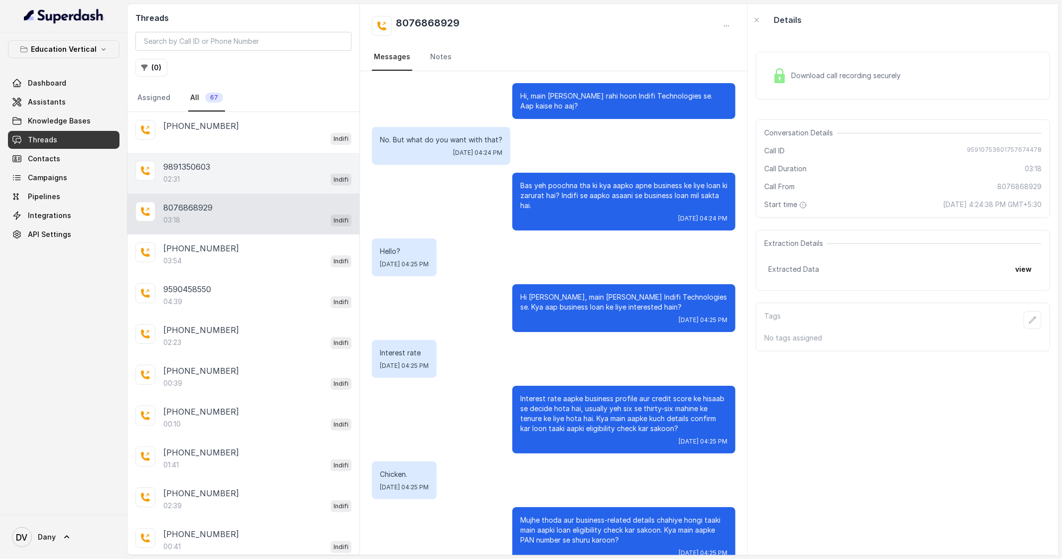
scroll to position [1357, 0]
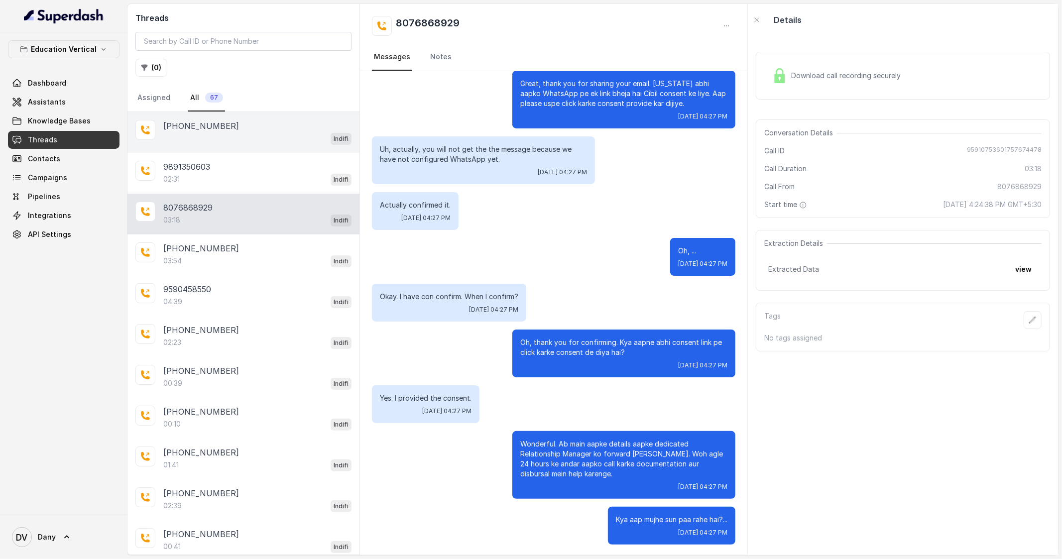
click at [206, 127] on p "[PHONE_NUMBER]" at bounding box center [201, 126] width 76 height 12
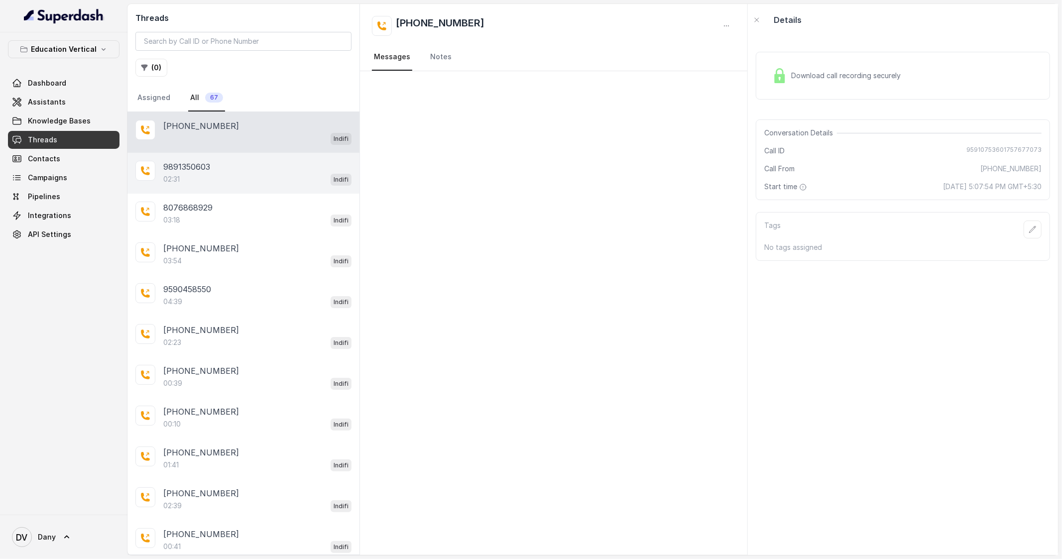
click at [244, 168] on div "9891350603" at bounding box center [257, 167] width 188 height 12
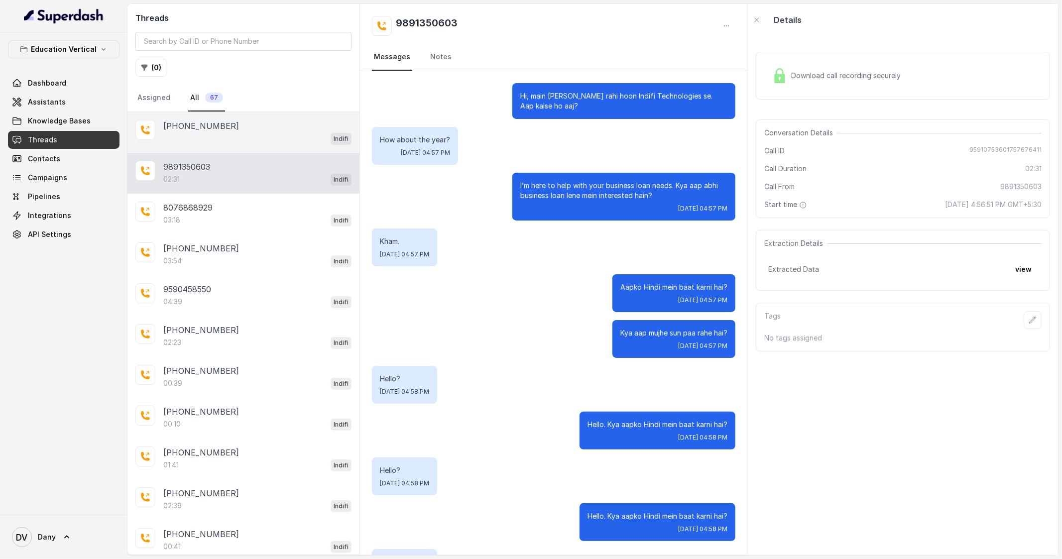
scroll to position [246, 0]
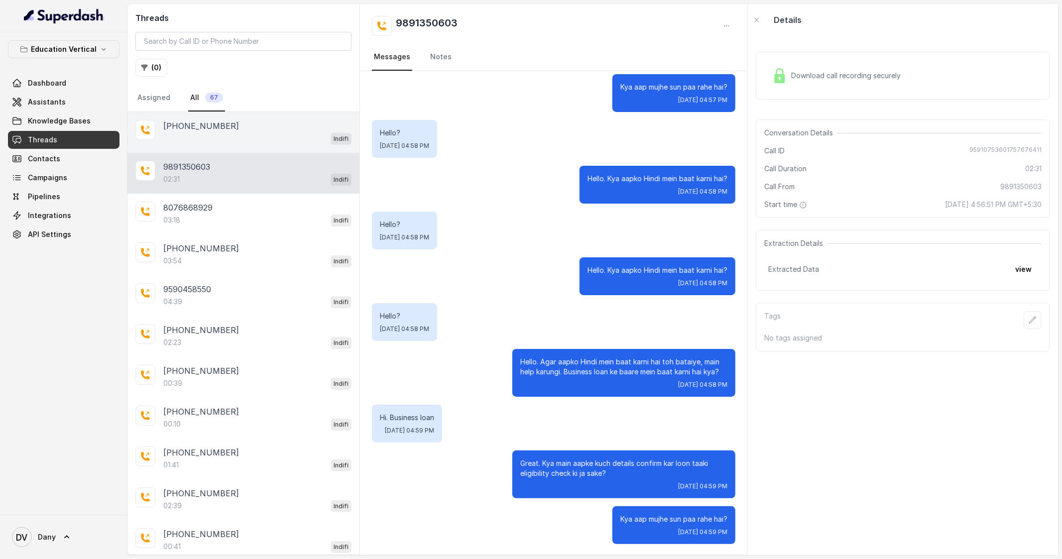
click at [232, 132] on div "Indifi" at bounding box center [257, 138] width 188 height 13
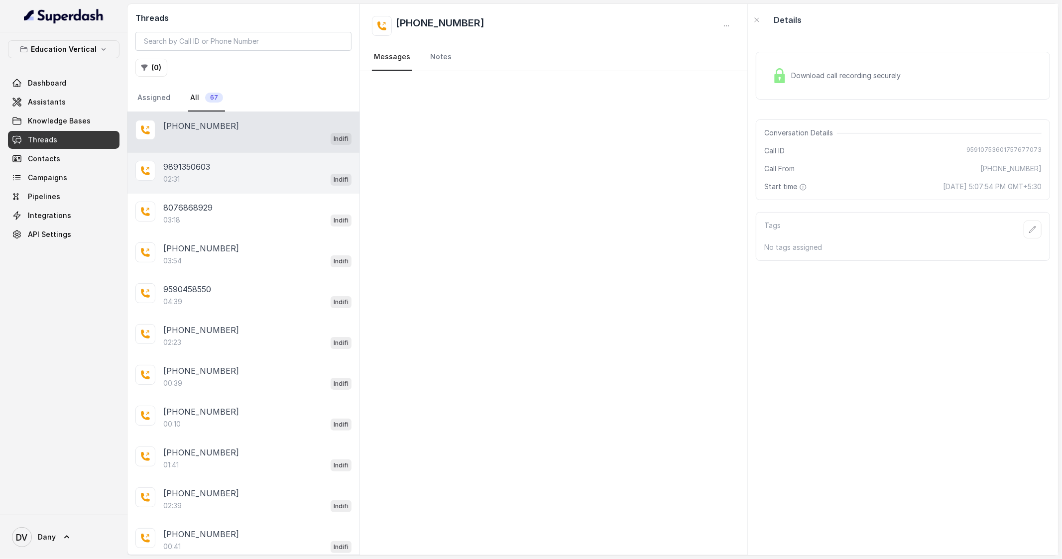
click at [221, 174] on div "02:31 Indifi" at bounding box center [257, 179] width 188 height 13
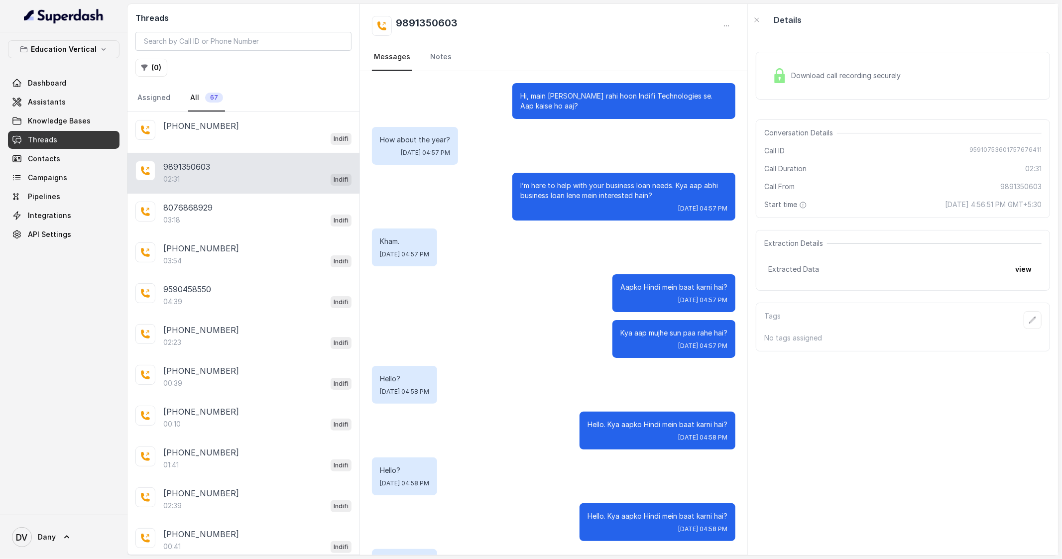
scroll to position [246, 0]
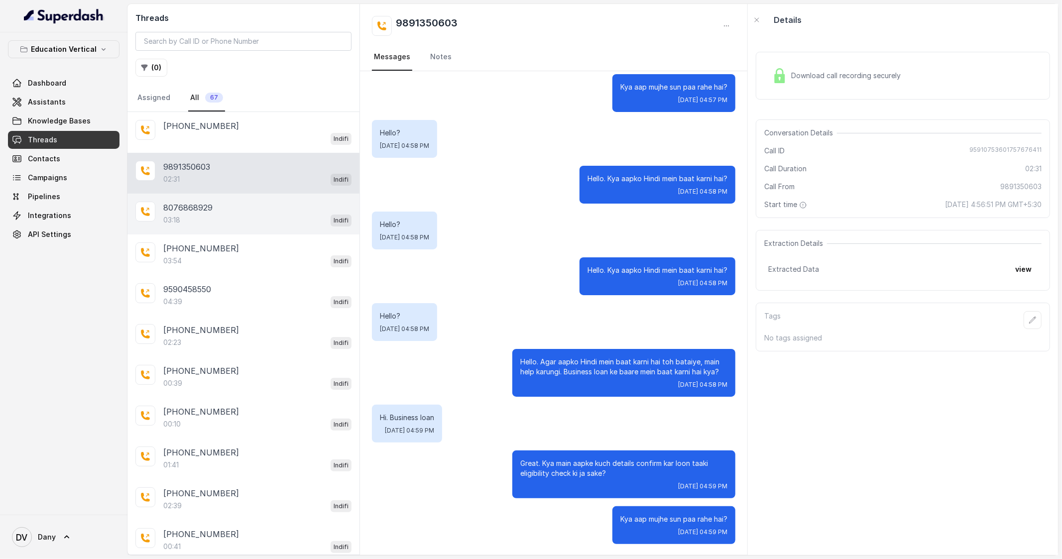
click at [216, 222] on div "03:18 Indifi" at bounding box center [257, 220] width 188 height 13
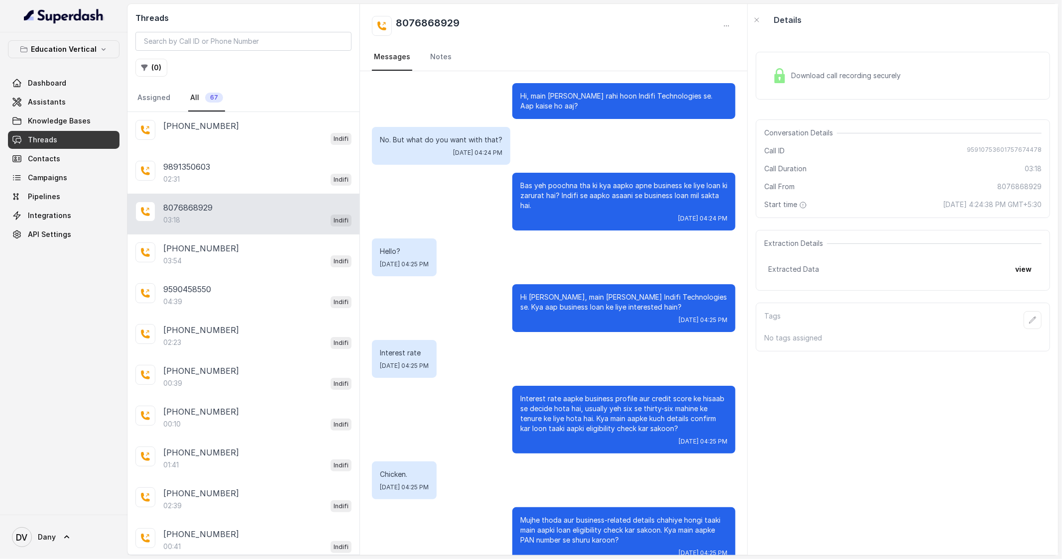
scroll to position [1357, 0]
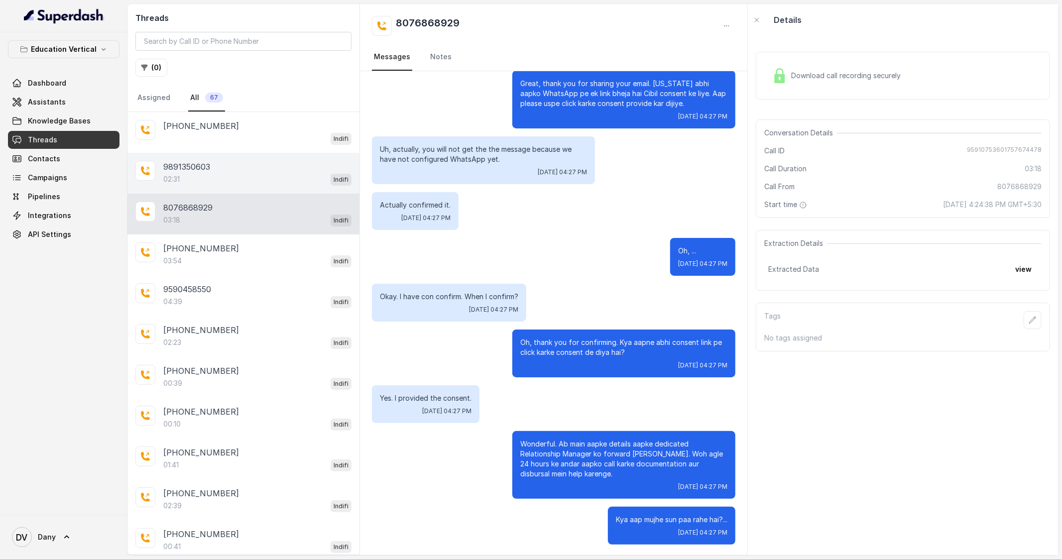
click at [208, 153] on div "9891350603 02:31 Indifi" at bounding box center [244, 173] width 232 height 41
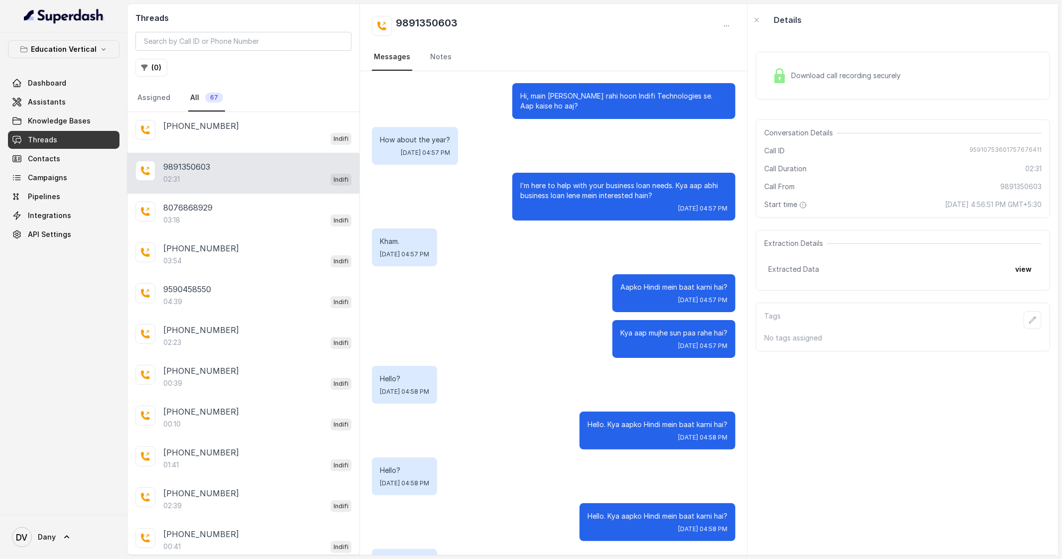
scroll to position [246, 0]
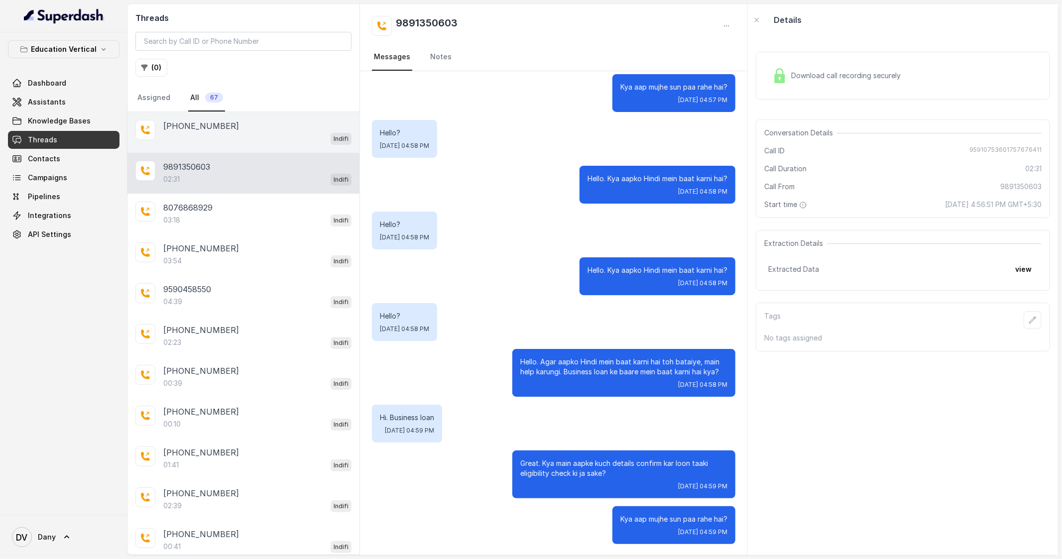
click at [210, 137] on div "Indifi" at bounding box center [257, 138] width 188 height 13
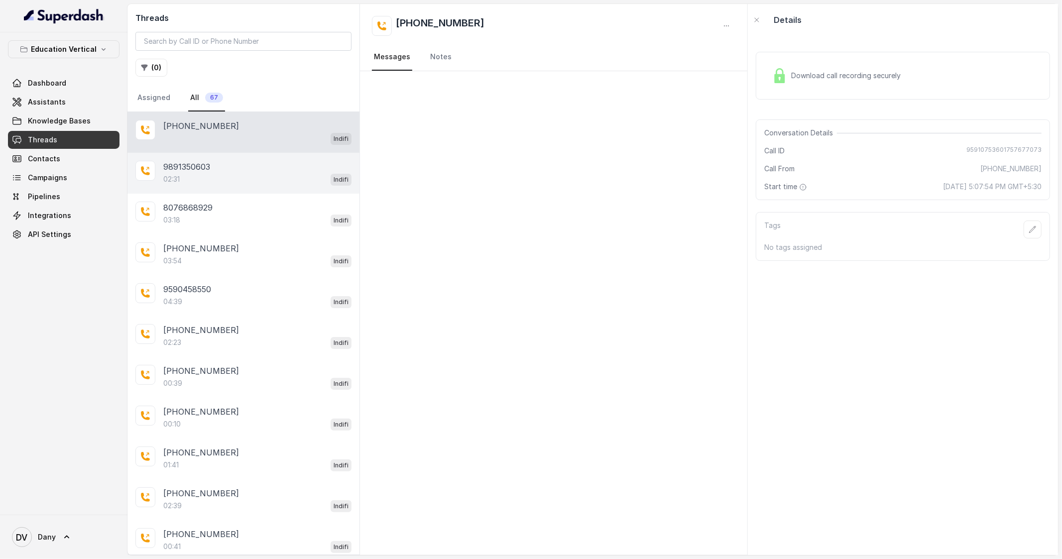
click at [213, 173] on div "02:31 Indifi" at bounding box center [257, 179] width 188 height 13
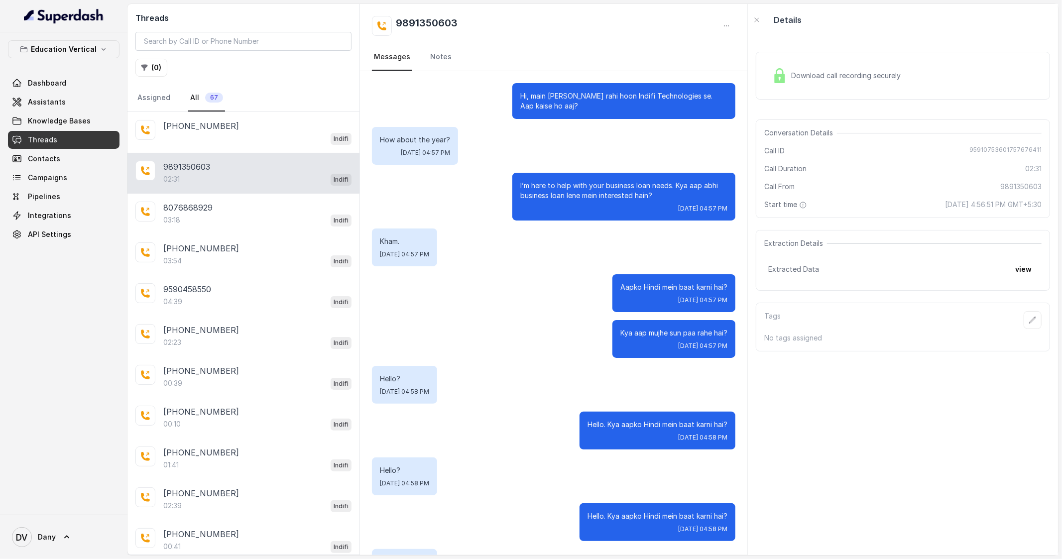
scroll to position [246, 0]
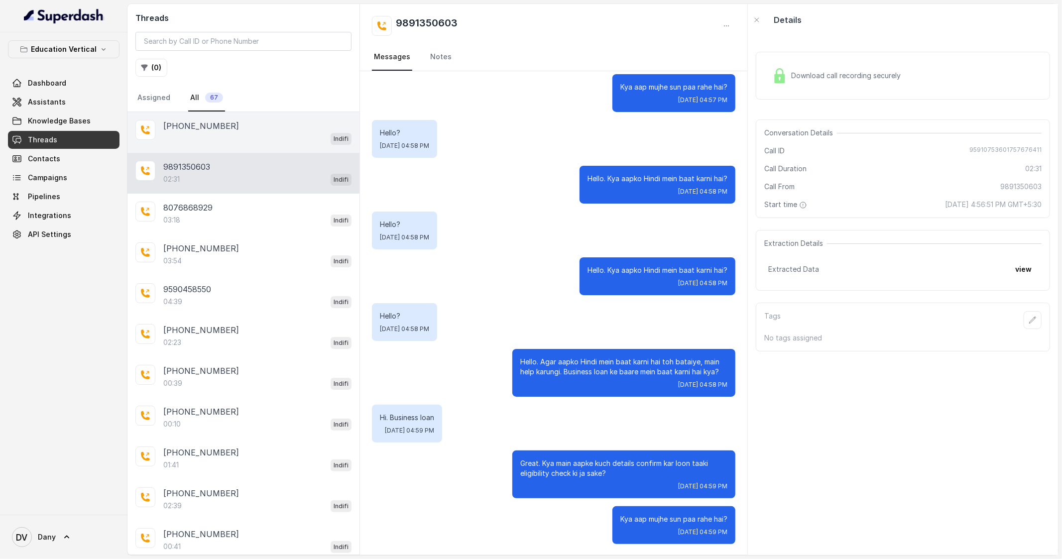
click at [209, 143] on div "Indifi" at bounding box center [257, 138] width 188 height 13
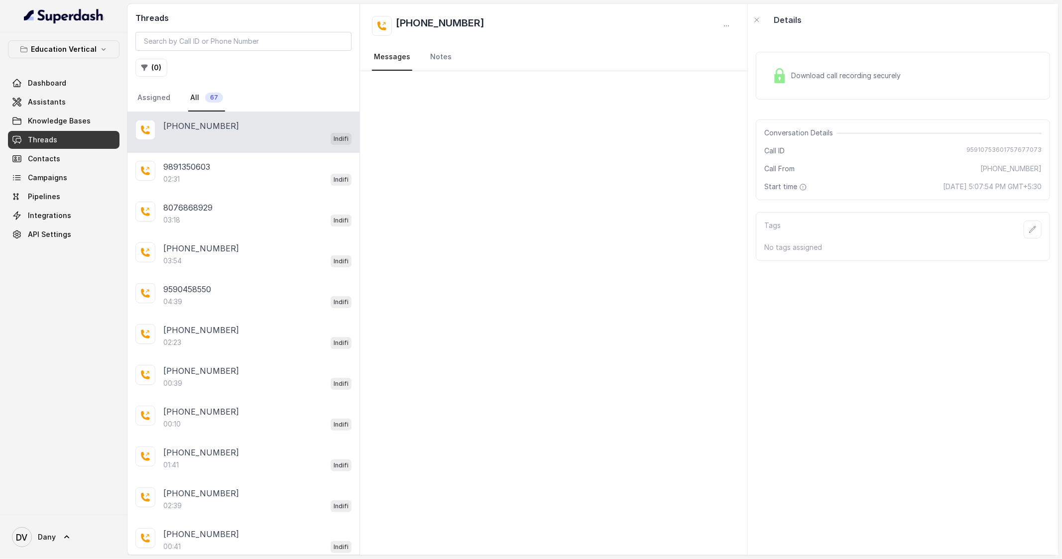
click at [509, 291] on div at bounding box center [554, 313] width 388 height 484
click at [282, 144] on div "Indifi" at bounding box center [257, 138] width 188 height 13
click at [276, 175] on div "02:31 Indifi" at bounding box center [257, 179] width 188 height 13
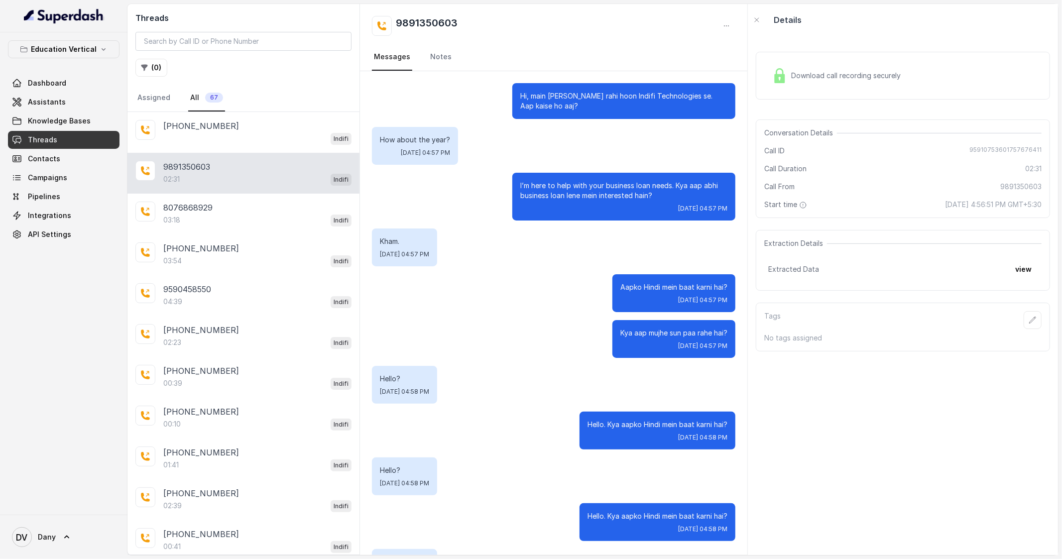
scroll to position [246, 0]
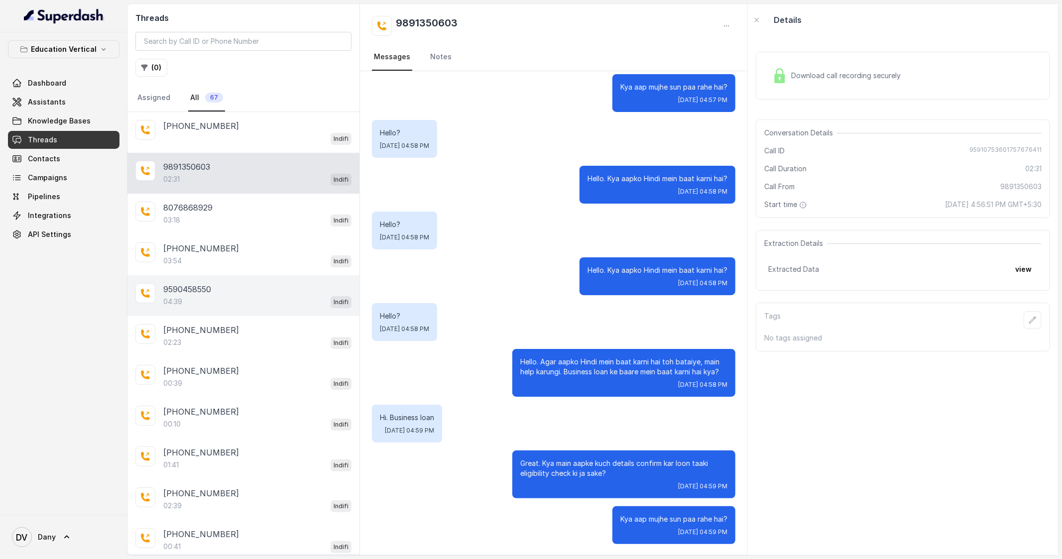
click at [264, 303] on div "04:39 Indifi" at bounding box center [257, 301] width 188 height 13
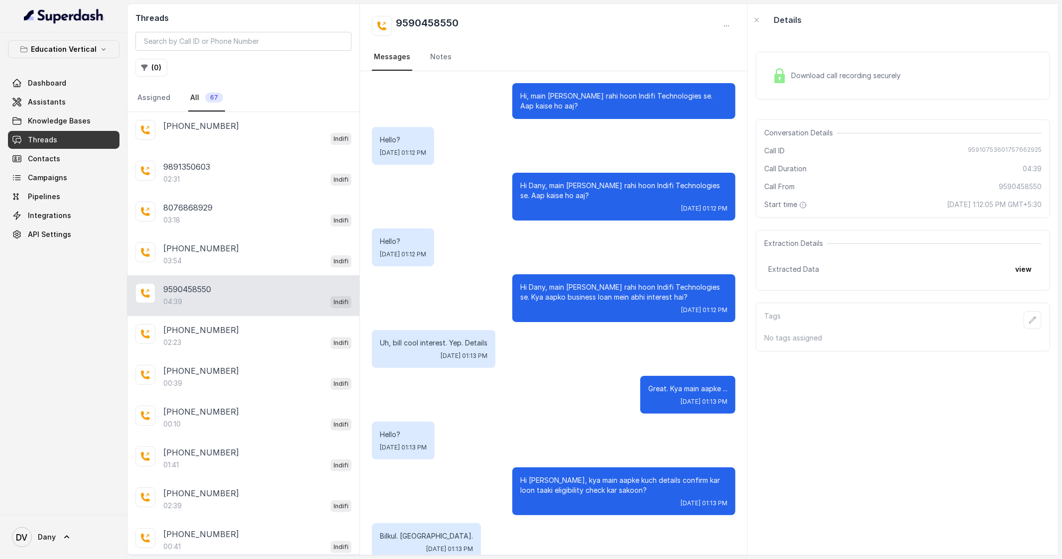
scroll to position [1642, 0]
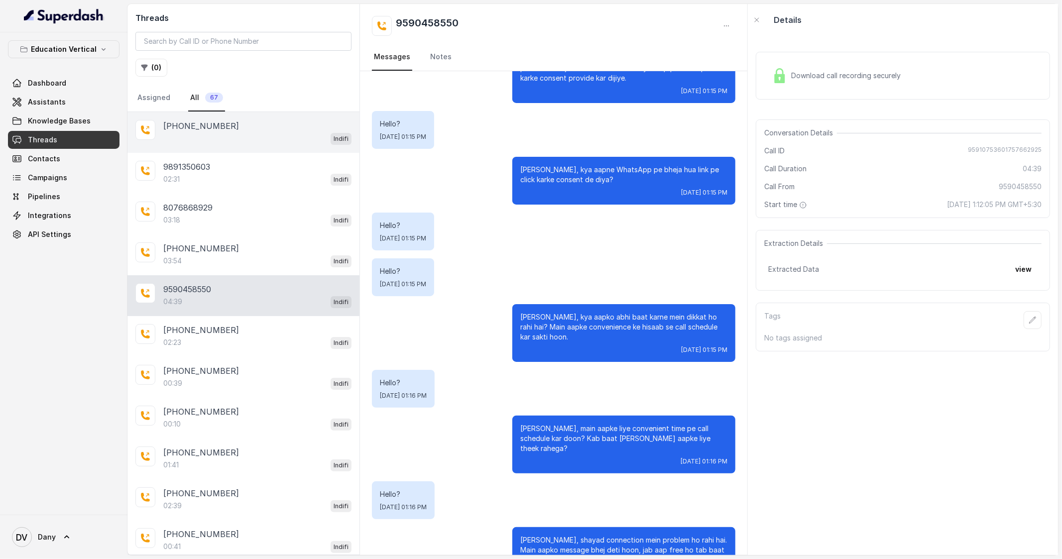
click at [250, 132] on div "Indifi" at bounding box center [257, 138] width 188 height 13
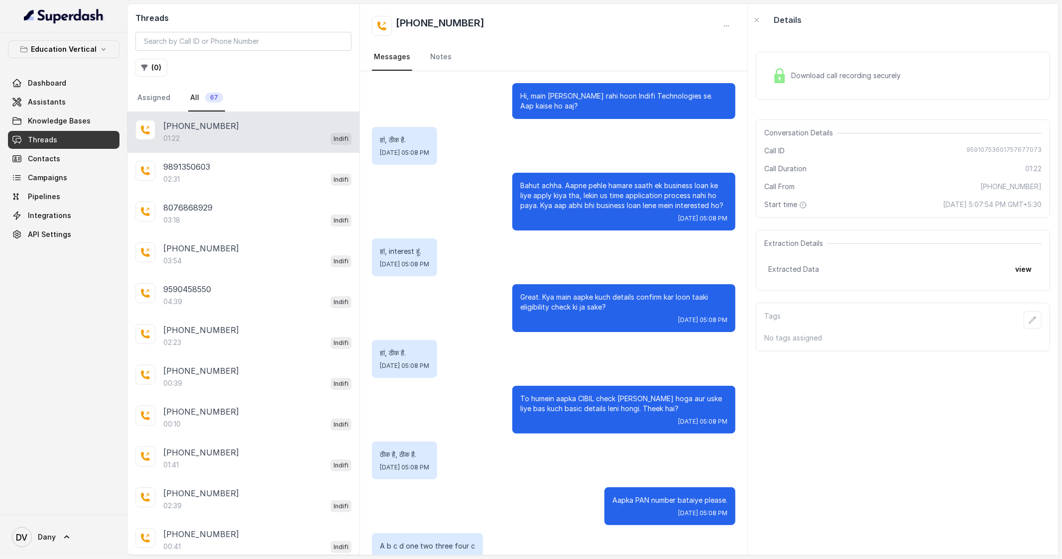
click at [818, 89] on div "Download call recording securely" at bounding box center [903, 76] width 294 height 48
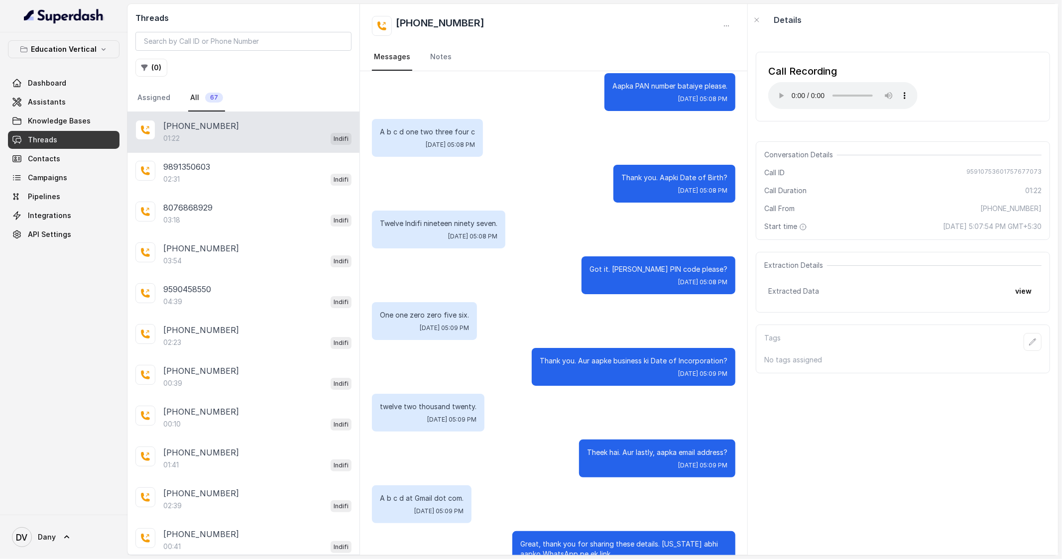
scroll to position [422, 0]
